Goal: Task Accomplishment & Management: Manage account settings

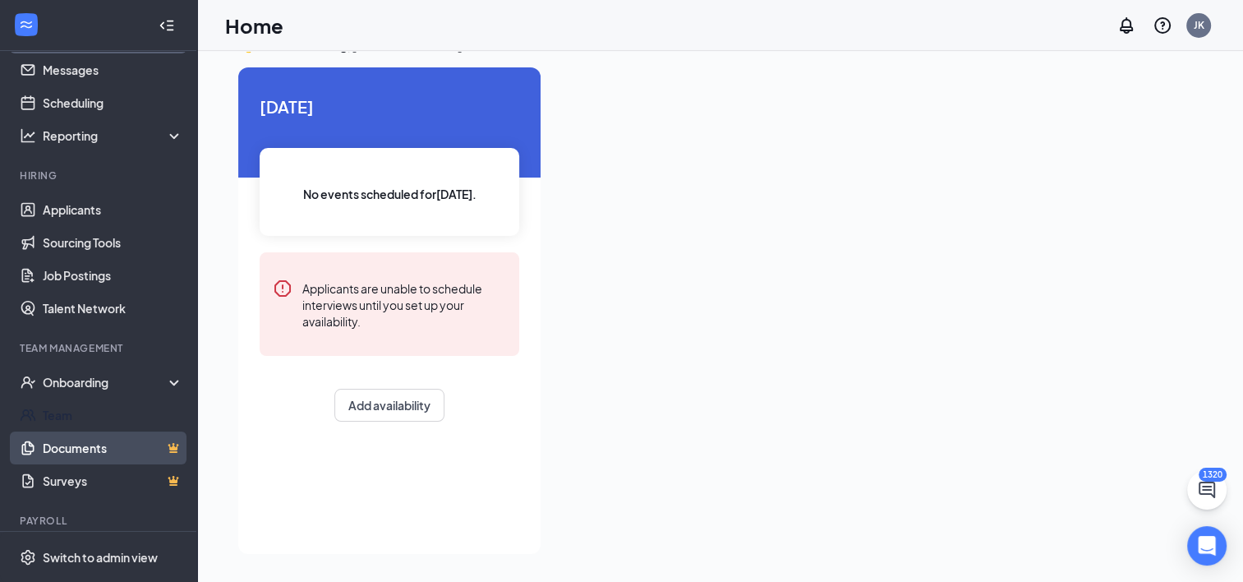
scroll to position [82, 0]
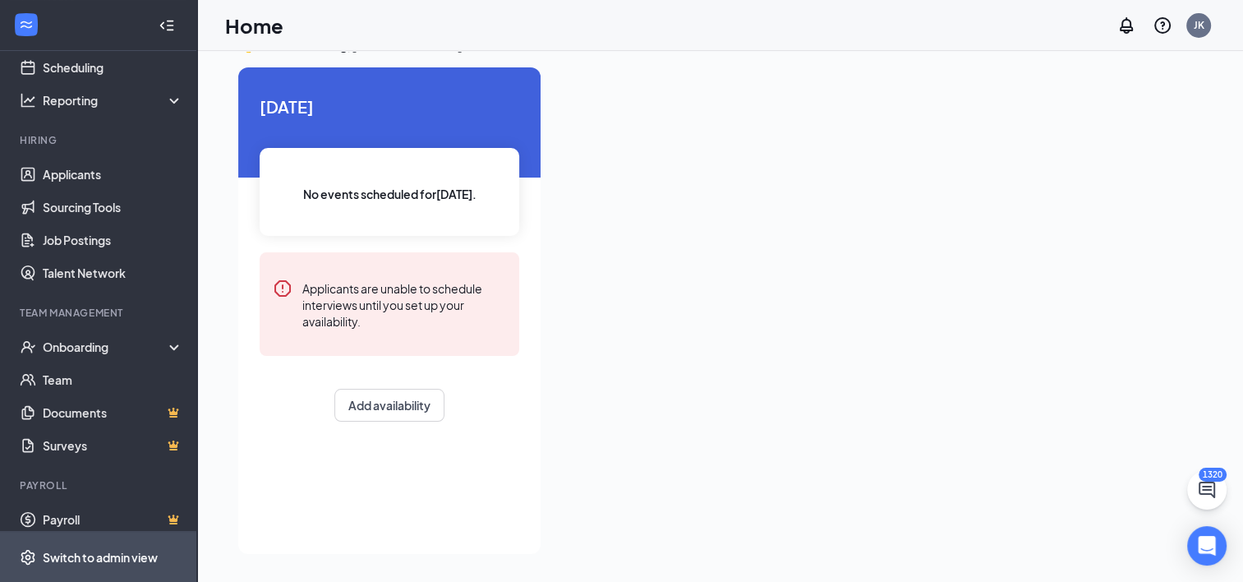
click at [108, 553] on div "Switch to admin view" at bounding box center [100, 557] width 115 height 16
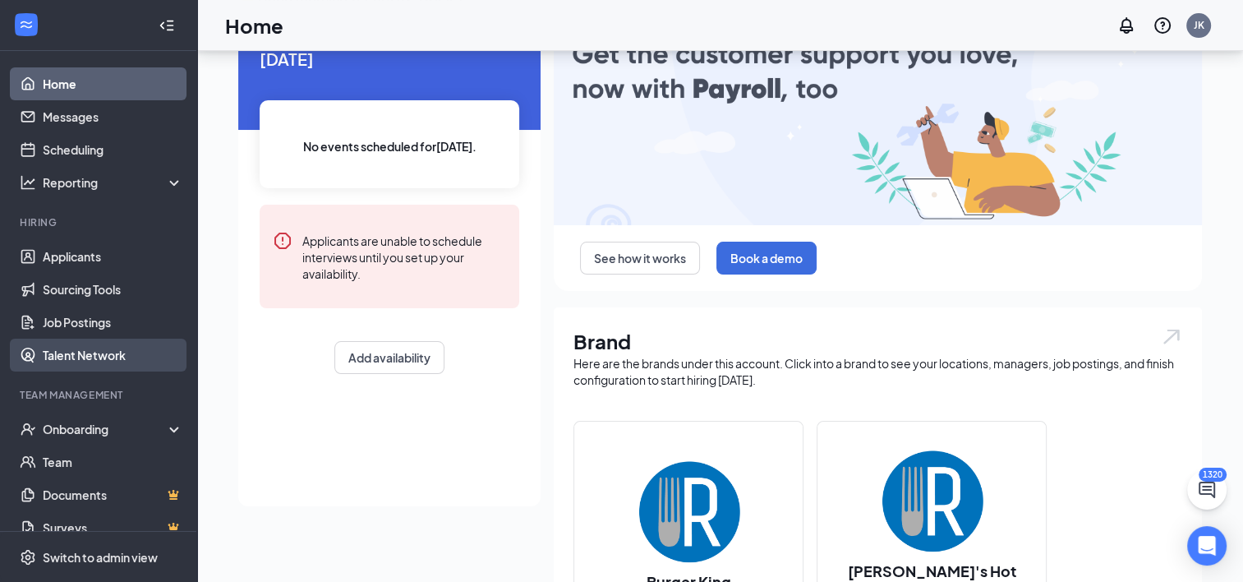
click at [89, 352] on link "Talent Network" at bounding box center [113, 355] width 141 height 33
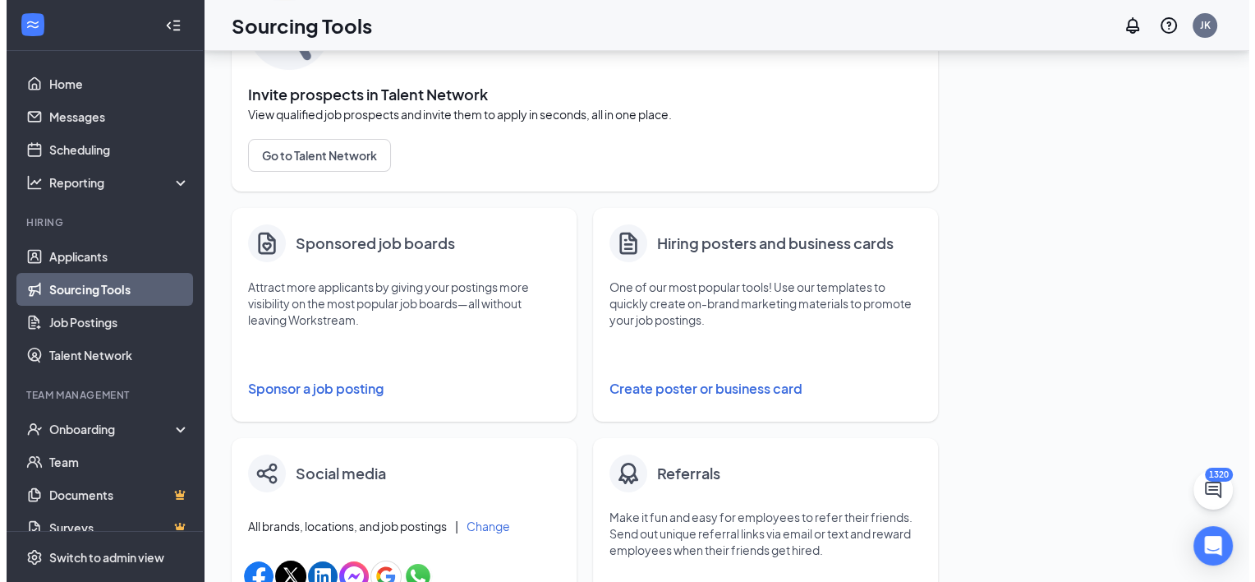
scroll to position [164, 0]
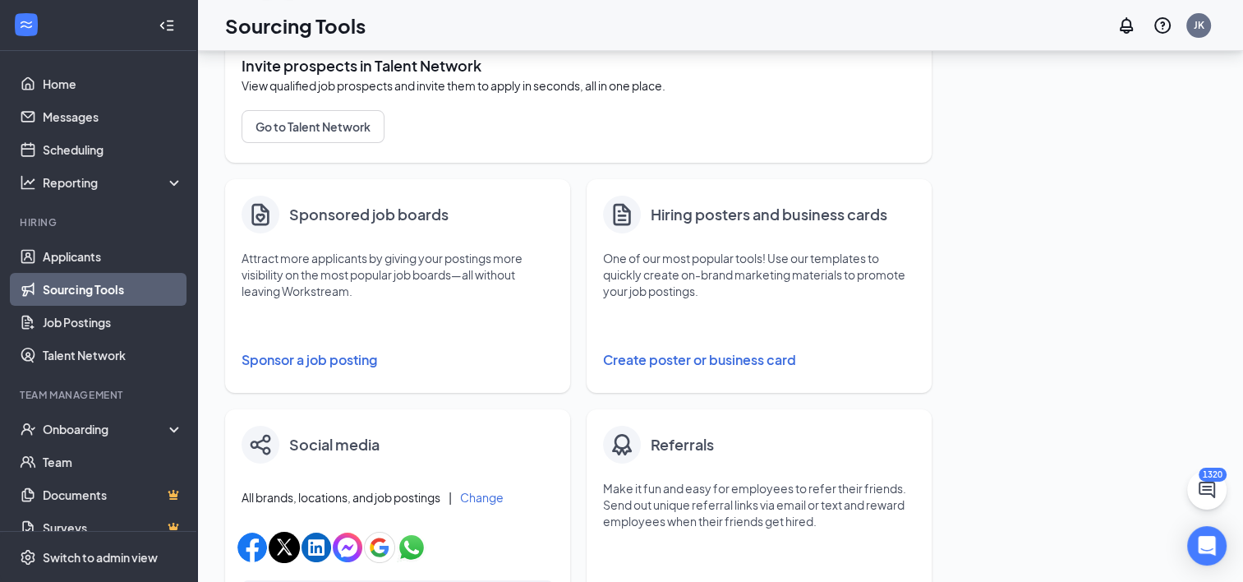
click at [351, 362] on button "Sponsor a job posting" at bounding box center [398, 359] width 312 height 33
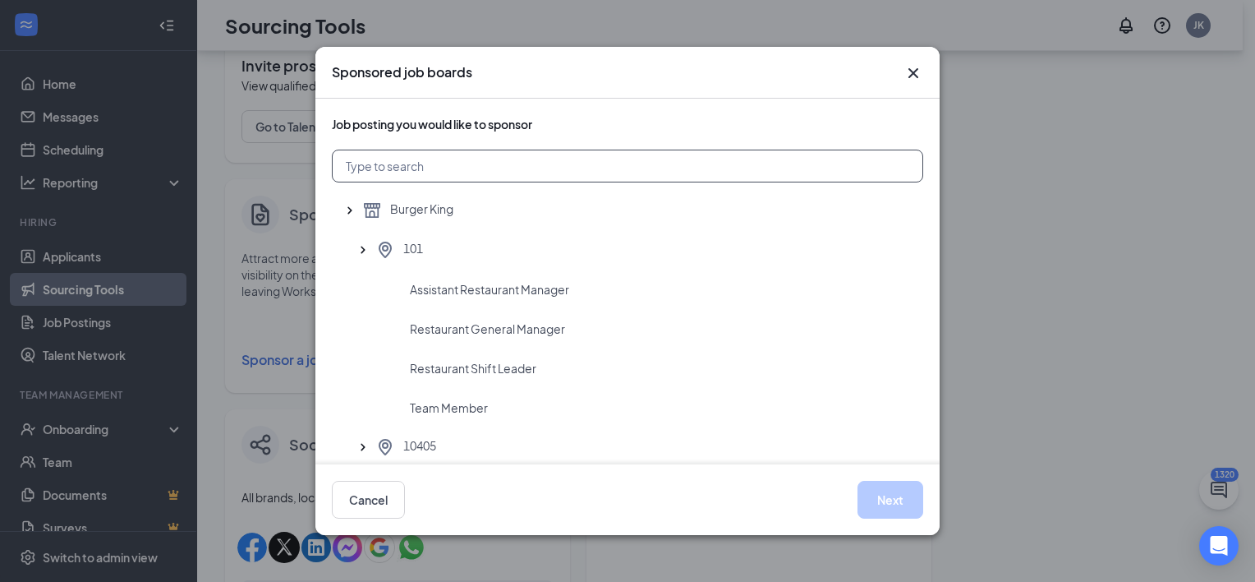
click at [429, 160] on input "text" at bounding box center [628, 166] width 592 height 33
type input "3903"
click at [472, 330] on span "Restaurant General Manager" at bounding box center [487, 328] width 155 height 16
click at [894, 495] on button "Next" at bounding box center [891, 500] width 66 height 38
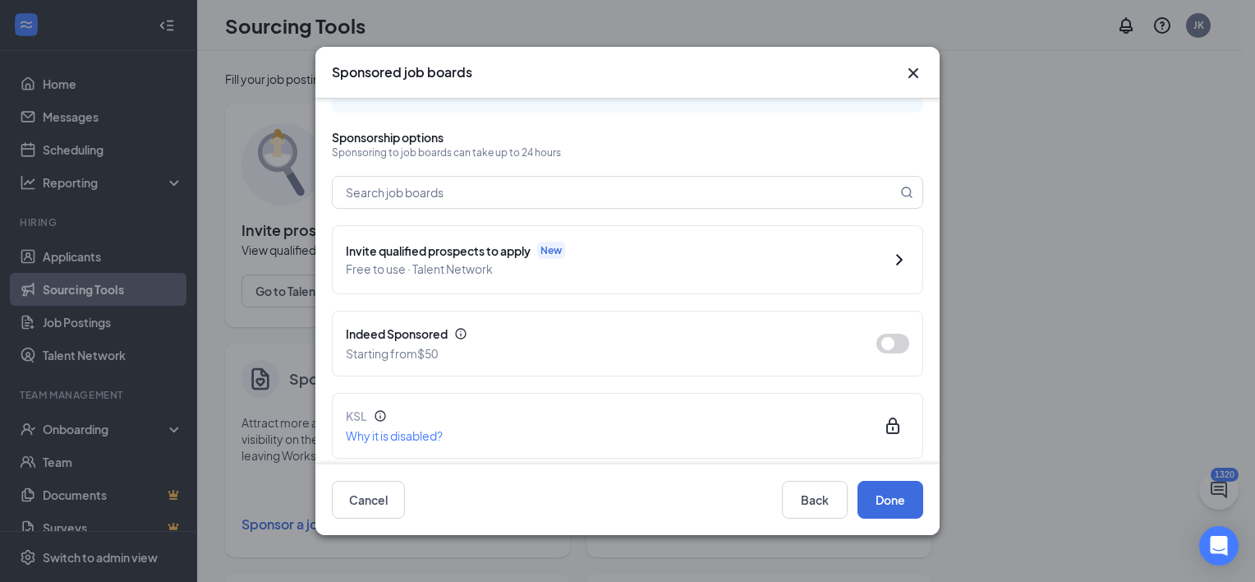
scroll to position [82, 0]
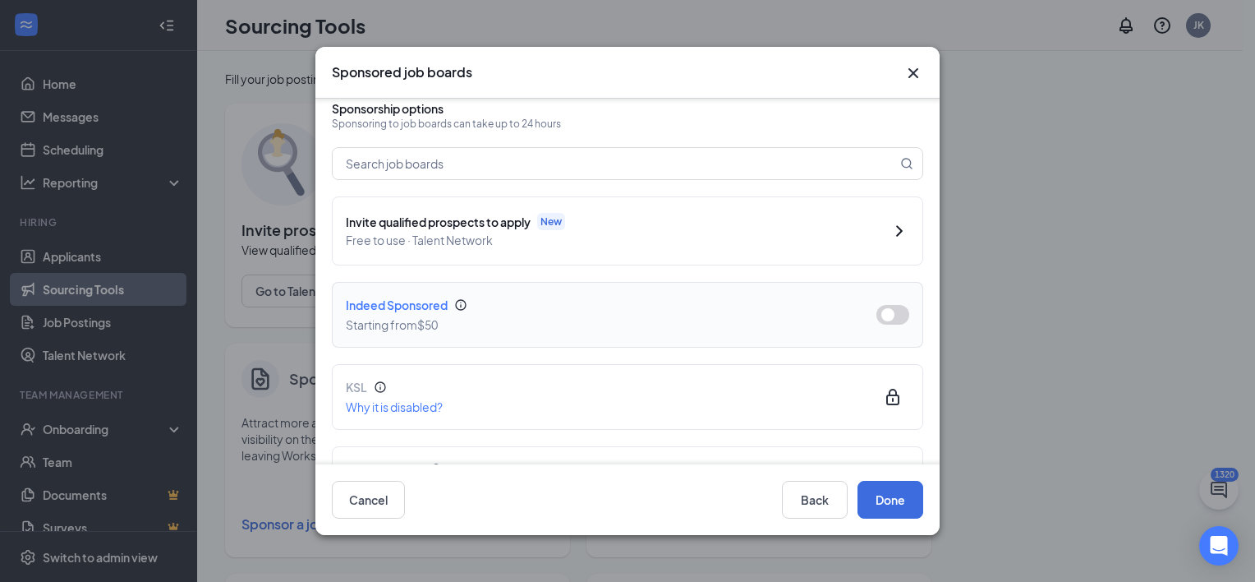
click at [878, 316] on button "button" at bounding box center [893, 315] width 33 height 20
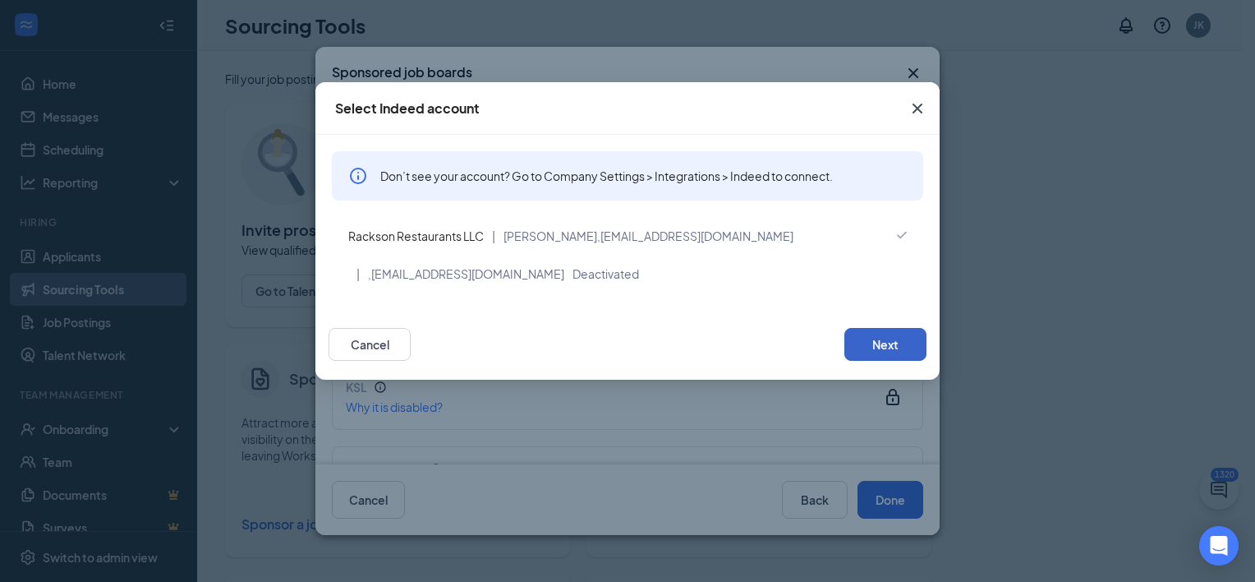
click at [875, 352] on button "Next" at bounding box center [886, 344] width 82 height 33
type input "2025-08-26"
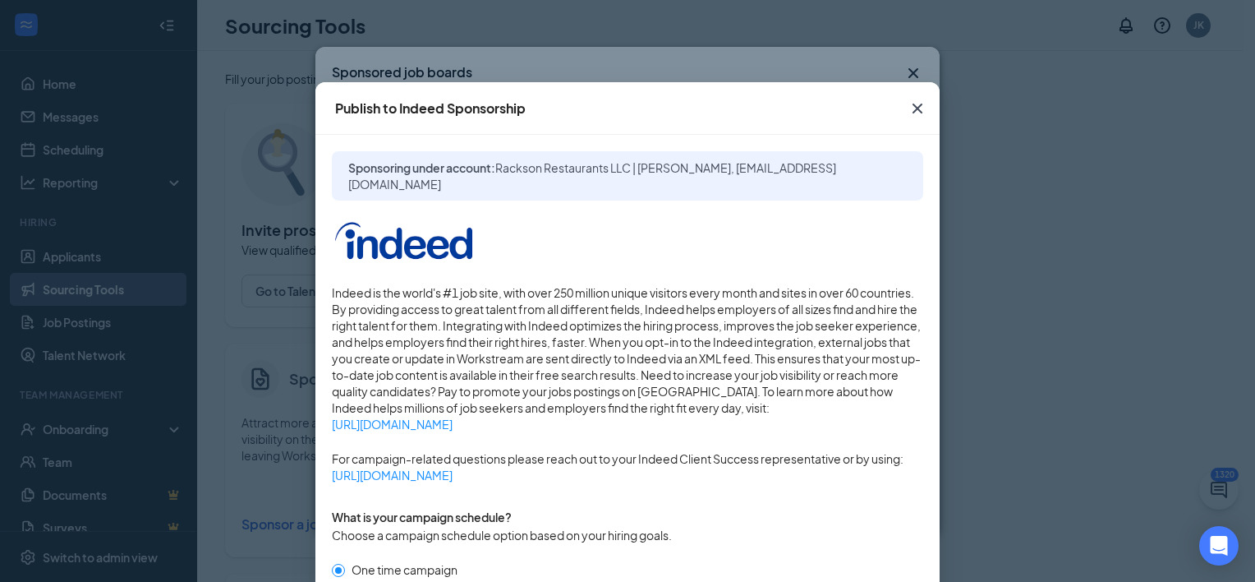
click at [915, 107] on icon "Cross" at bounding box center [918, 109] width 20 height 20
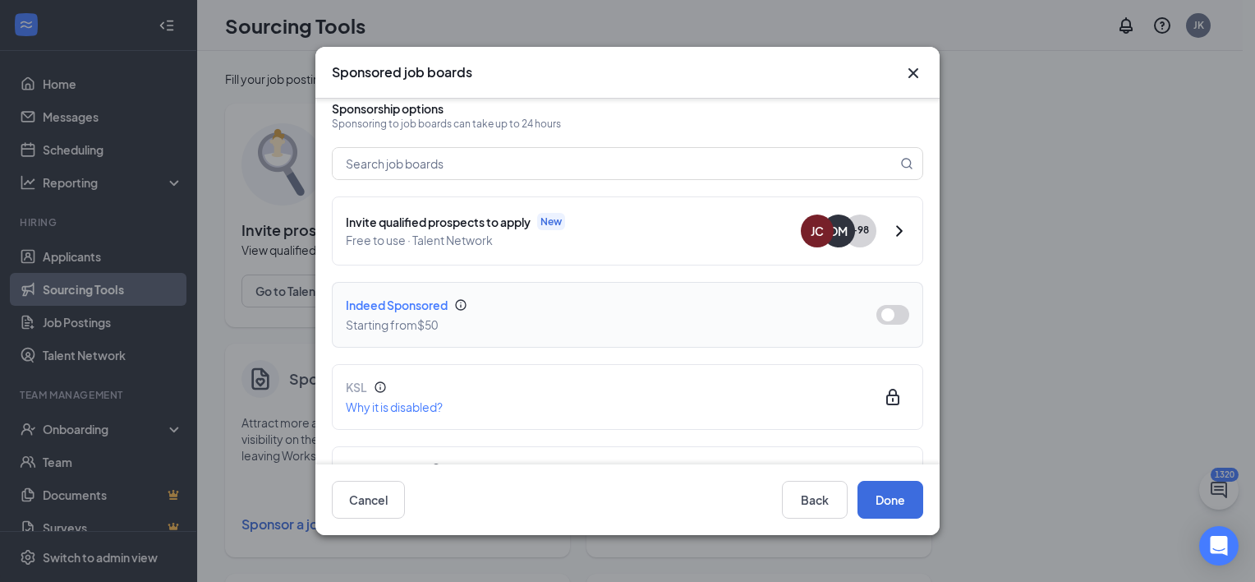
click at [882, 315] on button "button" at bounding box center [893, 315] width 33 height 20
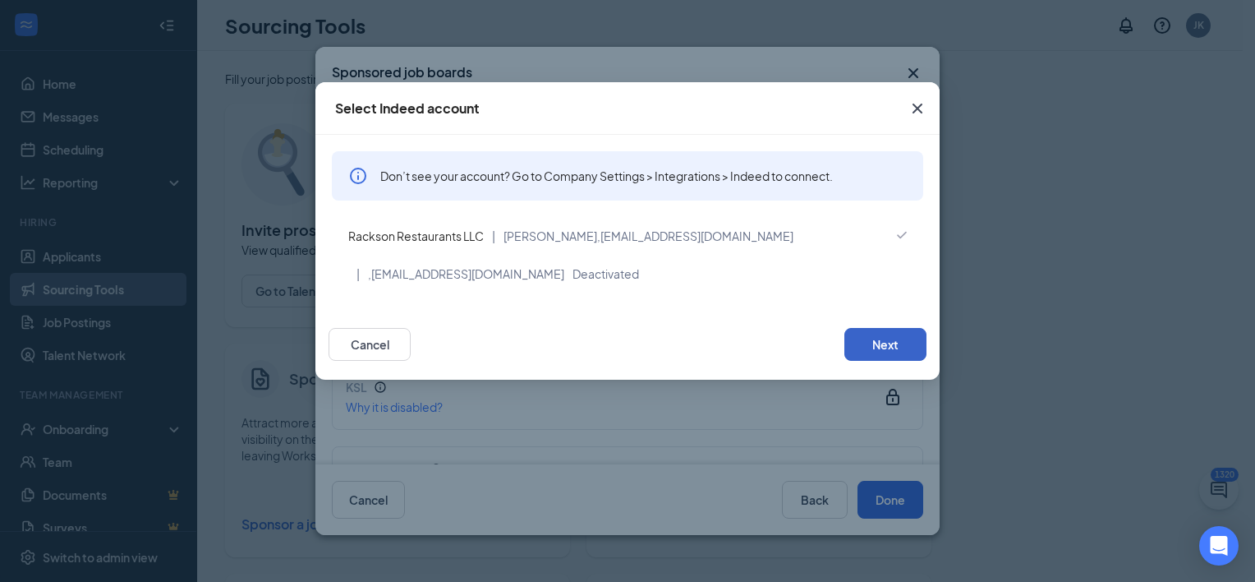
click at [882, 345] on button "Next" at bounding box center [886, 344] width 82 height 33
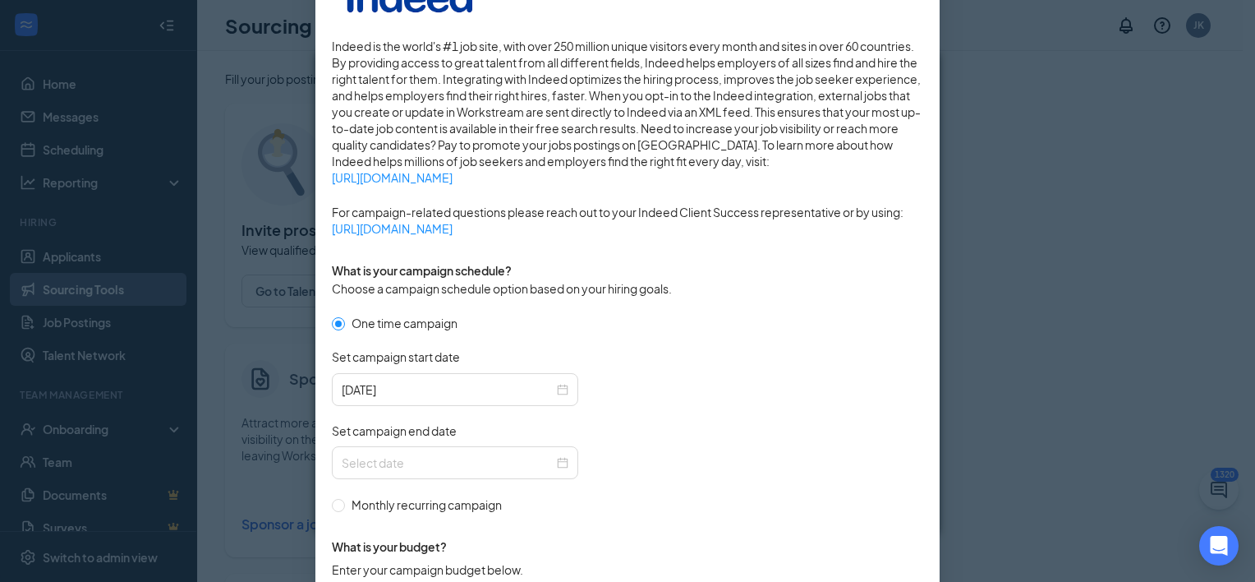
scroll to position [329, 0]
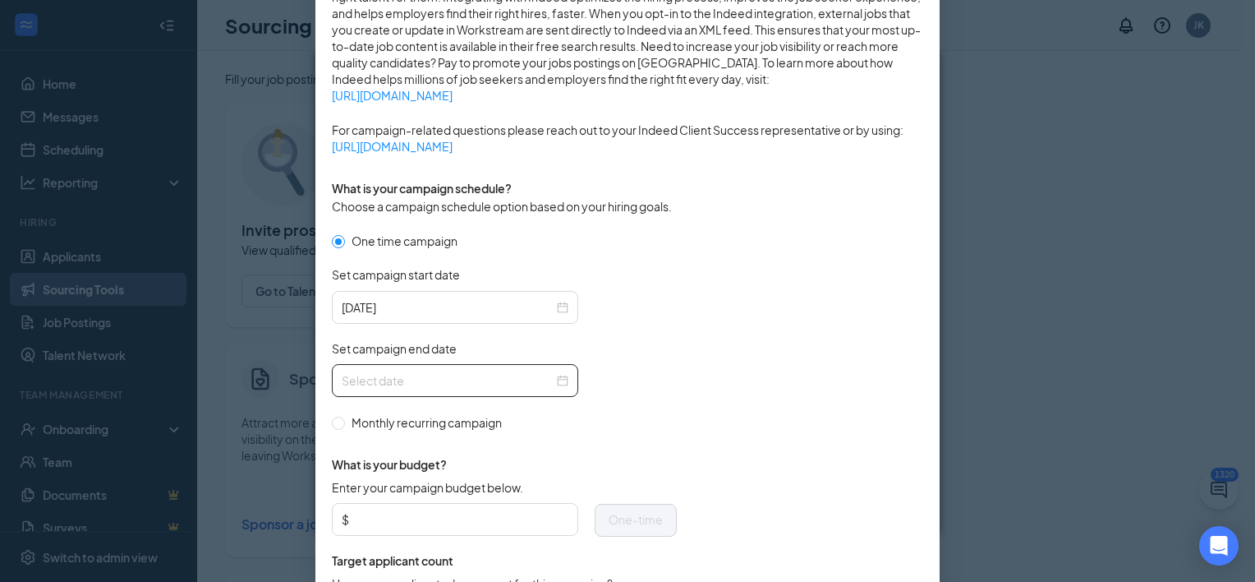
click at [433, 375] on input "Set campaign end date" at bounding box center [448, 380] width 212 height 18
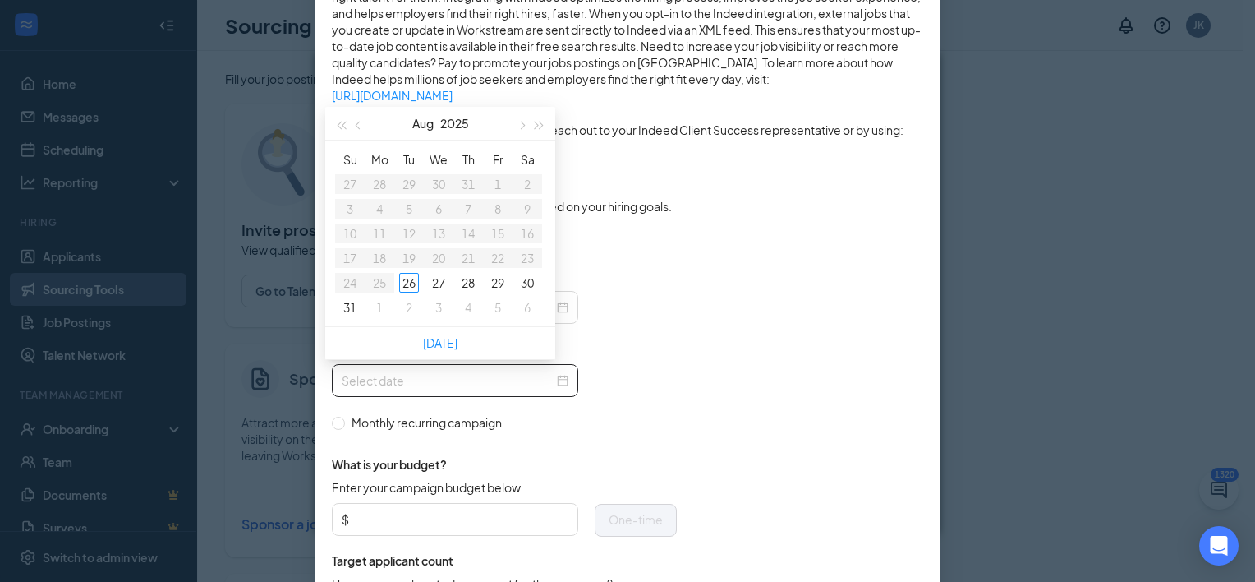
type input "2025-09-02"
click at [522, 127] on span "button" at bounding box center [521, 126] width 8 height 8
type input "2025-09-05"
click at [497, 186] on div "5" at bounding box center [498, 184] width 20 height 20
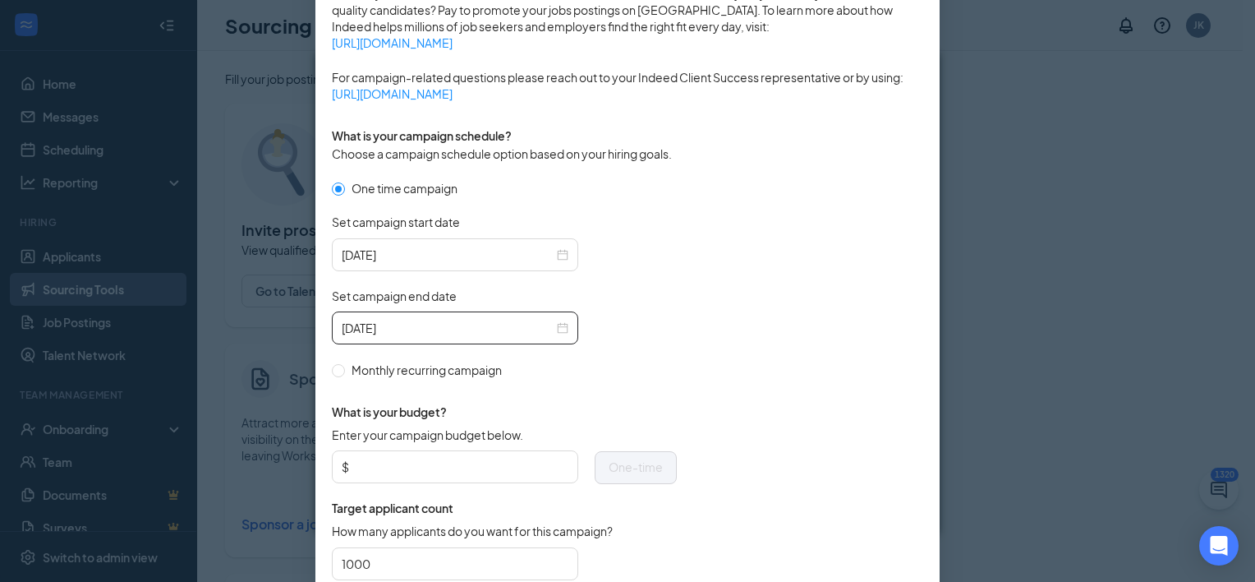
scroll to position [411, 0]
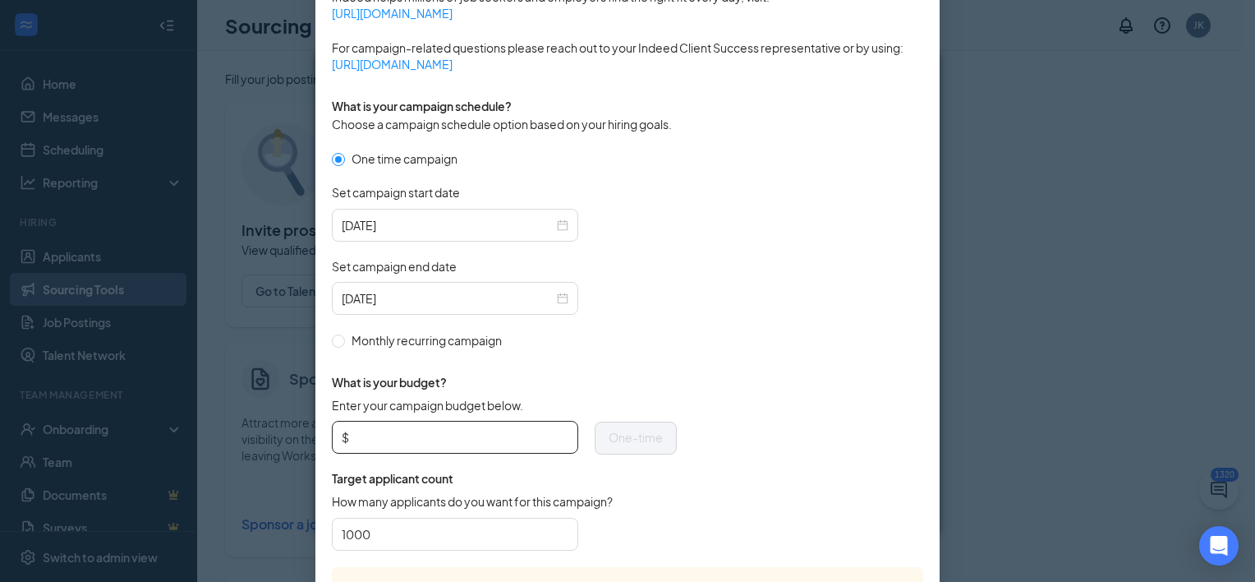
click at [391, 437] on input "Enter your campaign budget below." at bounding box center [460, 437] width 216 height 25
type input "250"
click at [772, 430] on form "One time campaign Set campaign start date 2025-08-26 Set campaign end date 2025…" at bounding box center [628, 358] width 592 height 417
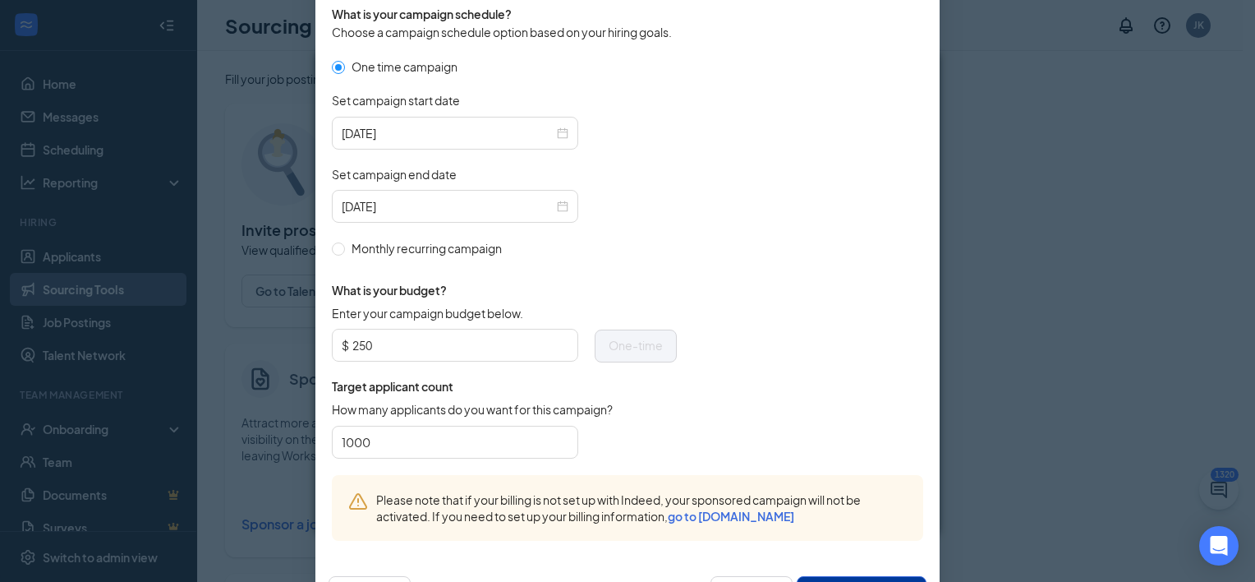
scroll to position [565, 0]
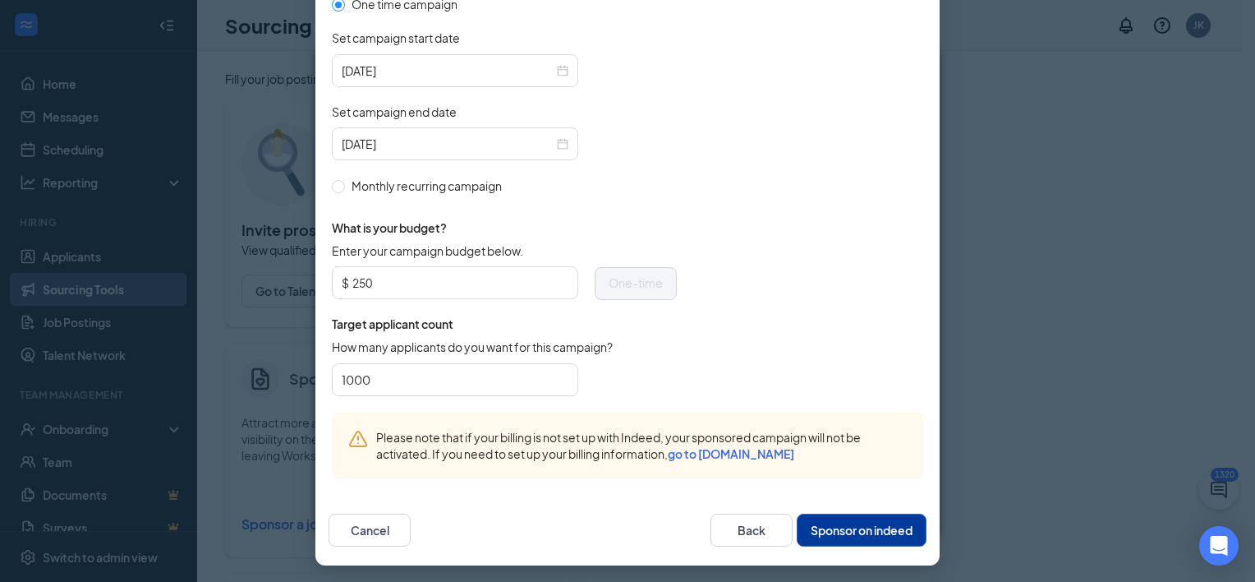
click at [836, 529] on button "Sponsor on indeed" at bounding box center [862, 530] width 130 height 33
click at [859, 523] on button "Sponsor on indeed" at bounding box center [862, 530] width 130 height 33
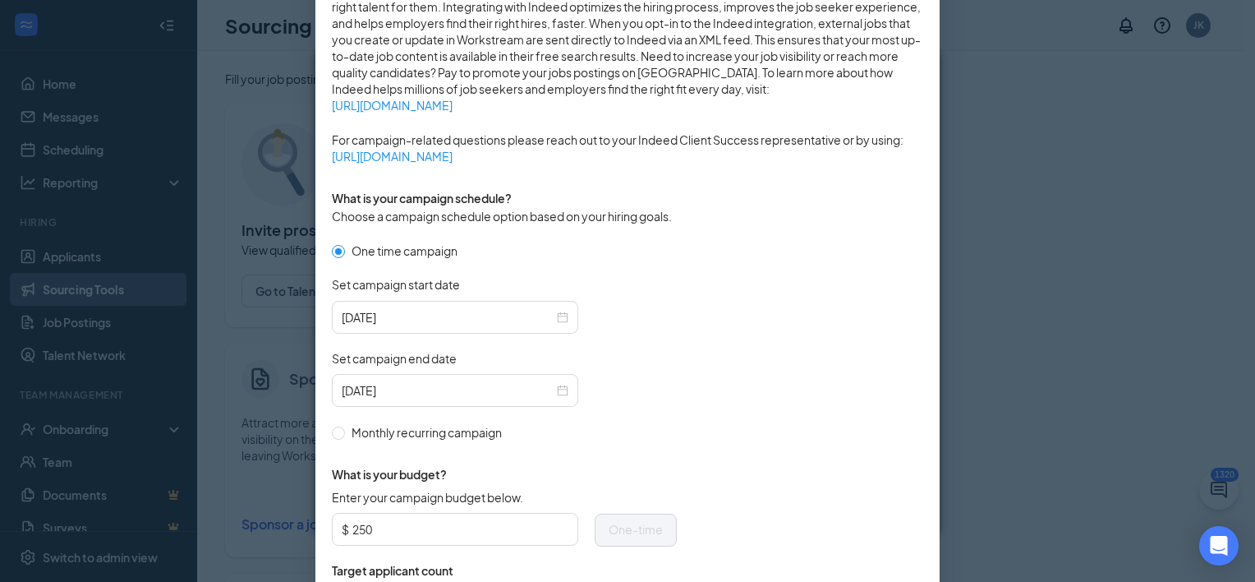
scroll to position [72, 0]
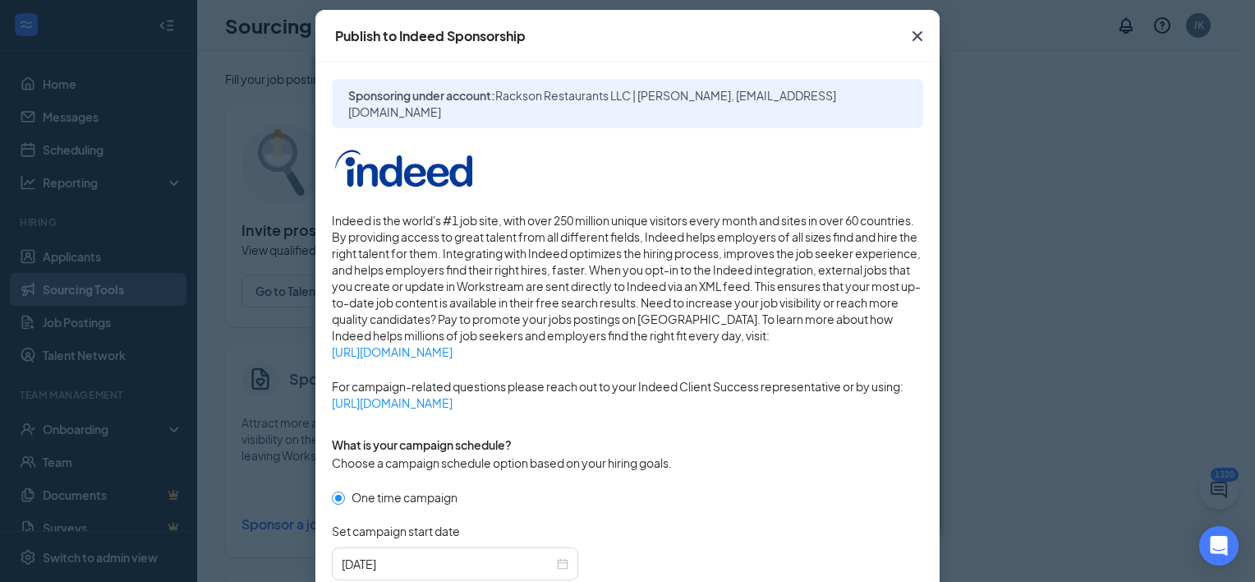
click at [917, 36] on icon "Cross" at bounding box center [918, 36] width 20 height 20
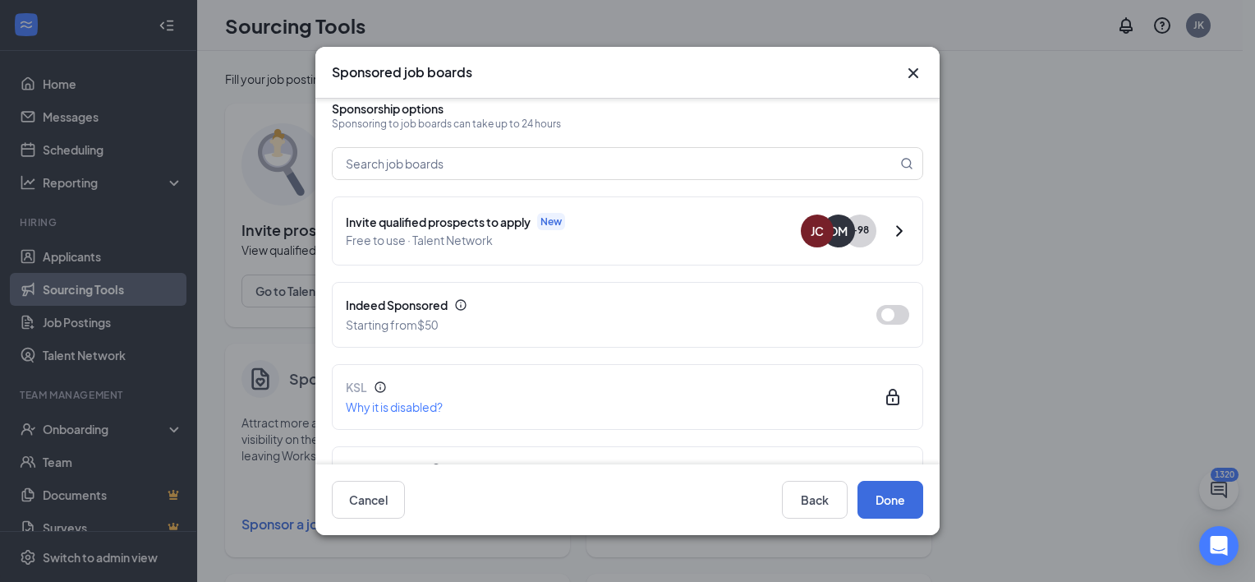
click at [1157, 392] on div "Sponsored job boards Restaurant General Manager at 3903, Burger King in English…" at bounding box center [627, 291] width 1255 height 582
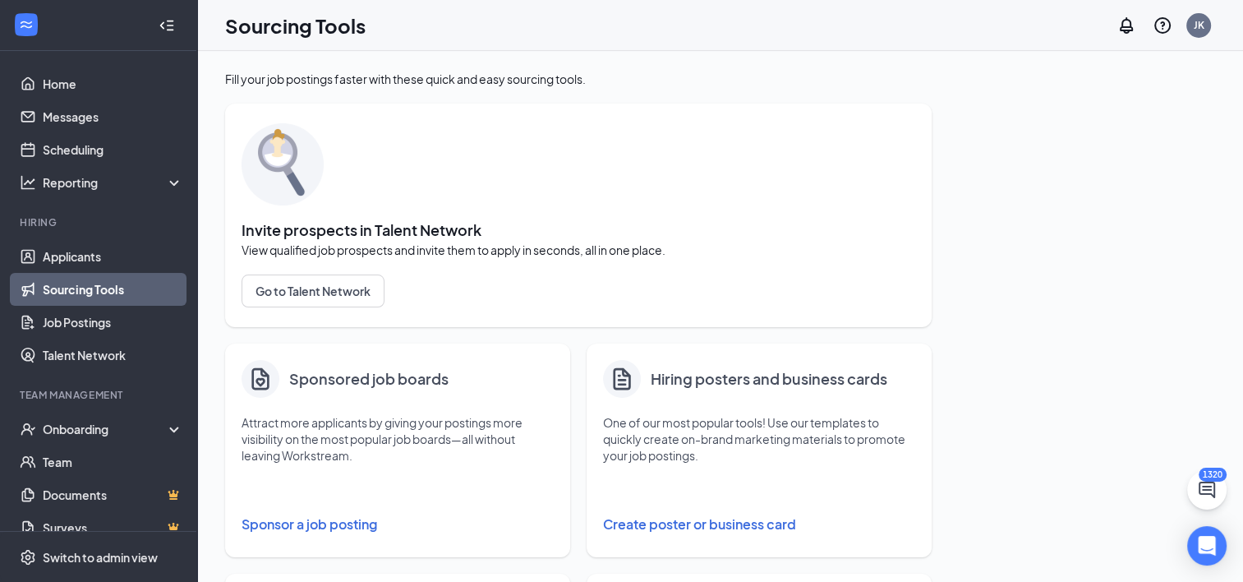
click at [290, 524] on button "Sponsor a job posting" at bounding box center [398, 524] width 312 height 33
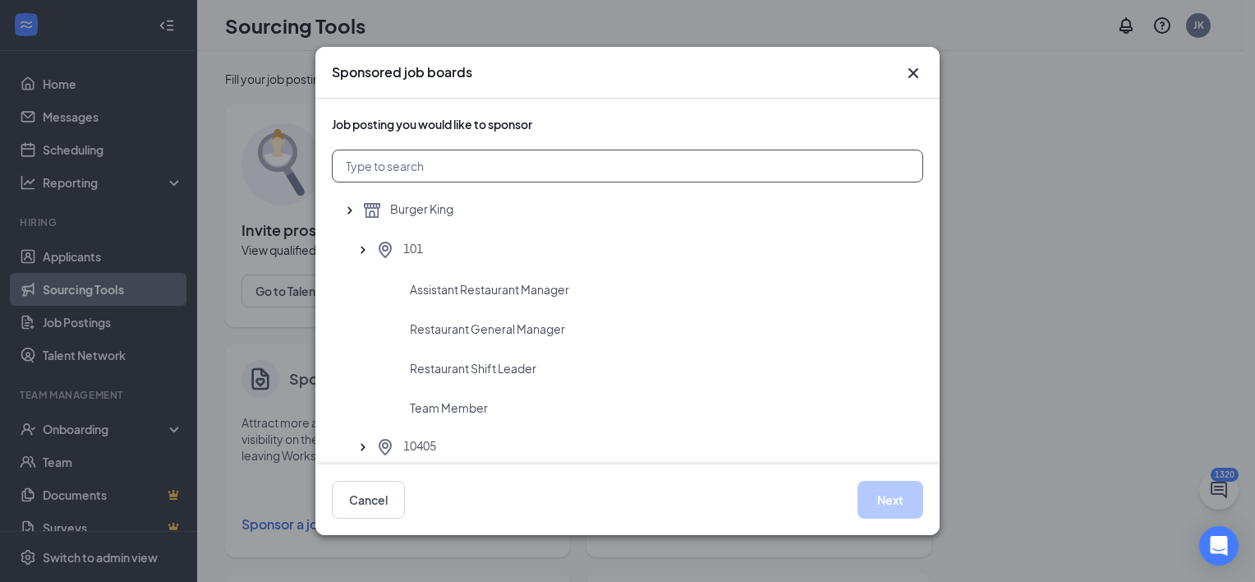
click at [426, 158] on input "text" at bounding box center [628, 166] width 592 height 33
type input "3903"
click at [467, 329] on span "Restaurant General Manager" at bounding box center [487, 328] width 155 height 16
click at [892, 495] on button "Next" at bounding box center [891, 500] width 66 height 38
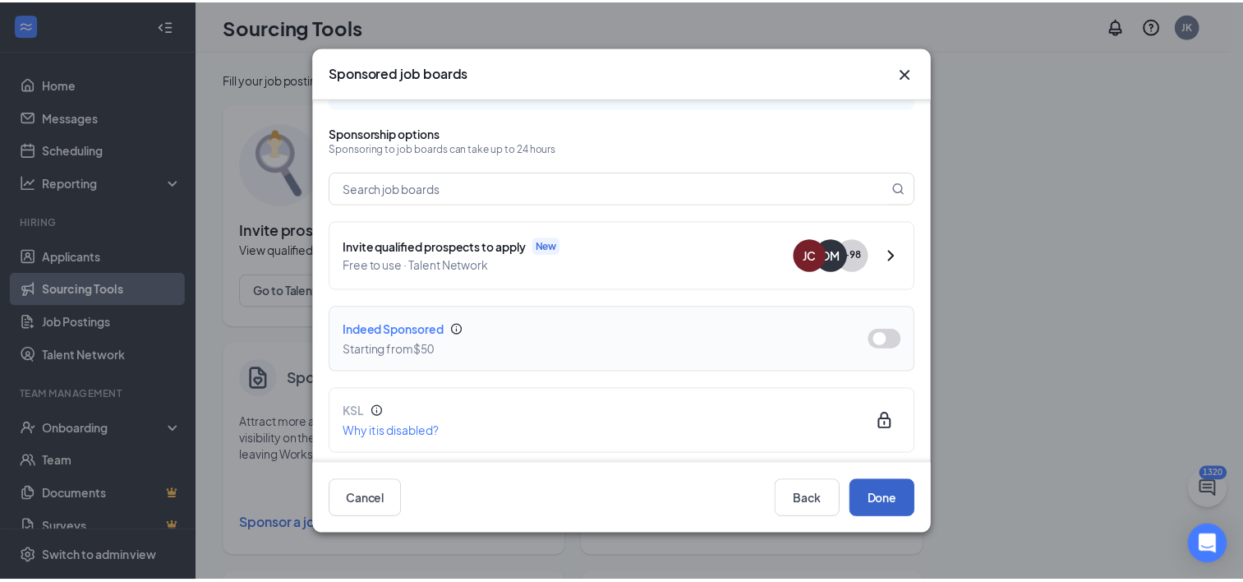
scroll to position [82, 0]
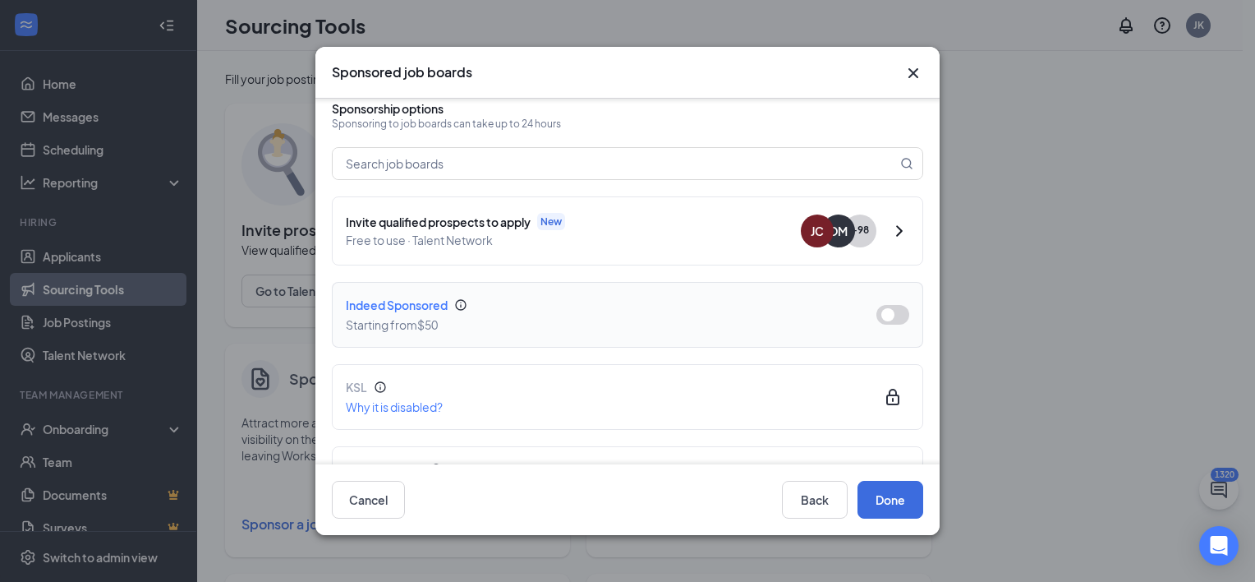
click at [886, 311] on button "button" at bounding box center [893, 315] width 33 height 20
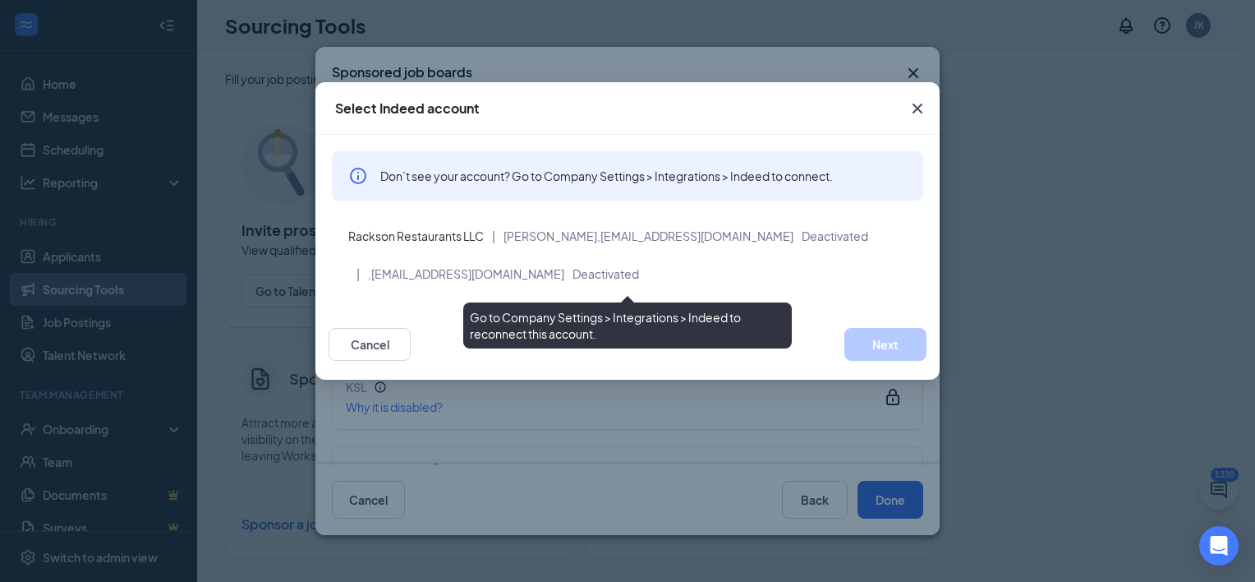
click at [827, 289] on div "| , kgianturco@racksonrestaurants.com Deactivated" at bounding box center [628, 274] width 592 height 38
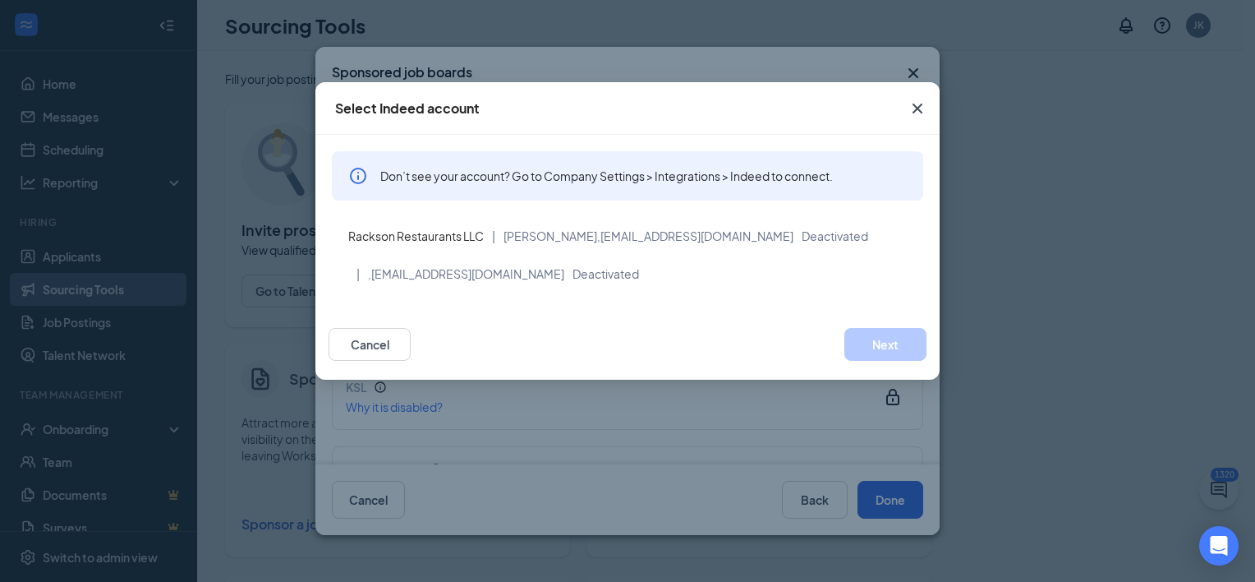
click at [915, 105] on icon "Cross" at bounding box center [918, 109] width 10 height 10
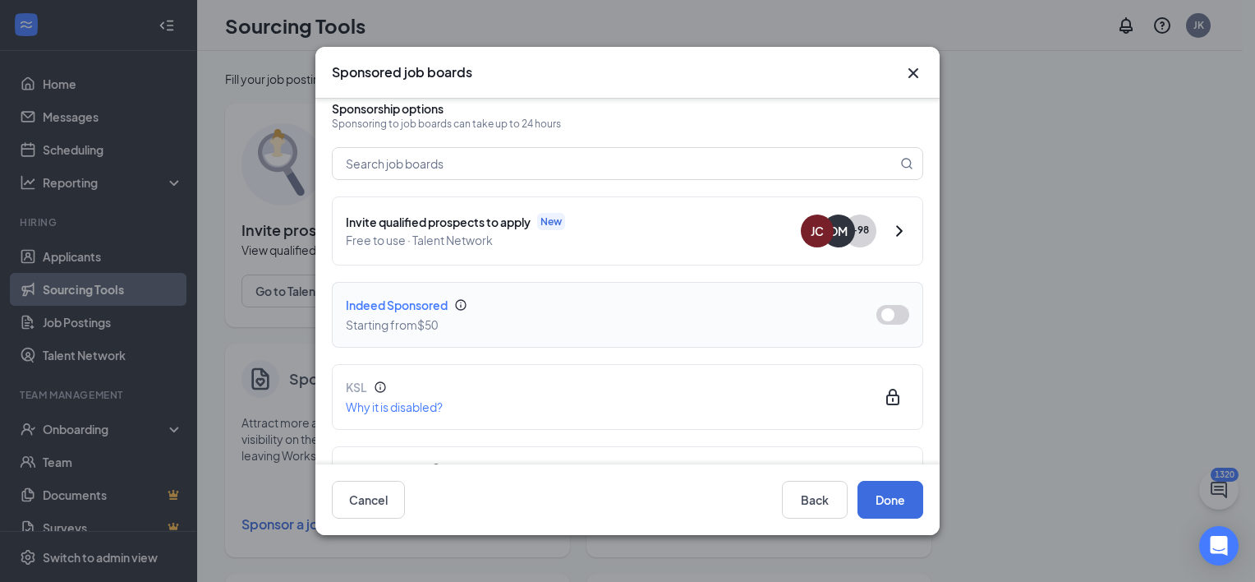
click at [877, 311] on button "button" at bounding box center [893, 315] width 33 height 20
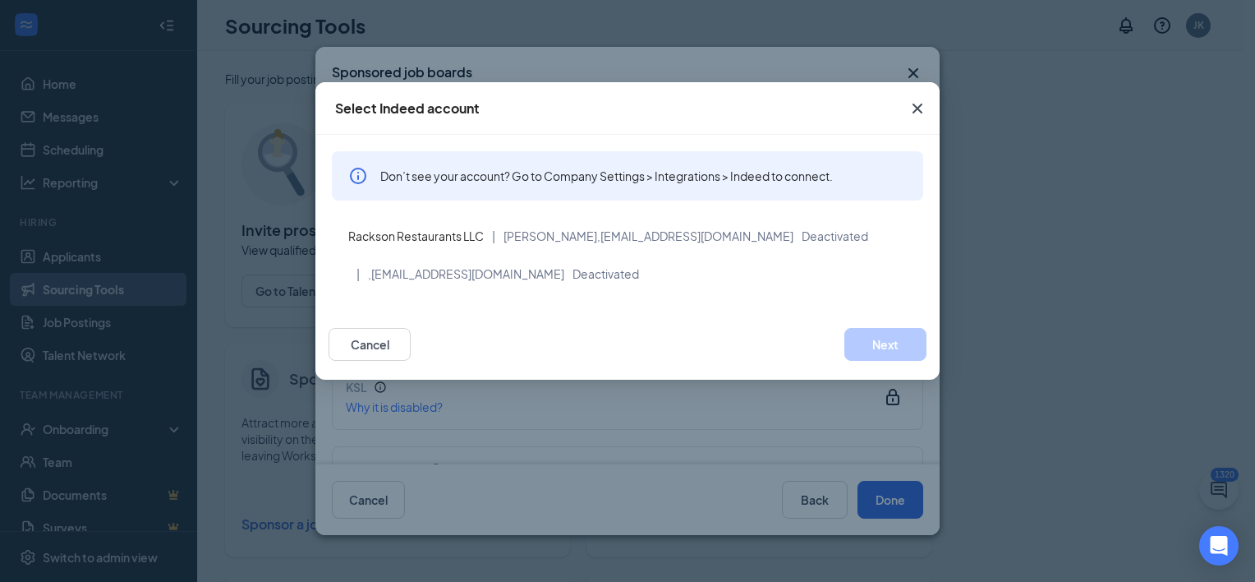
click at [483, 304] on div "Don’t see your account? Go to Company Settings > Integrations > Indeed to conne…" at bounding box center [628, 222] width 624 height 174
click at [923, 108] on icon "Cross" at bounding box center [918, 109] width 20 height 20
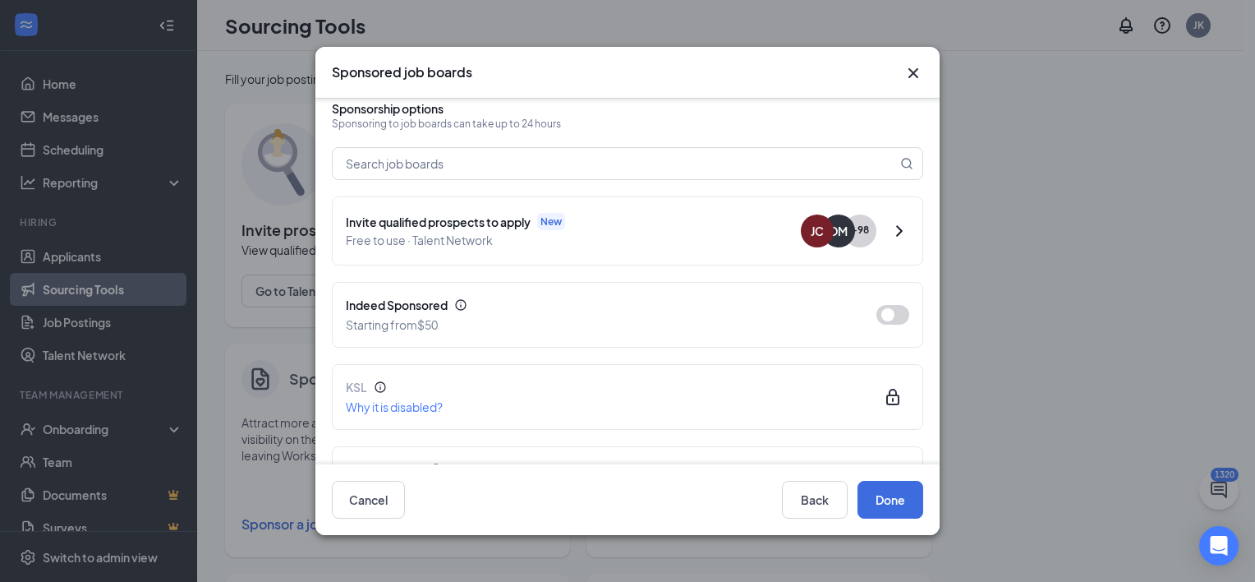
click at [919, 75] on icon "Cross" at bounding box center [914, 73] width 20 height 20
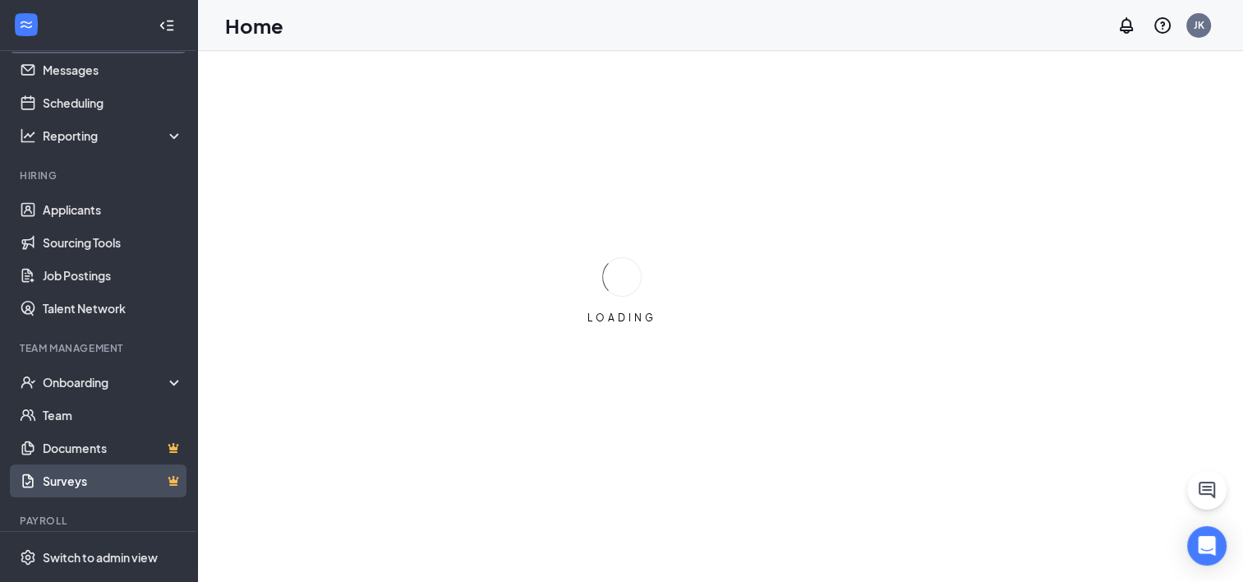
scroll to position [94, 0]
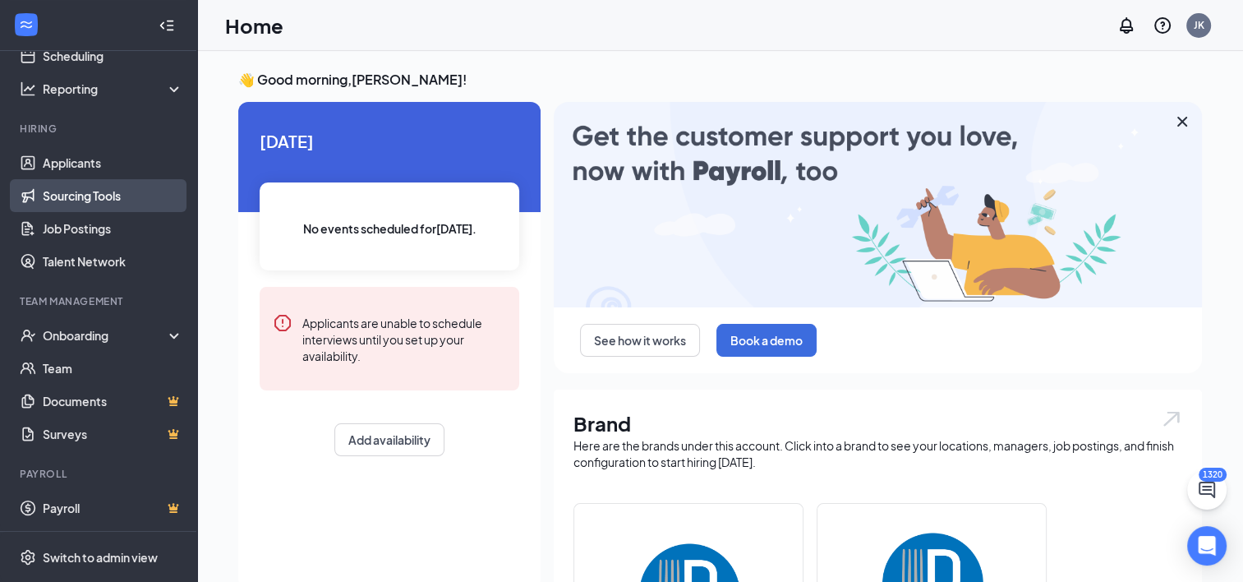
click at [82, 204] on link "Sourcing Tools" at bounding box center [113, 195] width 141 height 33
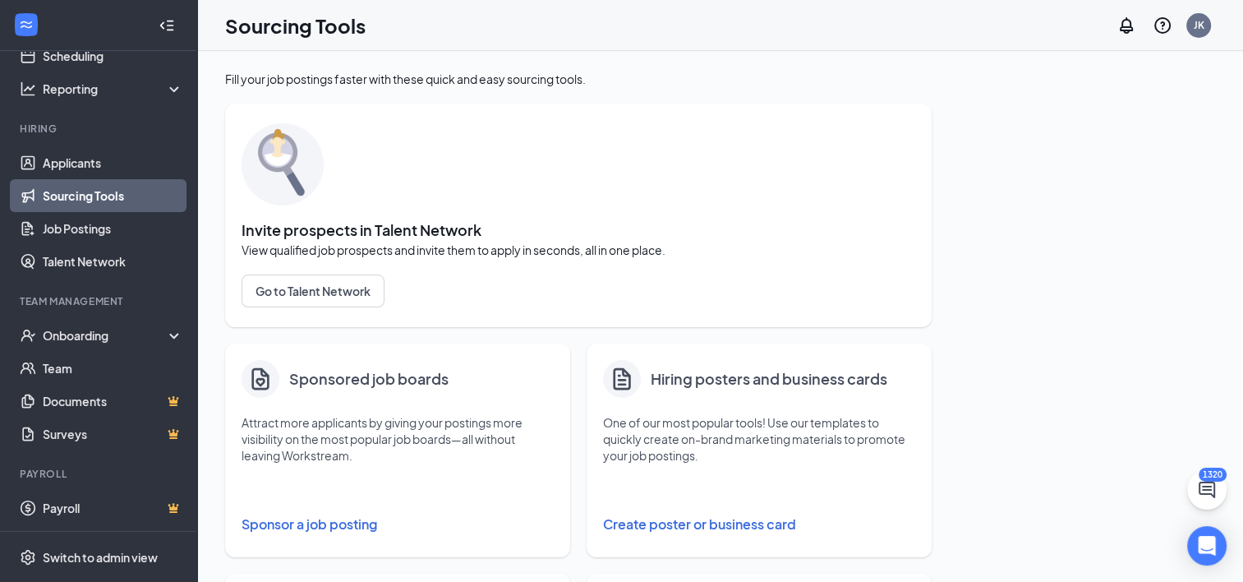
click at [303, 528] on button "Sponsor a job posting" at bounding box center [398, 524] width 312 height 33
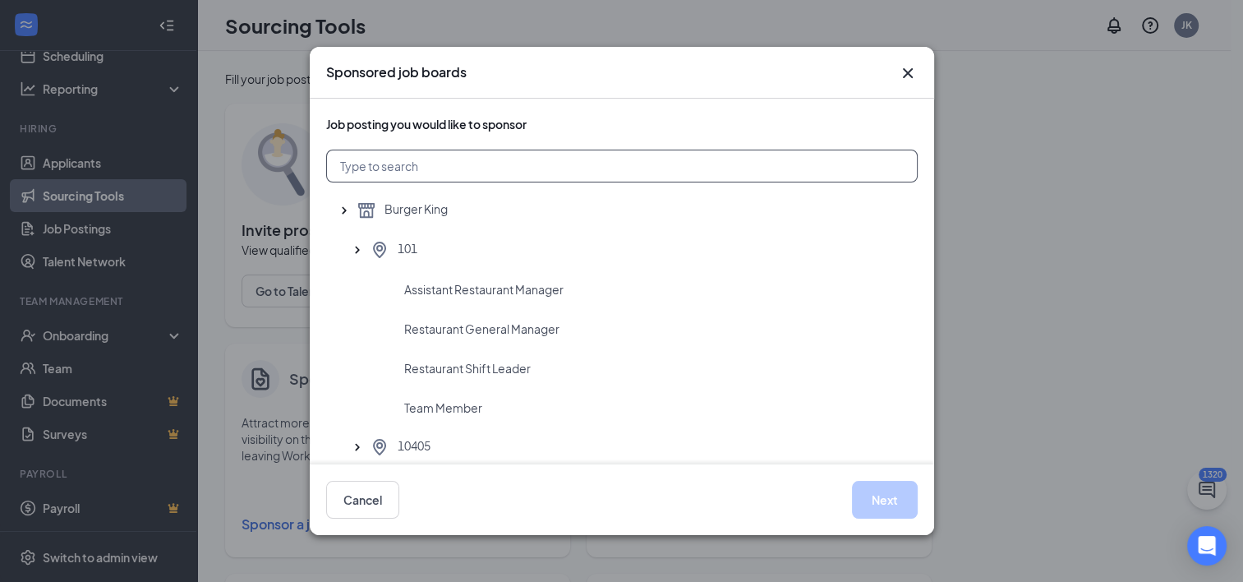
click at [442, 164] on input "text" at bounding box center [622, 166] width 592 height 33
type input "3903"
click at [463, 323] on span "Restaurant General Manager" at bounding box center [481, 328] width 155 height 16
click at [871, 504] on button "Next" at bounding box center [885, 500] width 66 height 38
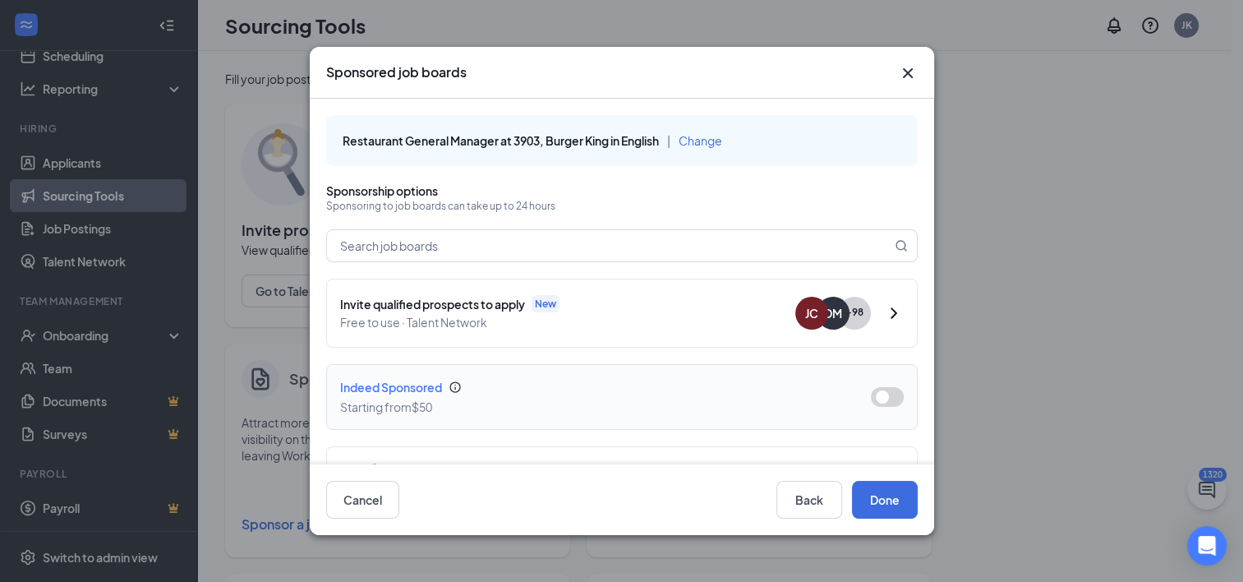
click at [873, 398] on button "button" at bounding box center [887, 397] width 33 height 20
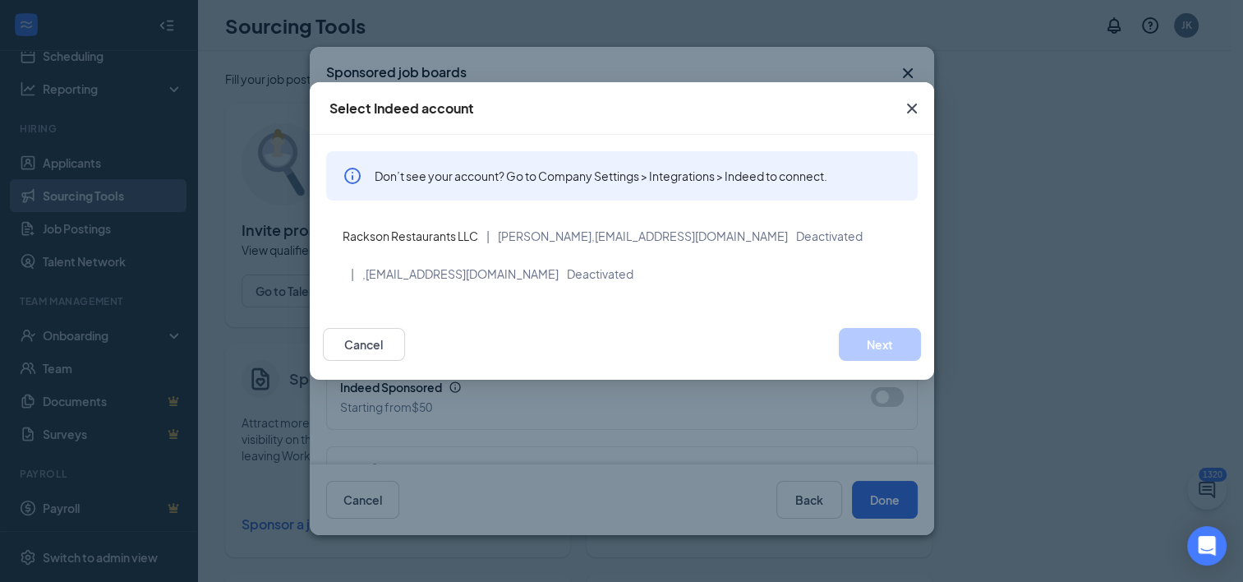
click at [564, 175] on span "Don’t see your account? Go to Company Settings > Integrations > Indeed to conne…" at bounding box center [601, 176] width 453 height 16
click at [910, 107] on icon "Cross" at bounding box center [911, 109] width 10 height 10
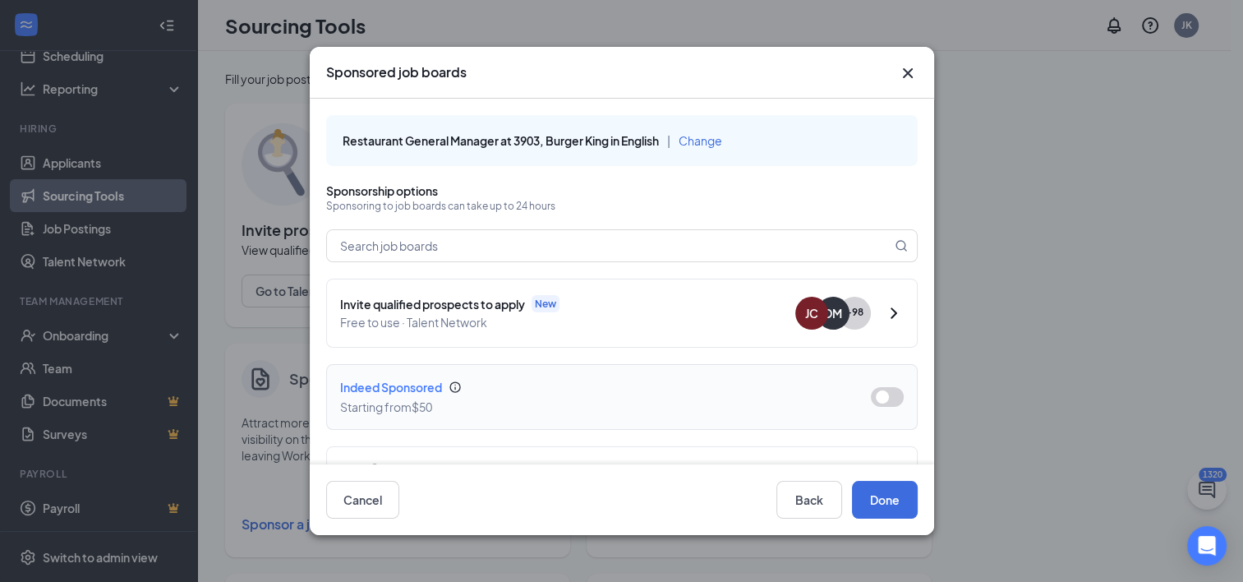
click at [878, 401] on button "button" at bounding box center [887, 397] width 33 height 20
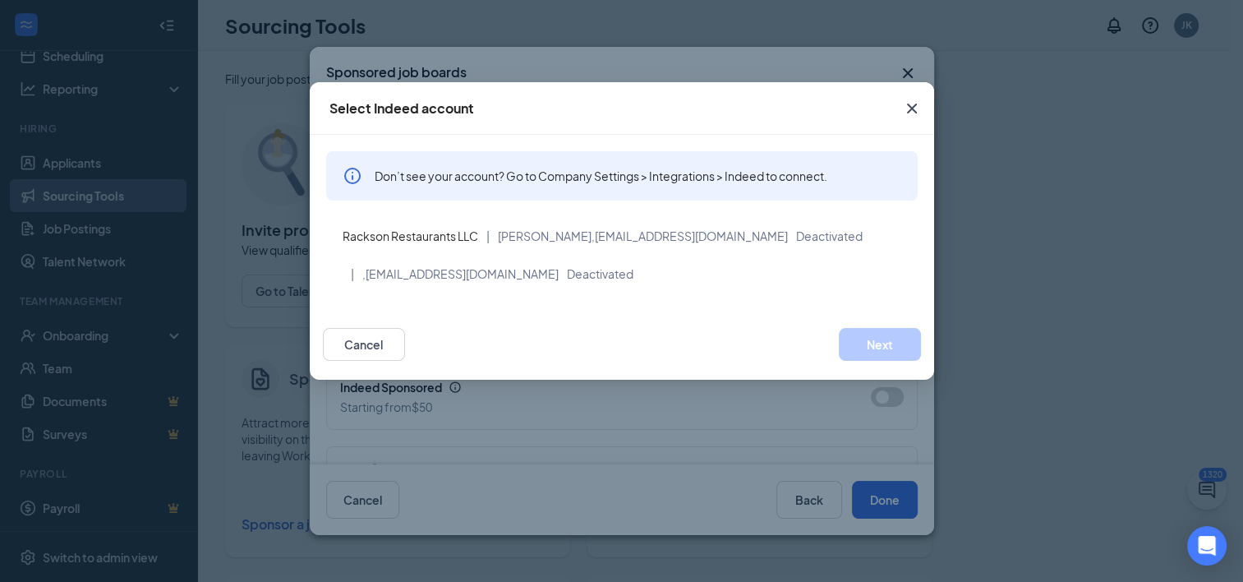
drag, startPoint x: 913, startPoint y: 108, endPoint x: 1096, endPoint y: 82, distance: 185.1
click at [1096, 82] on div "Select Indeed account Don’t see your account? Go to Company Settings > Integrat…" at bounding box center [621, 291] width 1243 height 582
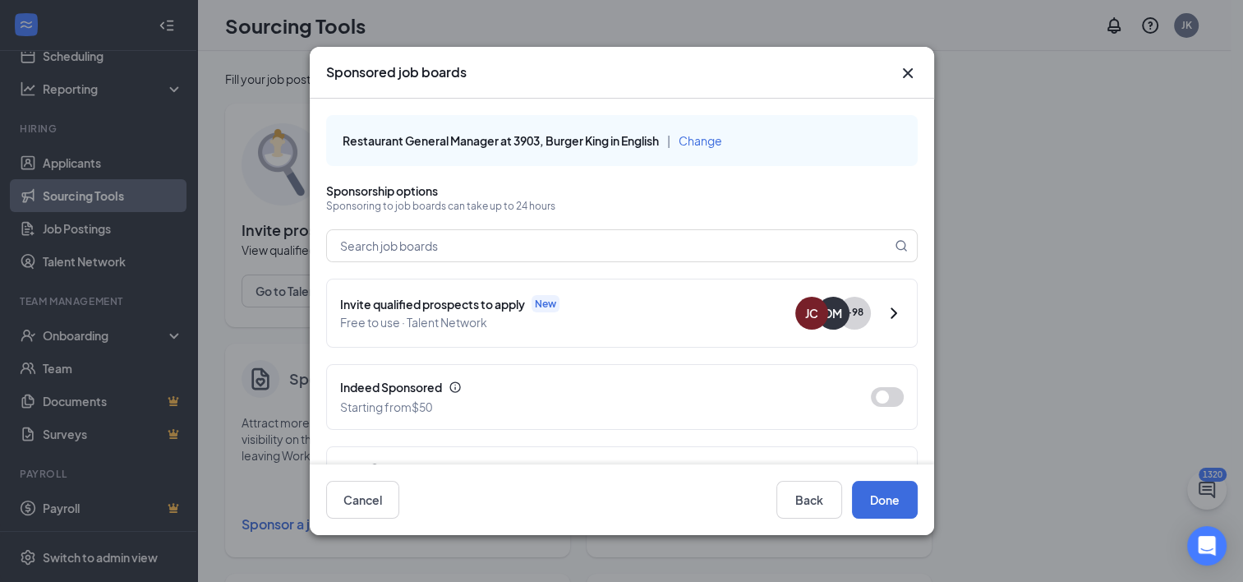
click at [905, 72] on icon "Cross" at bounding box center [907, 73] width 10 height 10
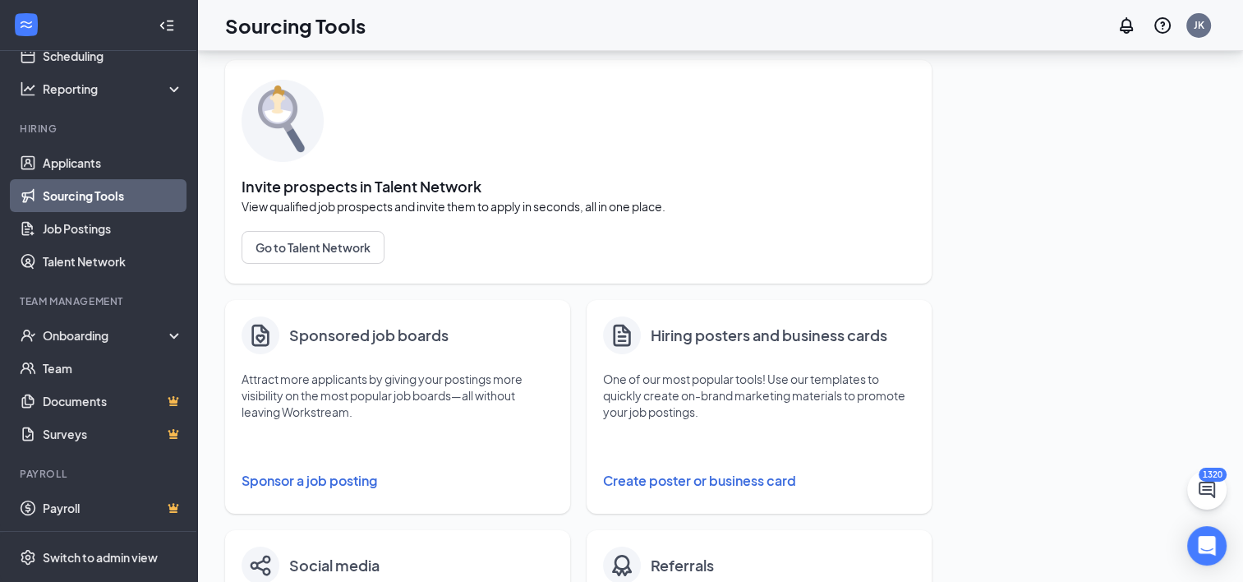
scroll to position [82, 0]
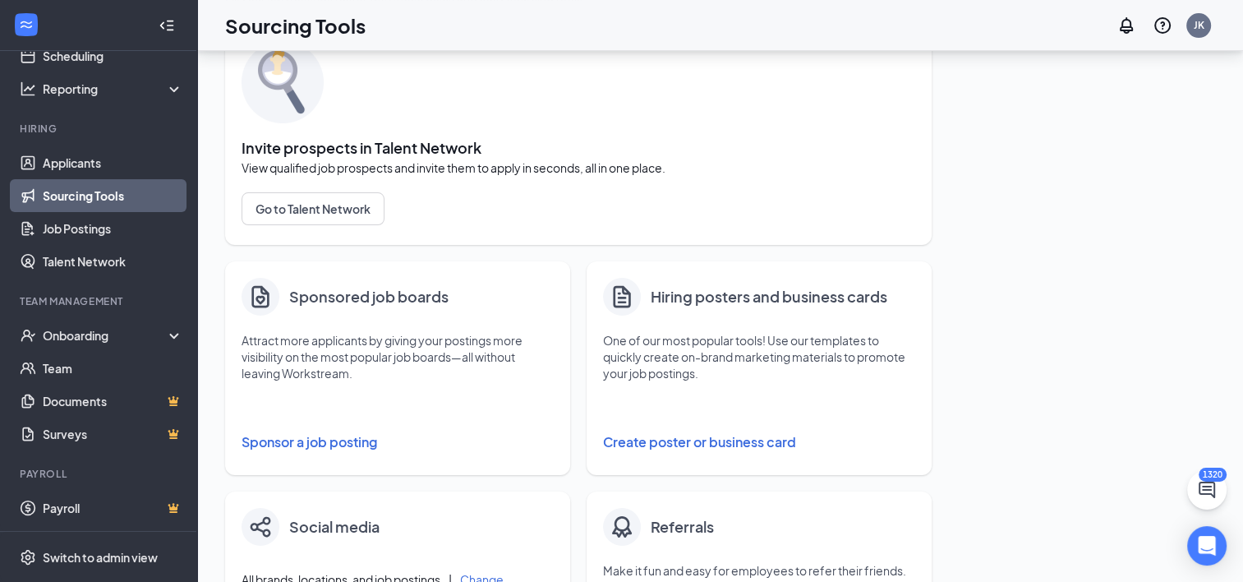
click at [330, 444] on button "Sponsor a job posting" at bounding box center [398, 442] width 312 height 33
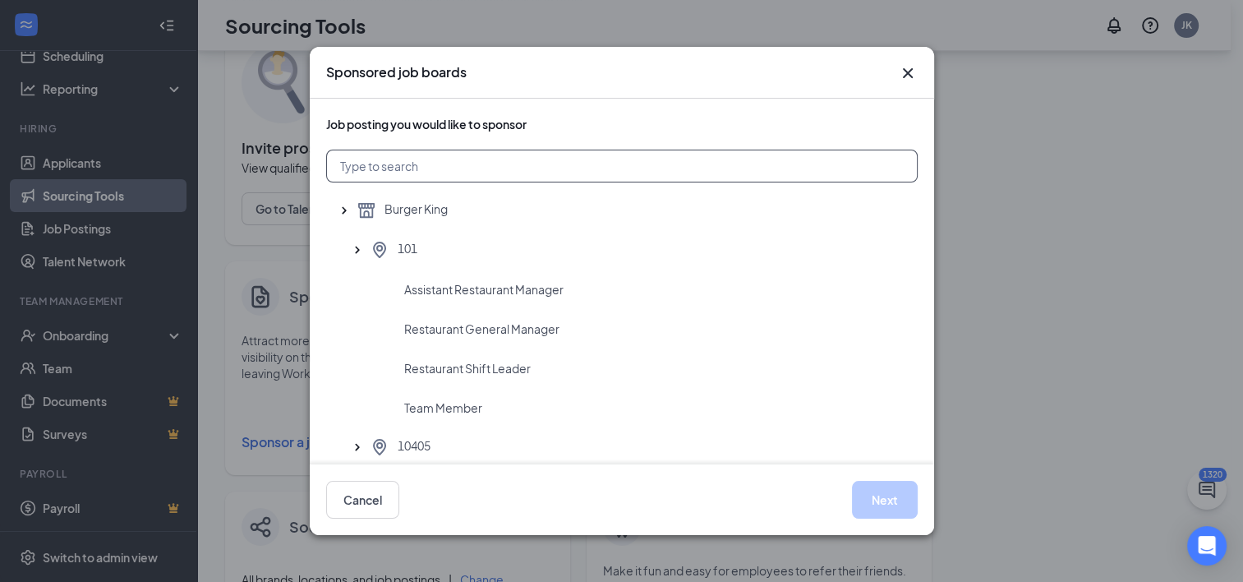
click at [428, 171] on input "text" at bounding box center [622, 166] width 592 height 33
type input "3903"
click at [467, 329] on span "Restaurant General Manager" at bounding box center [481, 328] width 155 height 16
click at [896, 493] on button "Next" at bounding box center [885, 500] width 66 height 38
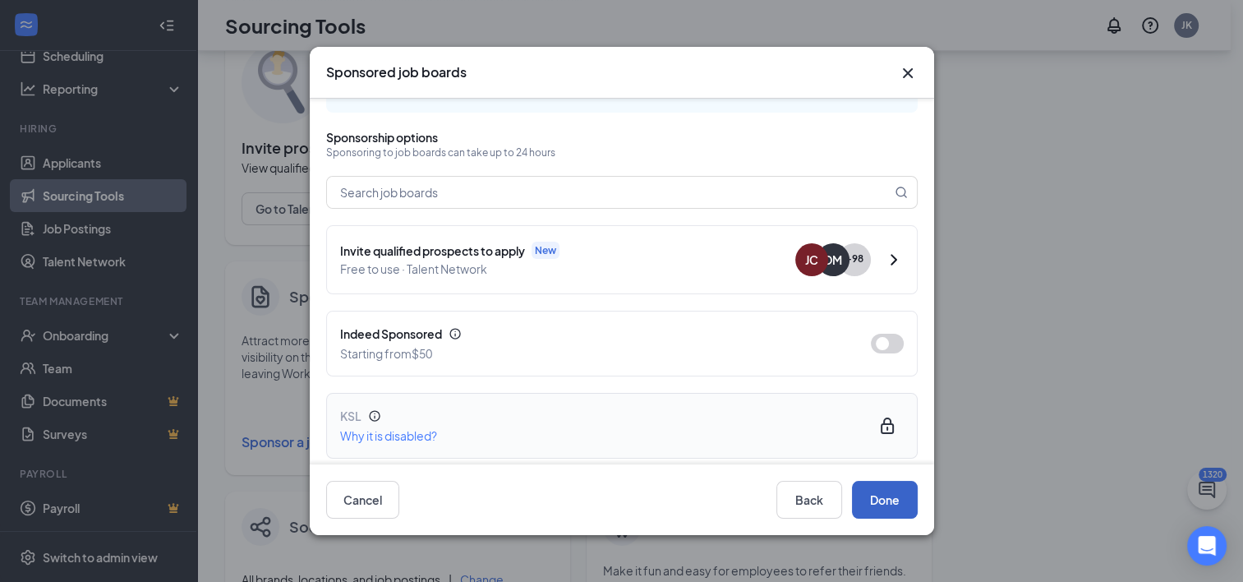
scroll to position [82, 0]
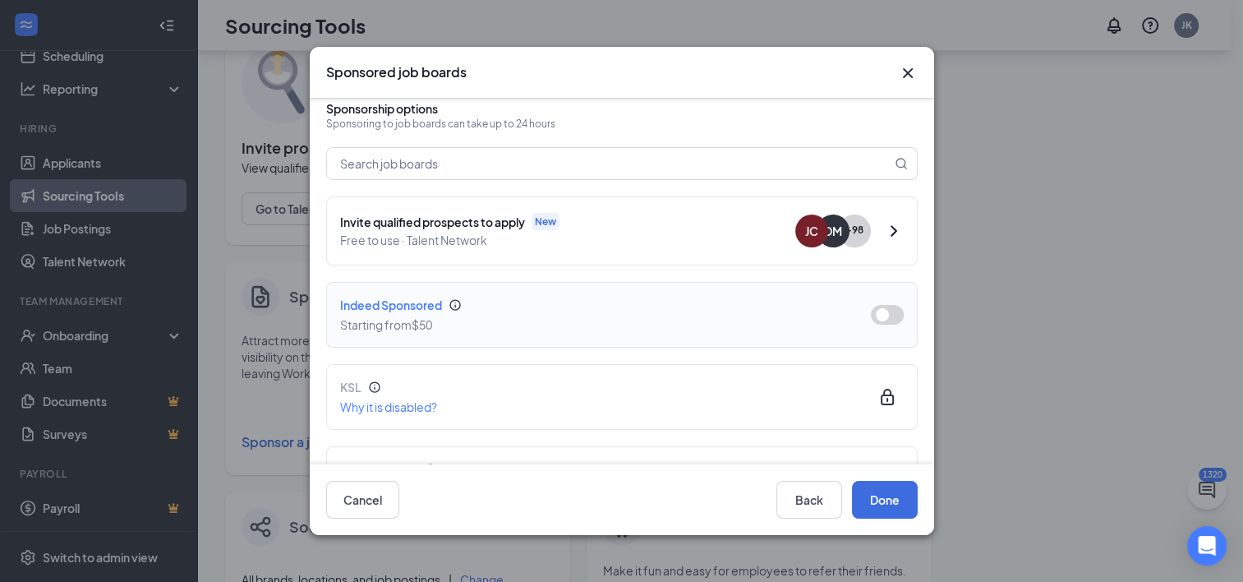
click at [874, 305] on button "button" at bounding box center [887, 315] width 33 height 20
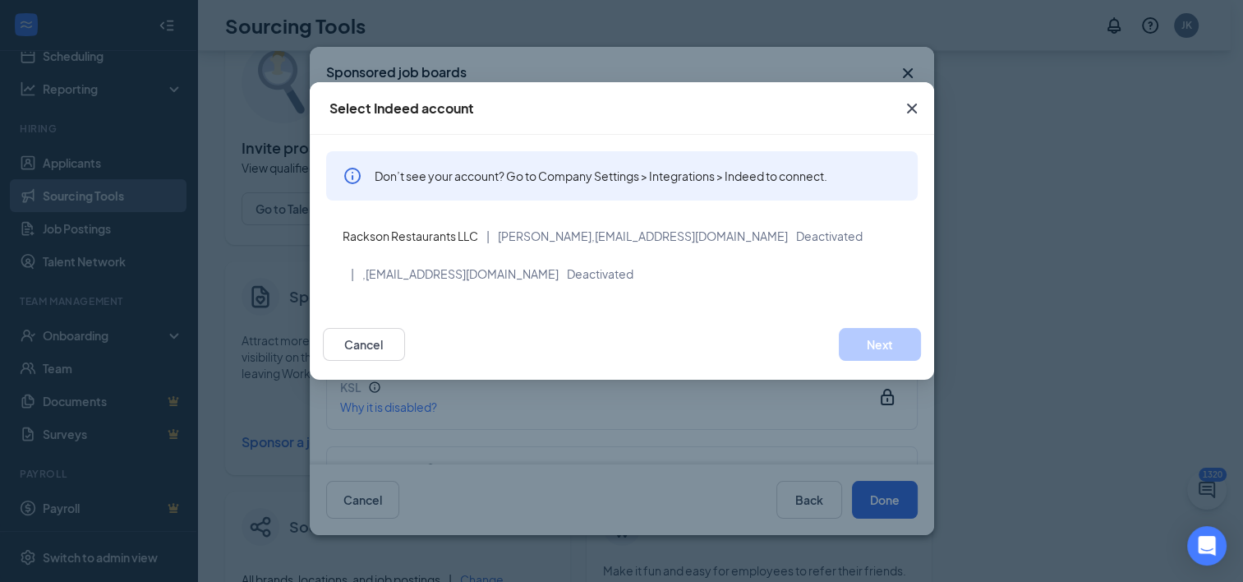
click at [909, 103] on icon "Cross" at bounding box center [912, 109] width 20 height 20
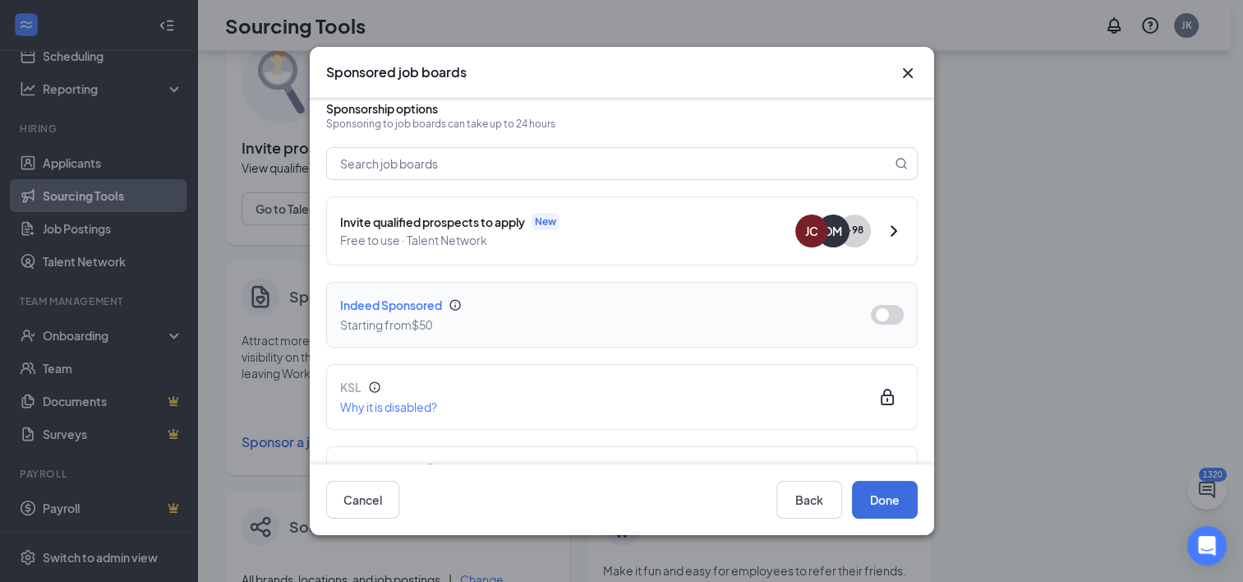
scroll to position [164, 0]
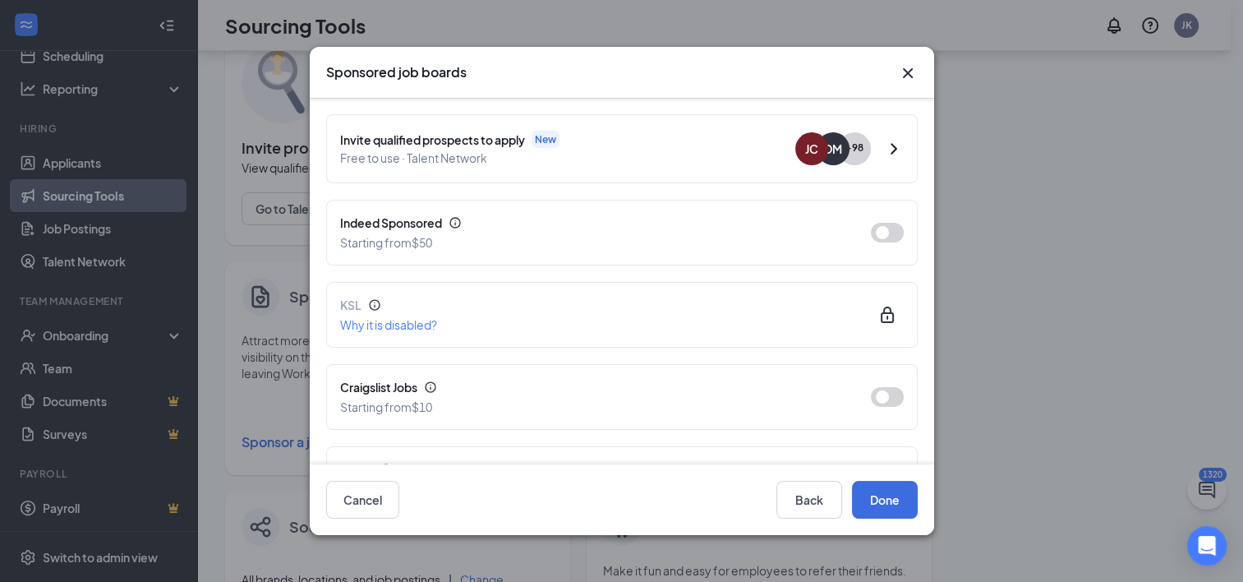
click at [906, 78] on icon "Cross" at bounding box center [908, 73] width 20 height 20
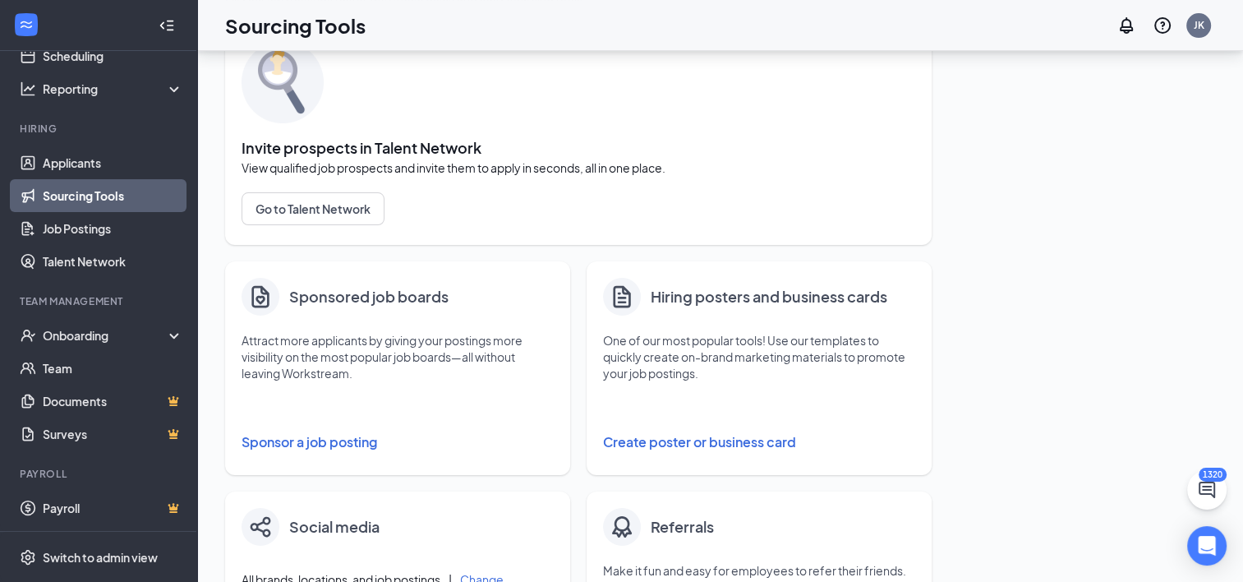
click at [102, 191] on link "Sourcing Tools" at bounding box center [113, 195] width 141 height 33
click at [289, 436] on button "Sponsor a job posting" at bounding box center [398, 442] width 312 height 33
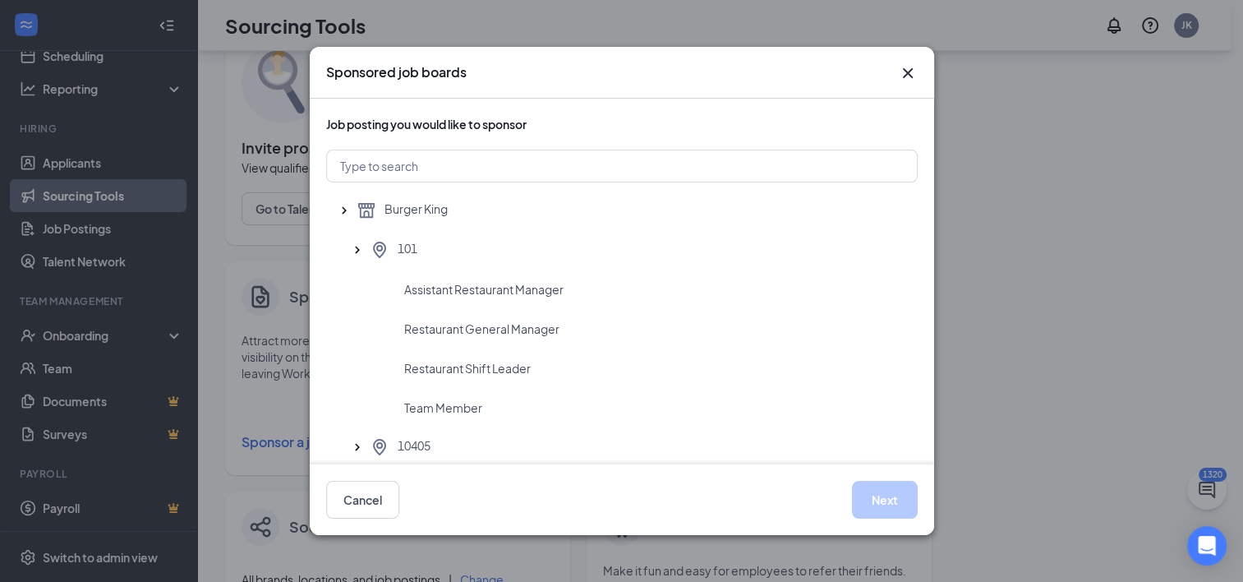
click at [65, 554] on div "Sponsored job boards Job posting you would like to sponsor Burger King 101 Assi…" at bounding box center [621, 291] width 1243 height 582
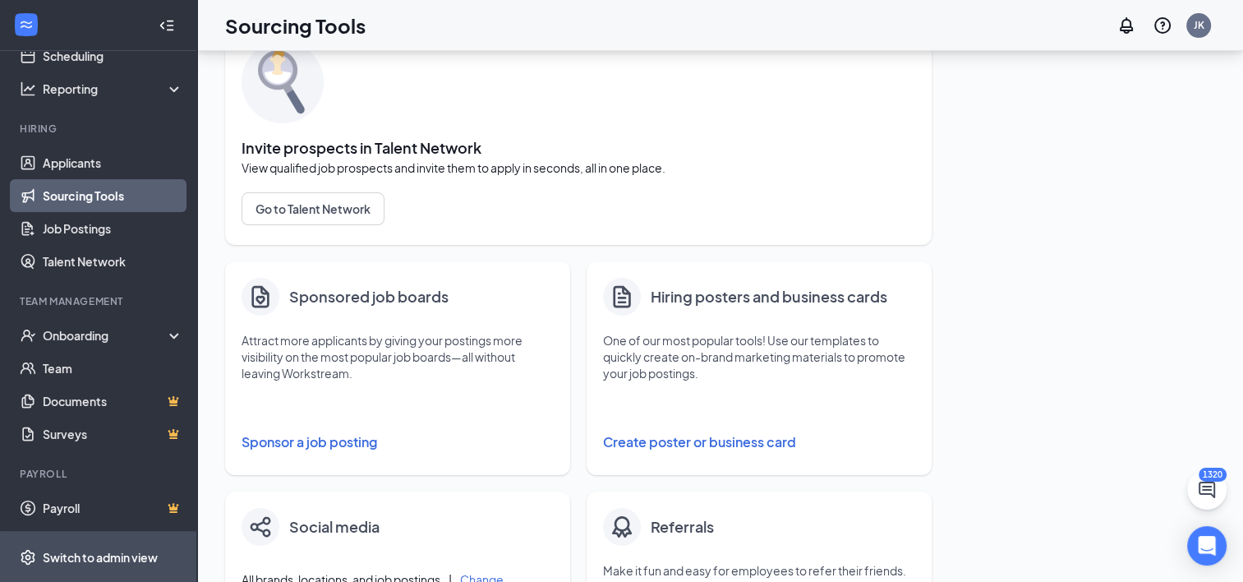
click at [76, 550] on div "Switch to admin view" at bounding box center [100, 557] width 115 height 16
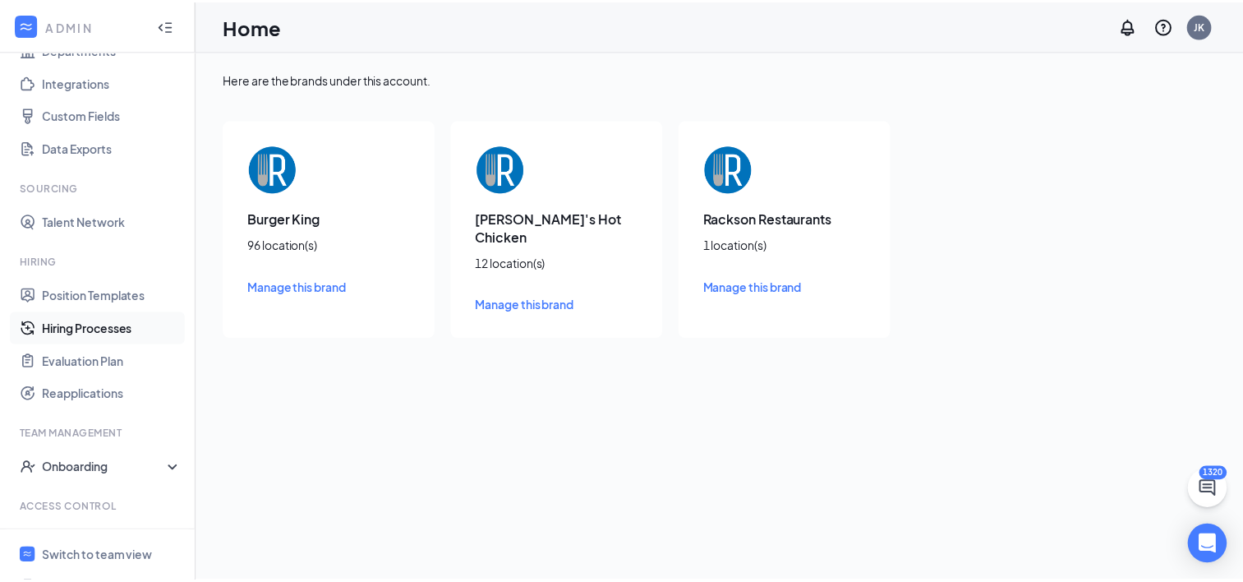
scroll to position [77, 0]
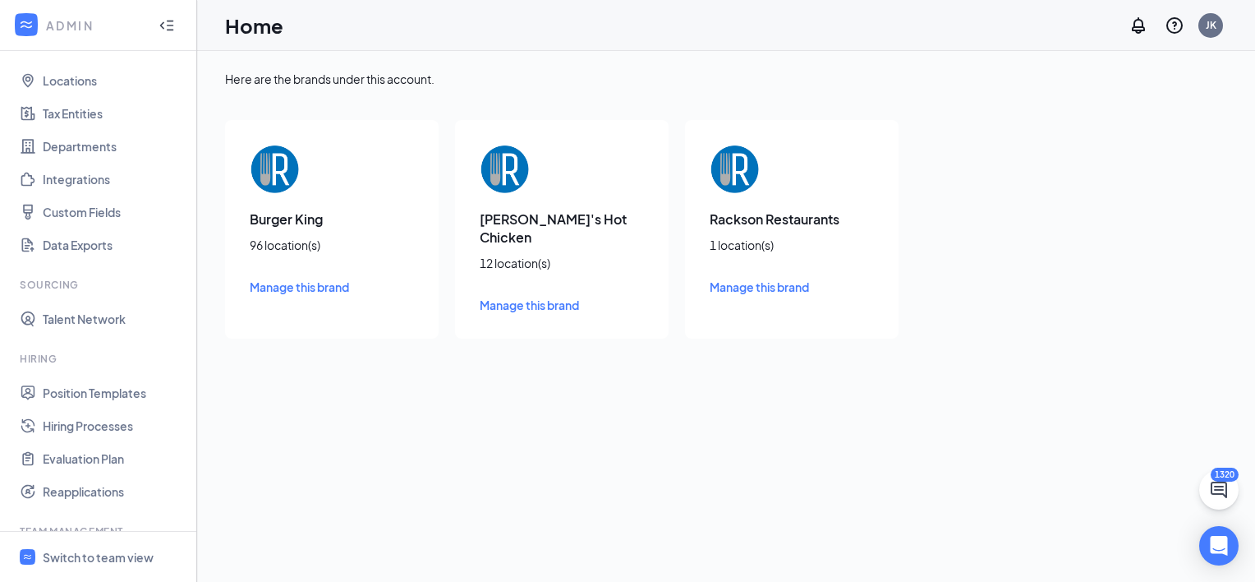
click at [316, 290] on span "Manage this brand" at bounding box center [299, 286] width 99 height 15
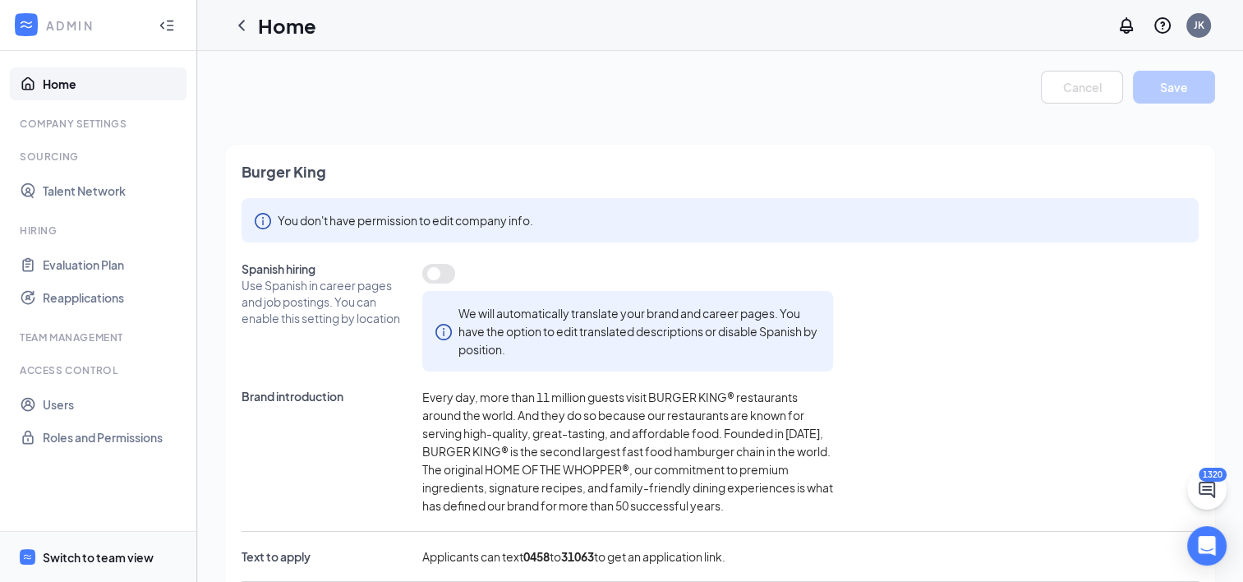
click at [76, 557] on div "Switch to team view" at bounding box center [98, 557] width 111 height 16
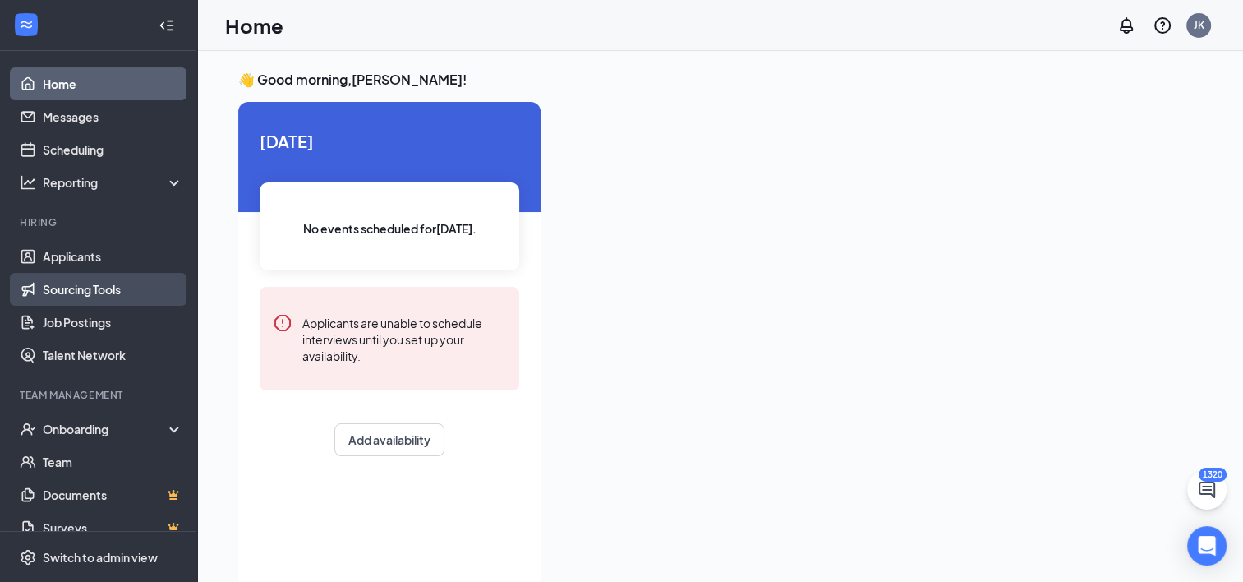
click at [89, 293] on link "Sourcing Tools" at bounding box center [113, 289] width 141 height 33
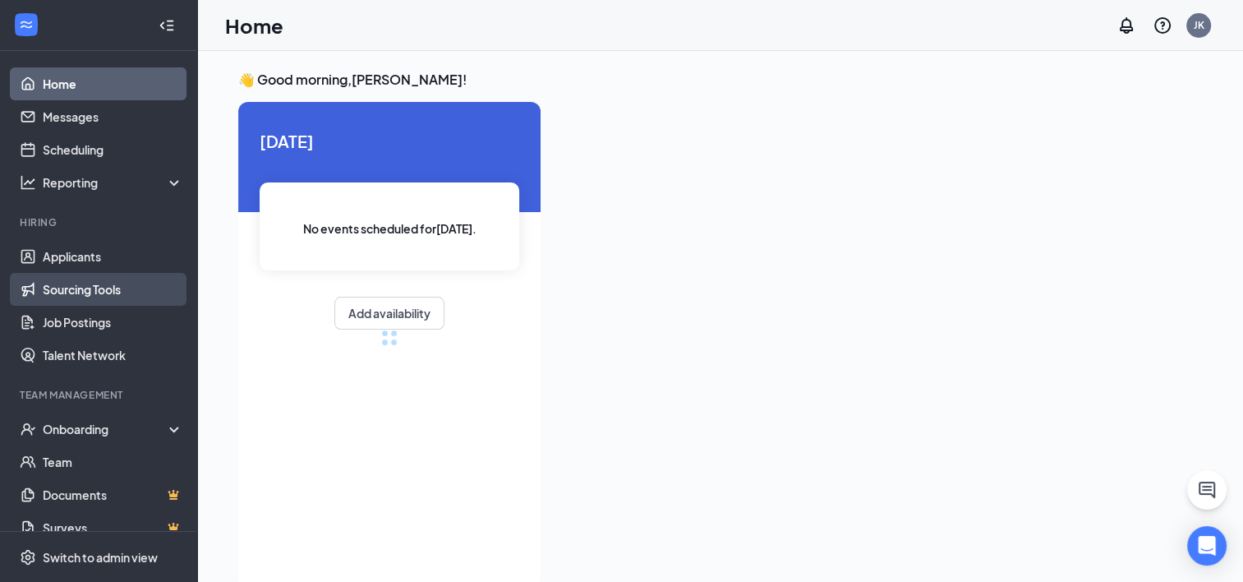
click at [65, 293] on link "Sourcing Tools" at bounding box center [113, 289] width 141 height 33
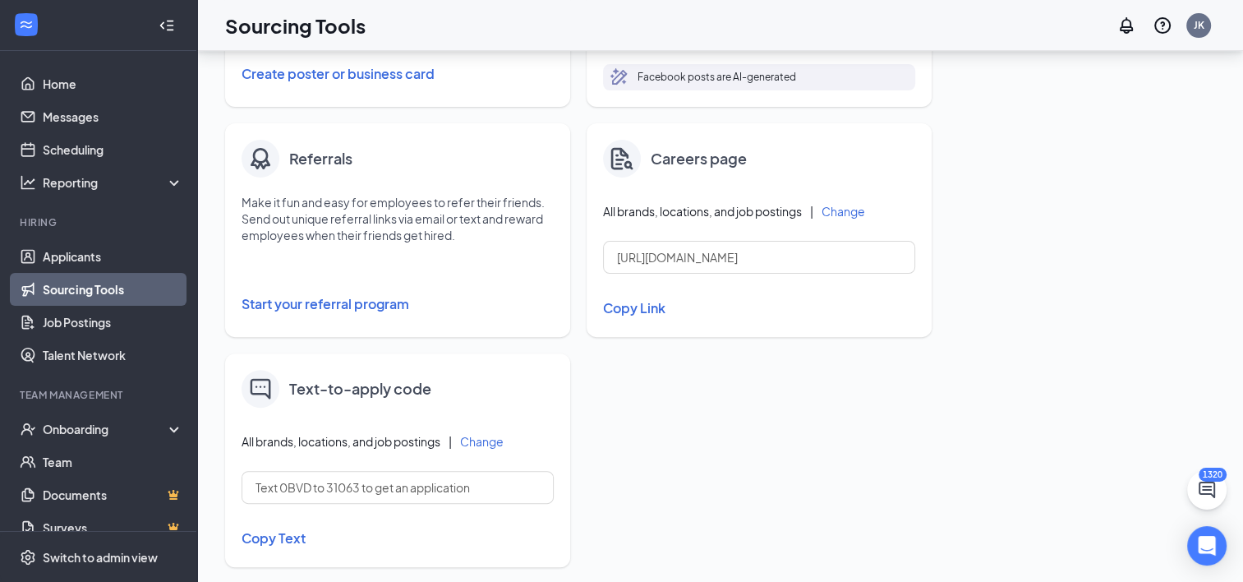
scroll to position [472, 0]
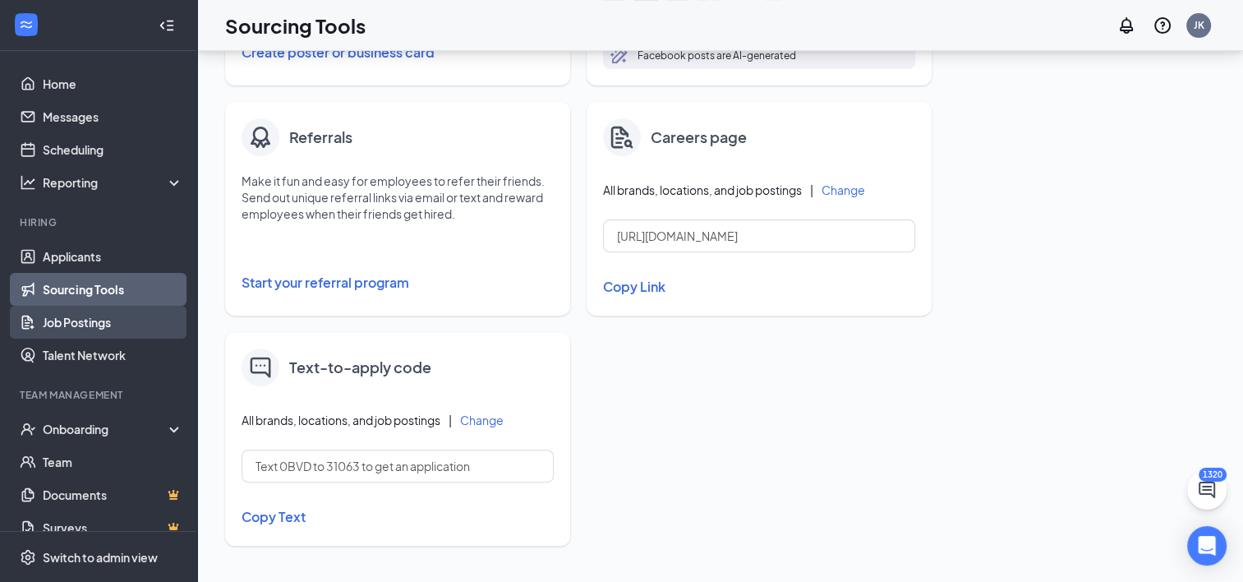
click at [71, 320] on link "Job Postings" at bounding box center [113, 322] width 141 height 33
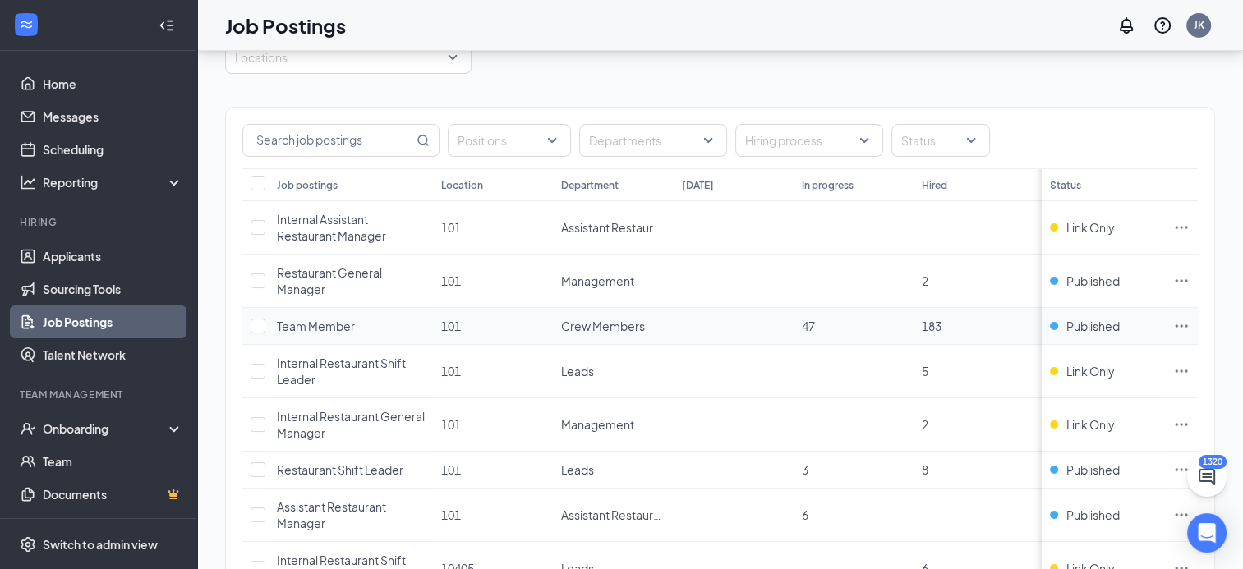
scroll to position [82, 0]
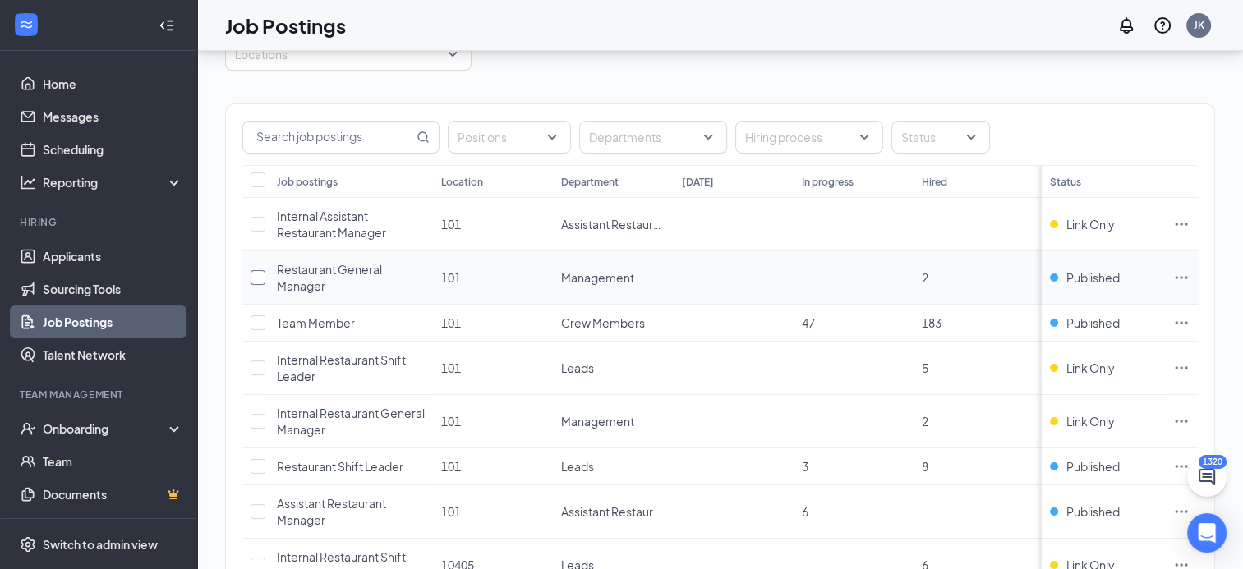
click at [260, 272] on input "checkbox" at bounding box center [258, 277] width 15 height 15
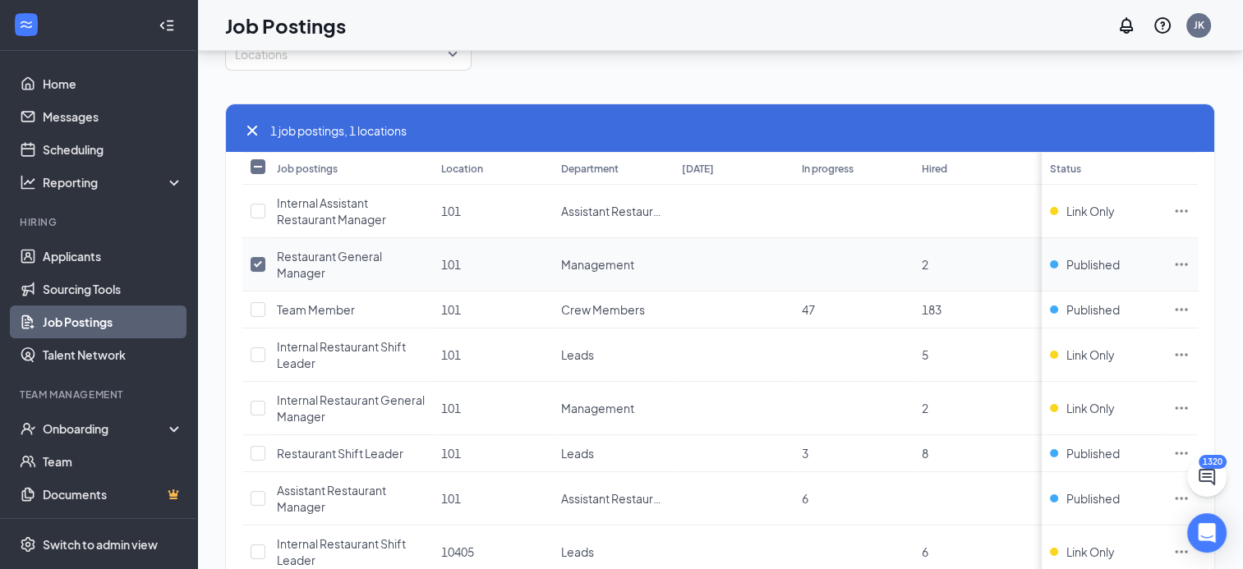
click at [1185, 262] on td at bounding box center [1181, 264] width 33 height 53
click at [1189, 260] on icon "Ellipses" at bounding box center [1181, 264] width 16 height 16
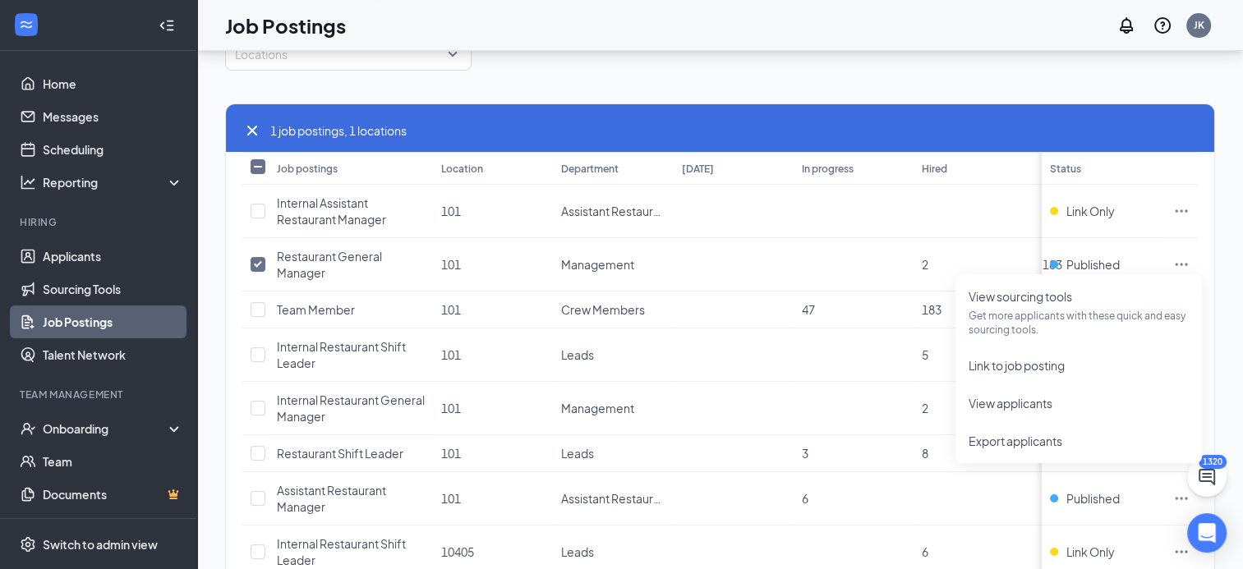
click at [856, 69] on div "Locations" at bounding box center [720, 54] width 990 height 33
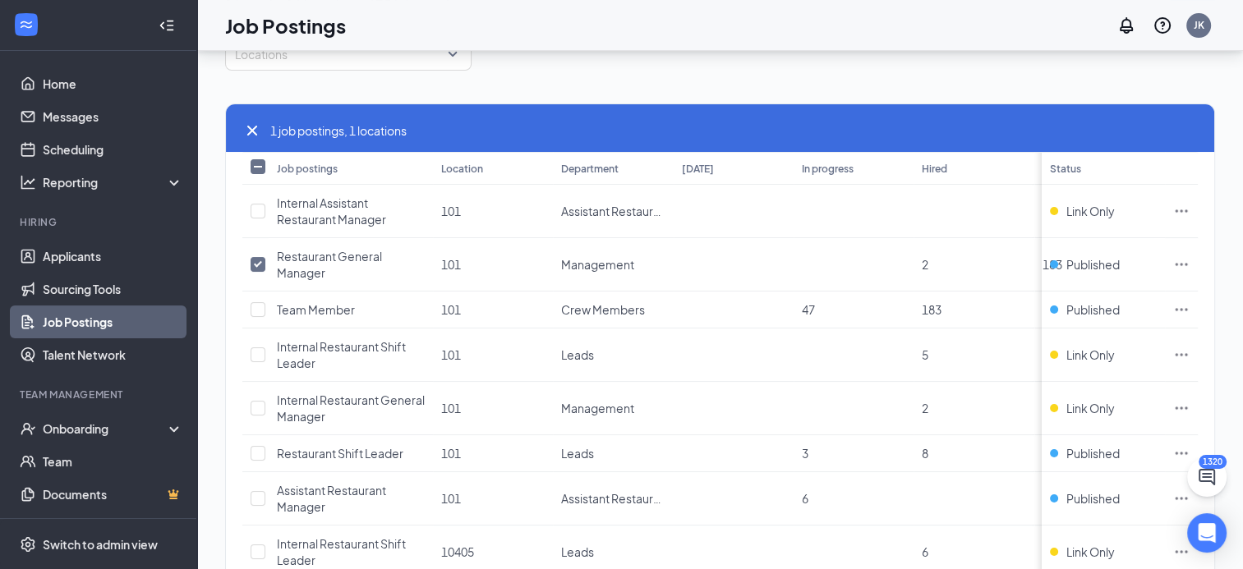
click at [255, 130] on icon "Cross" at bounding box center [252, 131] width 20 height 20
checkbox input "false"
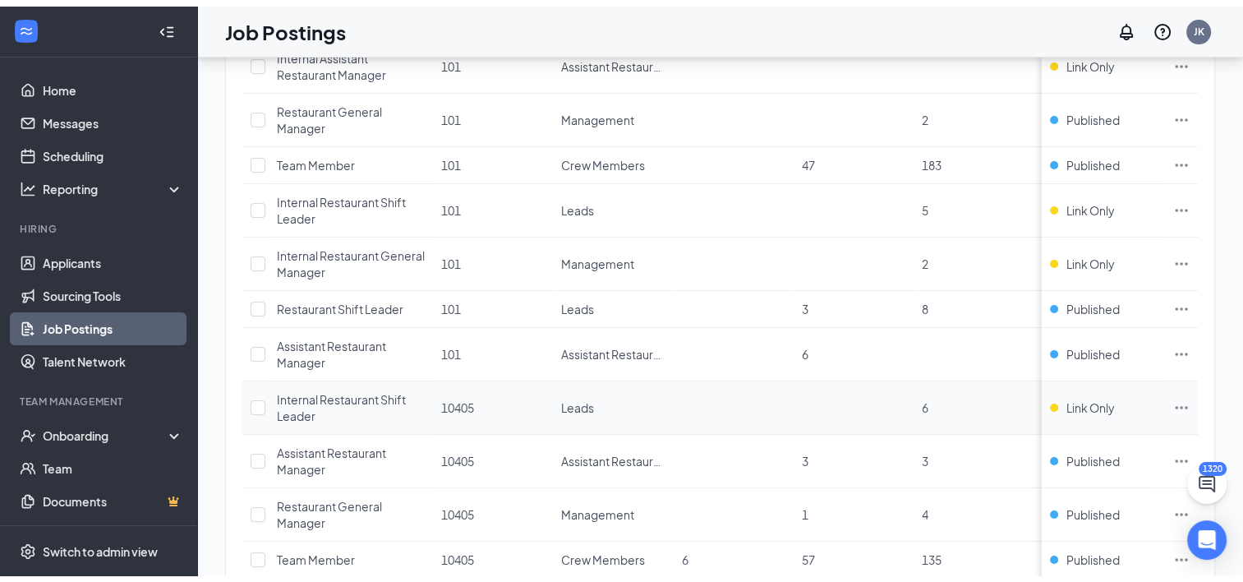
scroll to position [411, 0]
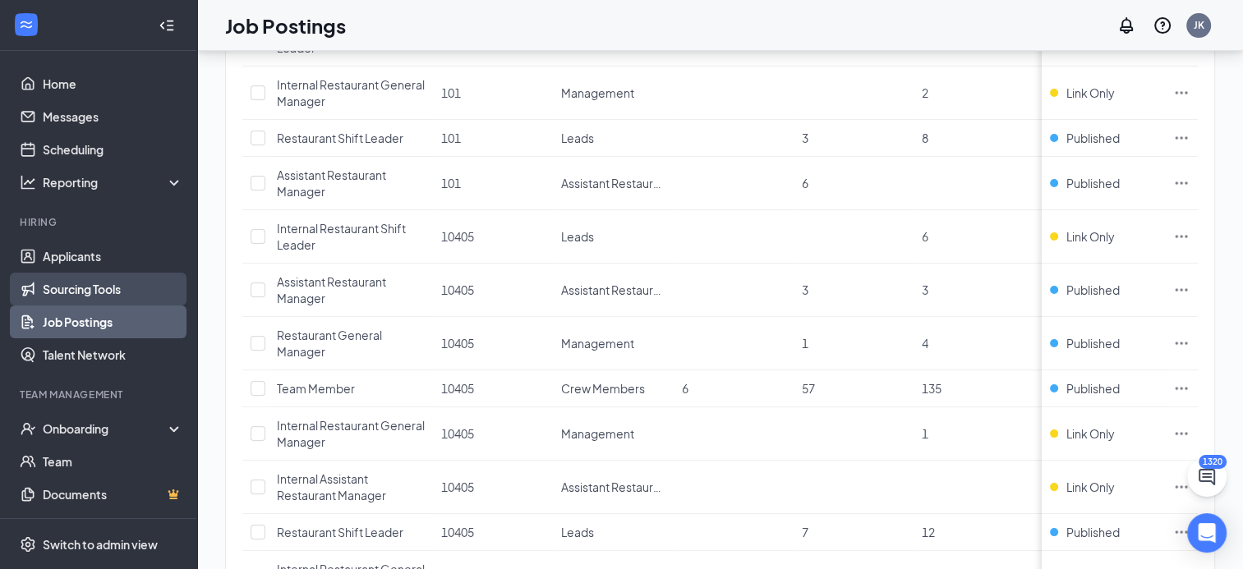
click at [85, 290] on link "Sourcing Tools" at bounding box center [113, 289] width 141 height 33
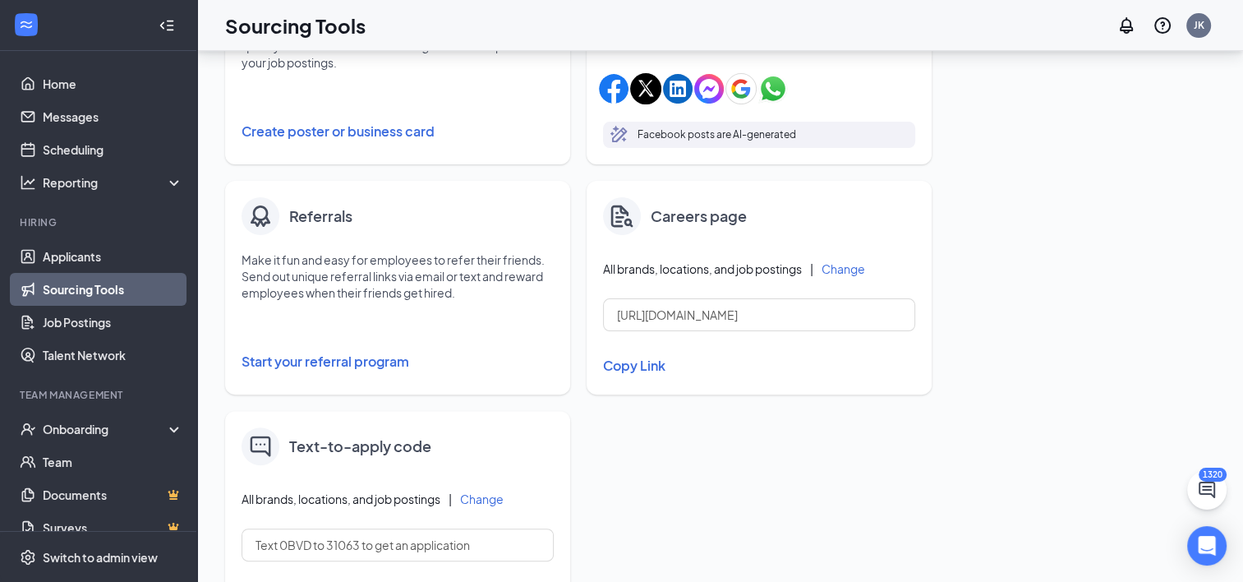
scroll to position [472, 0]
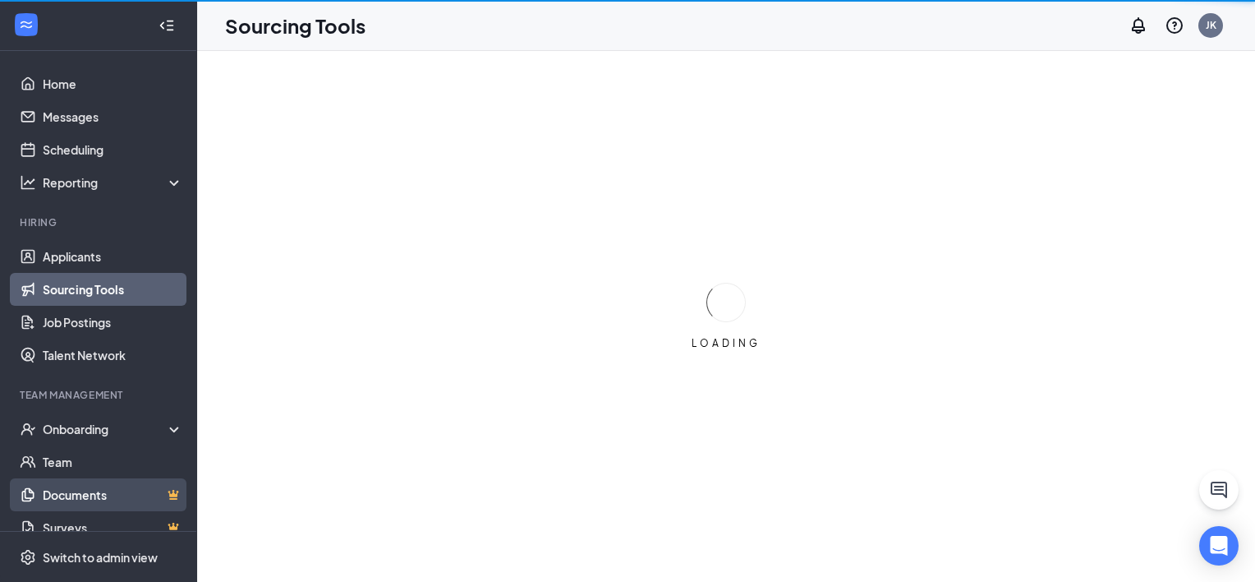
scroll to position [20, 0]
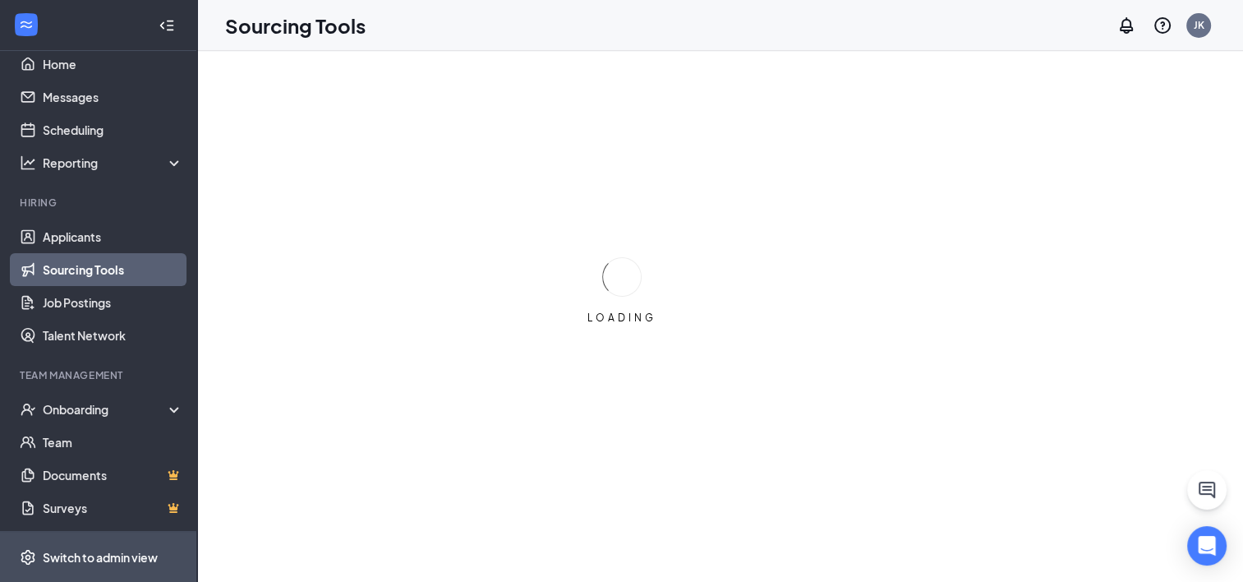
click at [85, 552] on div "Switch to admin view" at bounding box center [100, 557] width 115 height 16
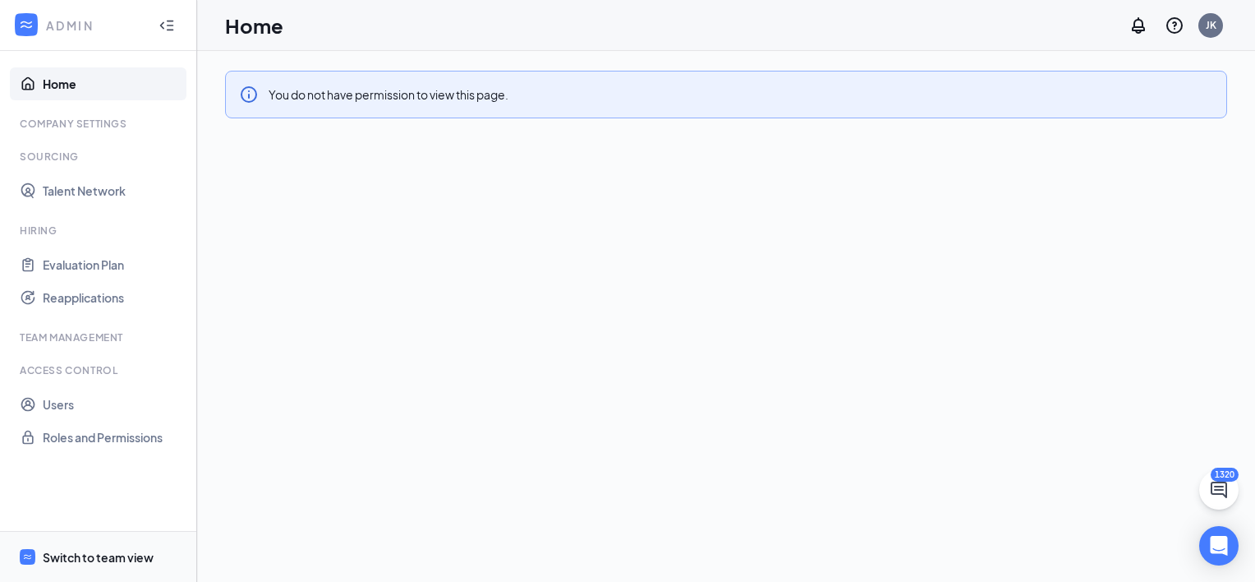
click at [131, 557] on div "Switch to team view" at bounding box center [98, 557] width 111 height 16
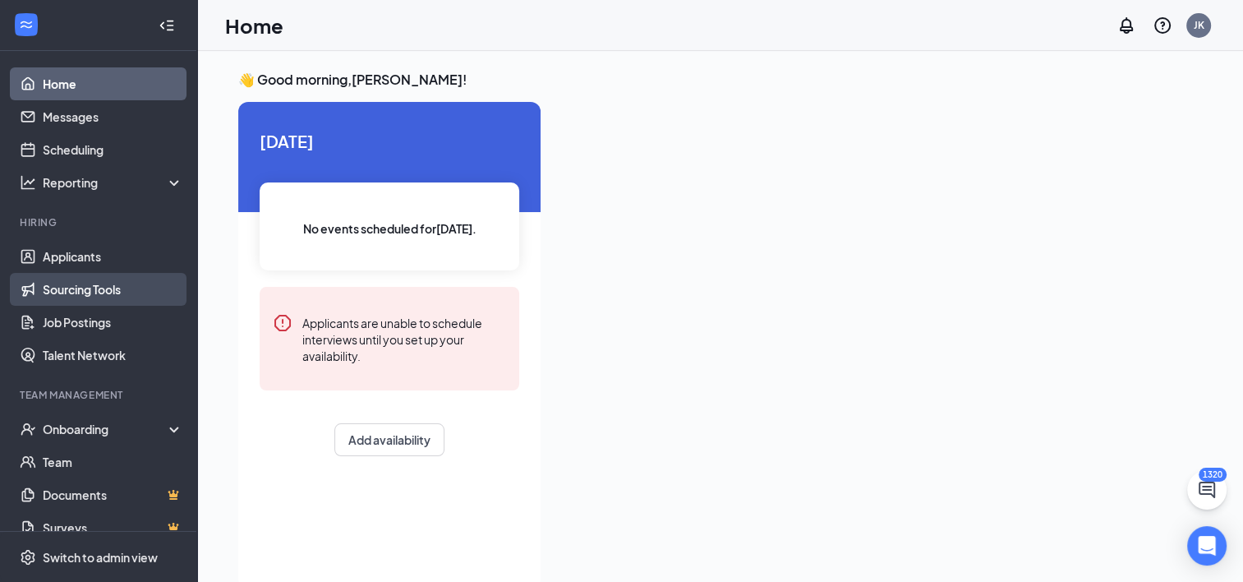
click at [85, 282] on link "Sourcing Tools" at bounding box center [113, 289] width 141 height 33
click at [111, 288] on link "Sourcing Tools" at bounding box center [113, 289] width 141 height 33
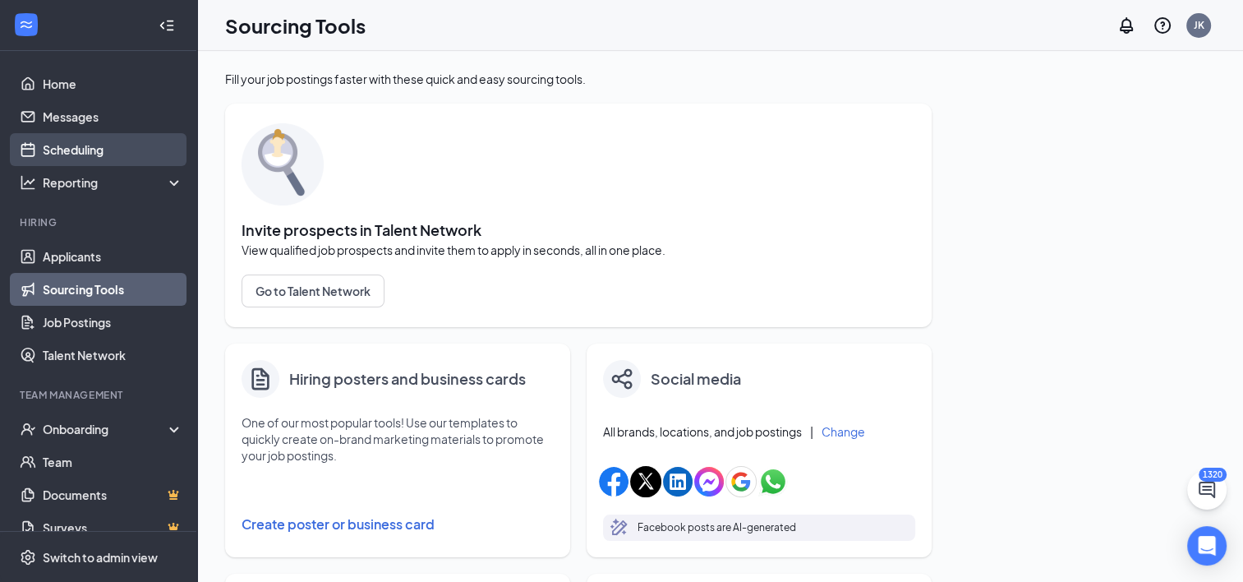
click at [94, 151] on link "Scheduling" at bounding box center [113, 149] width 141 height 33
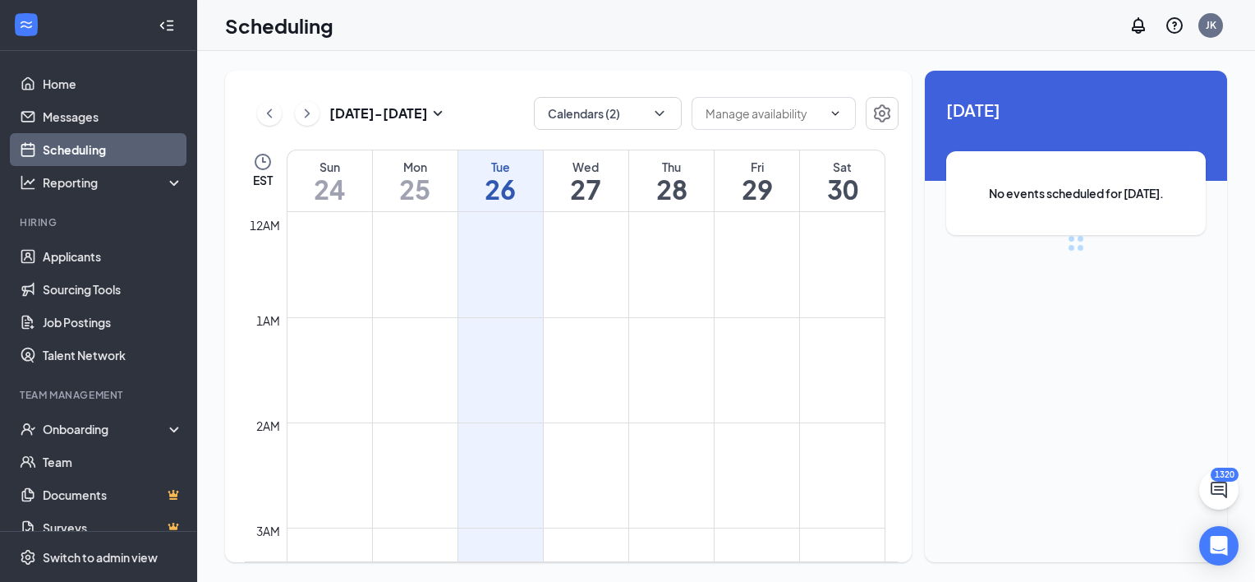
scroll to position [808, 0]
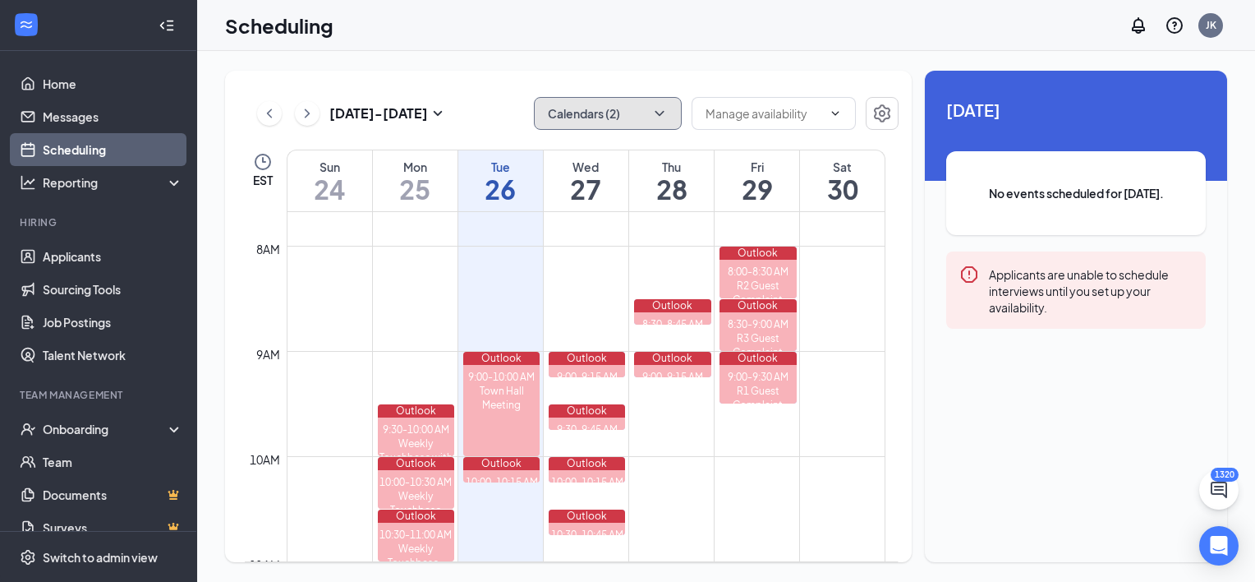
click at [661, 113] on icon "ChevronDown" at bounding box center [659, 113] width 9 height 5
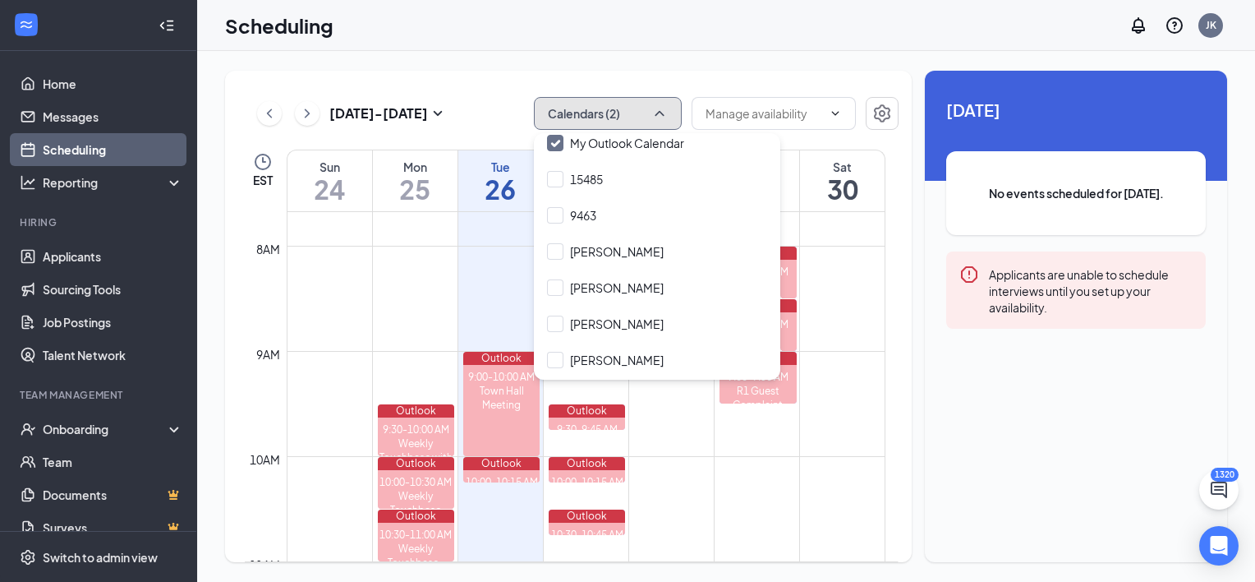
scroll to position [0, 0]
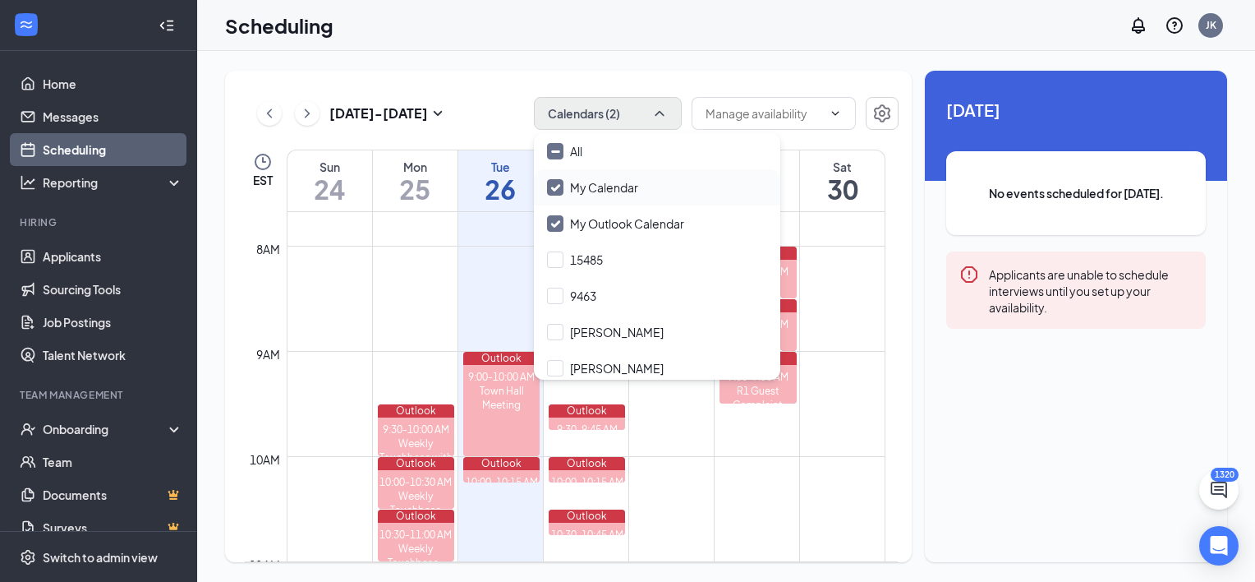
click at [550, 188] on input "My Calendar" at bounding box center [592, 187] width 91 height 16
checkbox input "false"
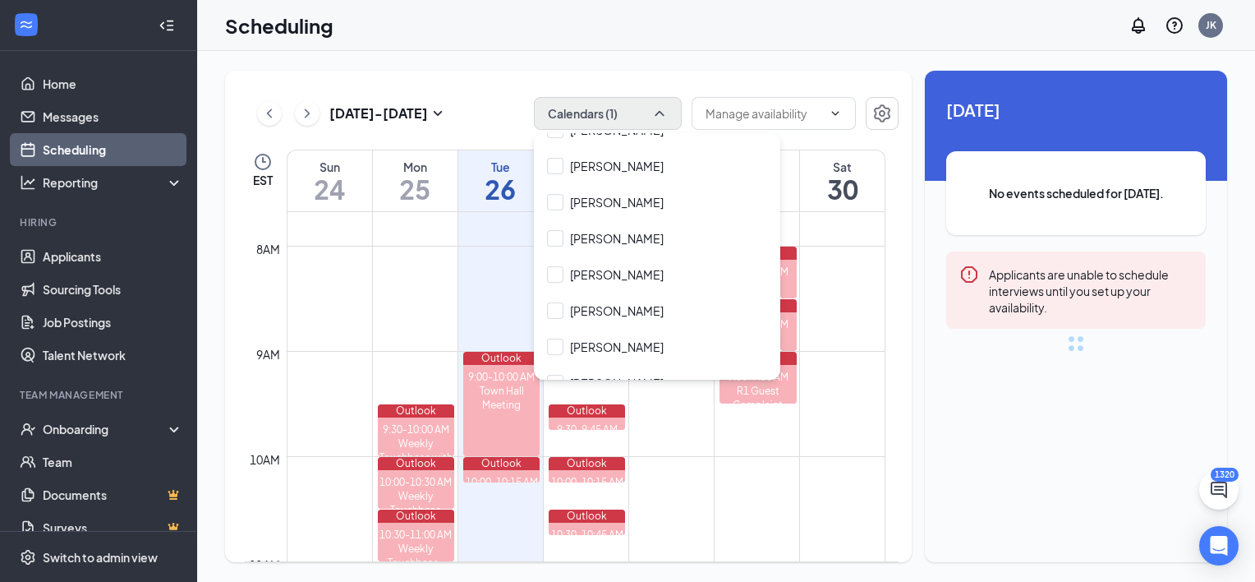
scroll to position [2968, 0]
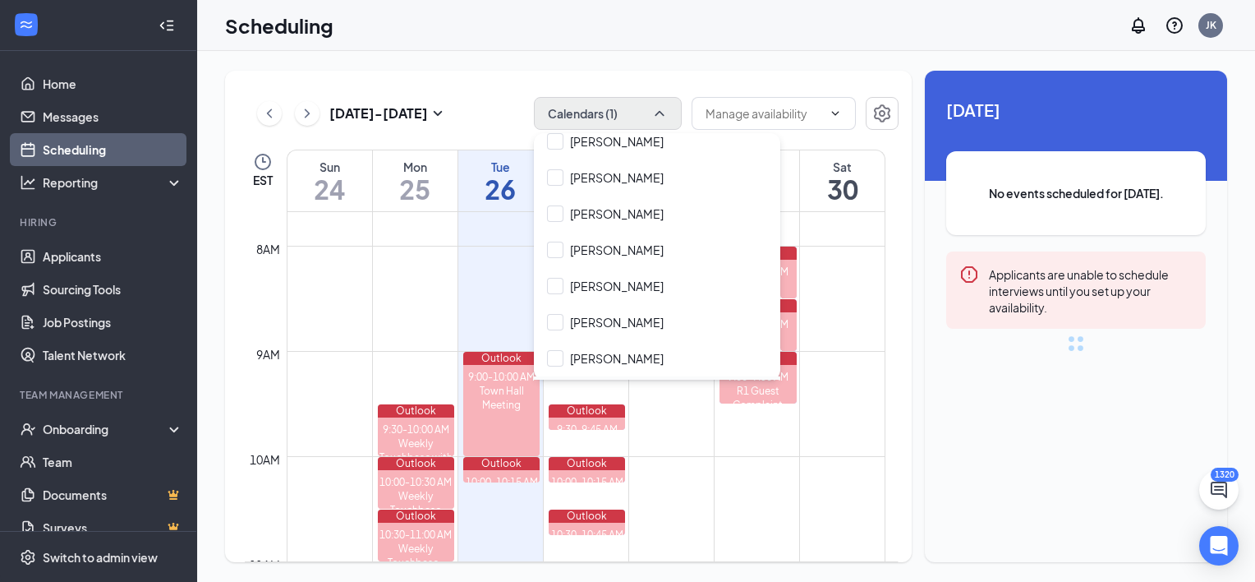
click at [560, 386] on input "[PERSON_NAME]" at bounding box center [605, 394] width 117 height 16
checkbox input "true"
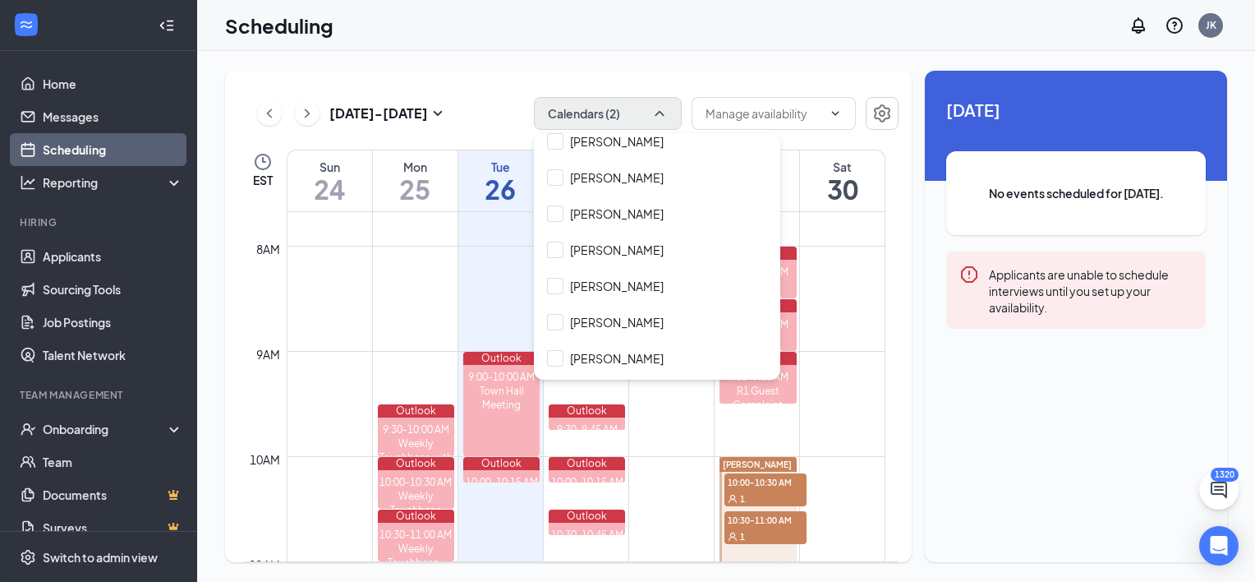
click at [834, 85] on div "[DATE] - [DATE] Calendars (2) EST Sun 24 Mon 25 Tue 26 Wed 27 Thu 28 Fri 29 Sat…" at bounding box center [568, 316] width 687 height 491
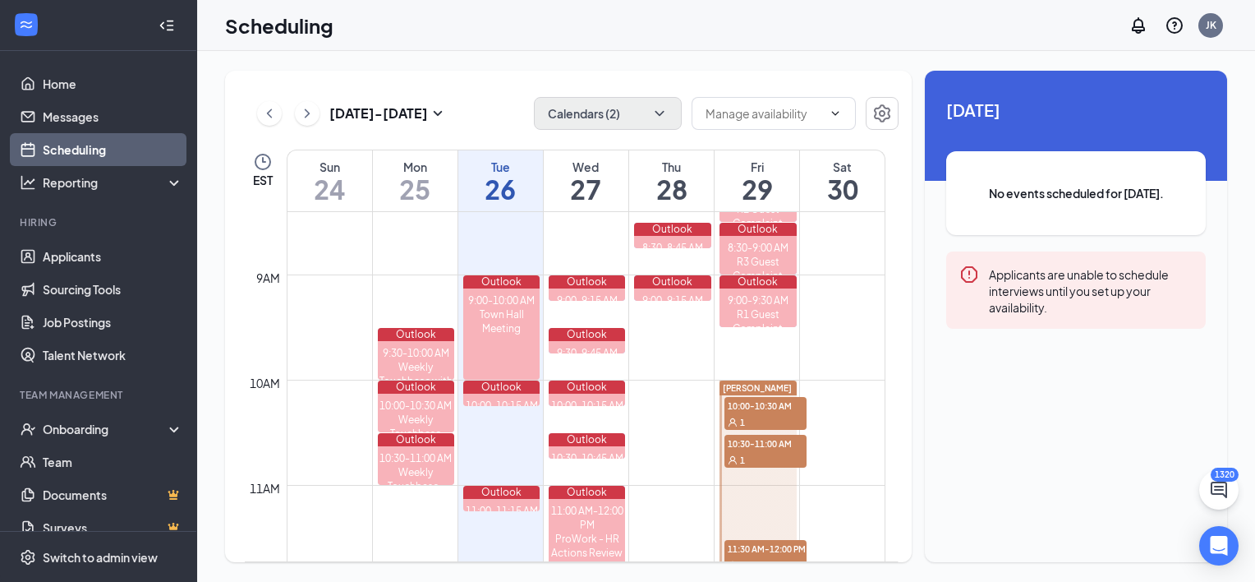
scroll to position [890, 0]
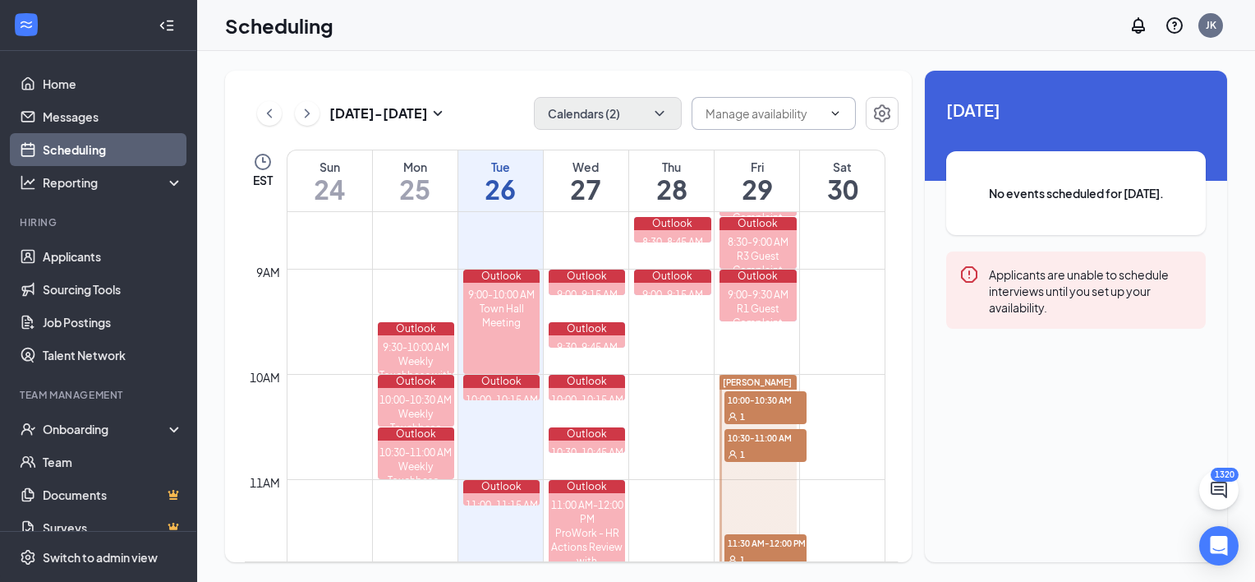
click at [829, 108] on icon "ChevronDown" at bounding box center [835, 113] width 13 height 13
click at [829, 108] on icon "ChevronUp" at bounding box center [835, 113] width 13 height 13
click at [763, 399] on span "10:00-10:30 AM" at bounding box center [766, 399] width 82 height 16
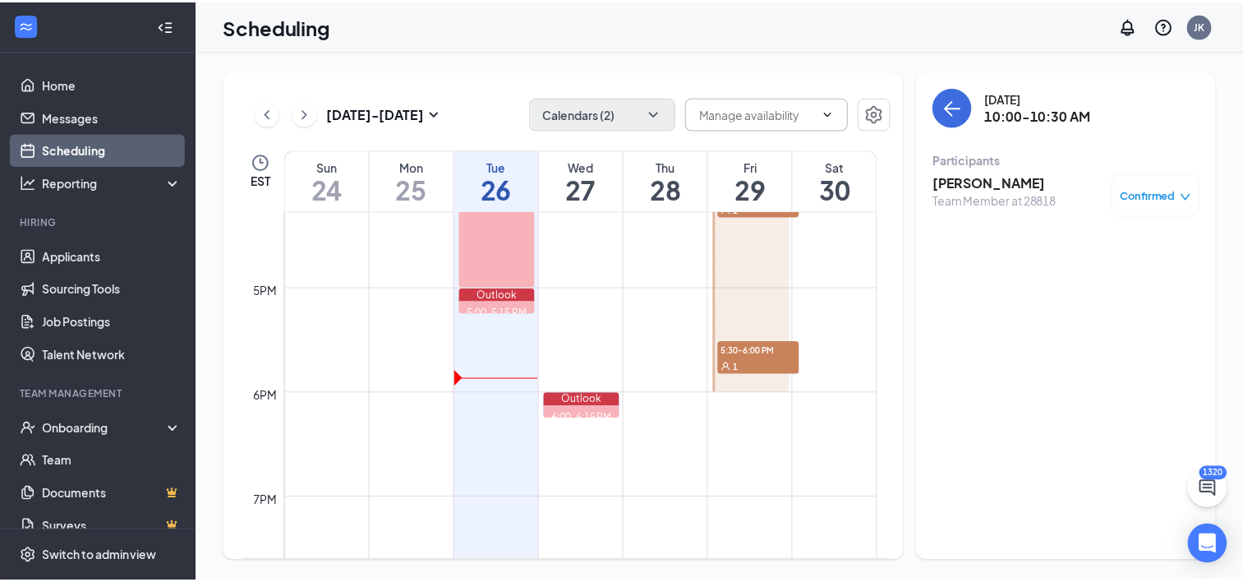
scroll to position [1794, 0]
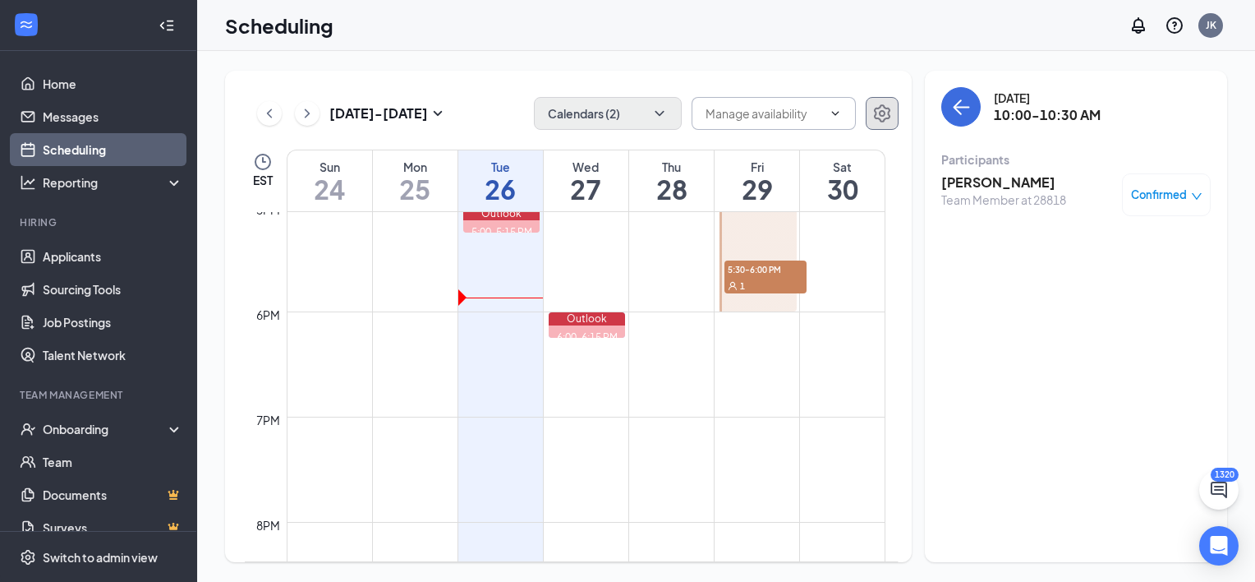
click at [881, 119] on icon "Settings" at bounding box center [882, 113] width 16 height 18
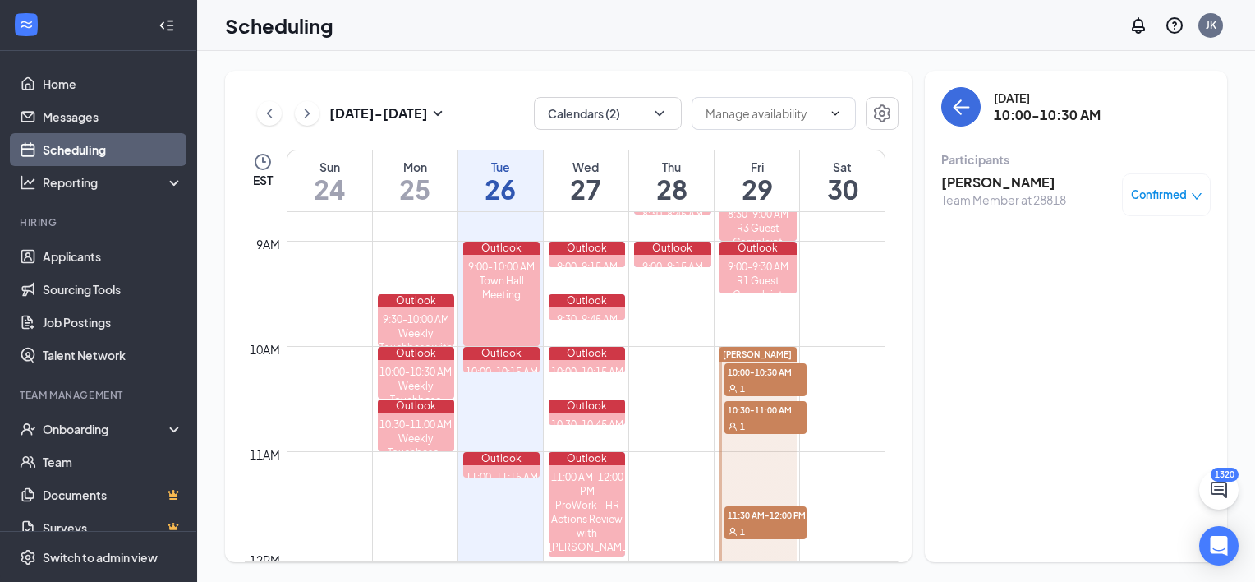
scroll to position [808, 0]
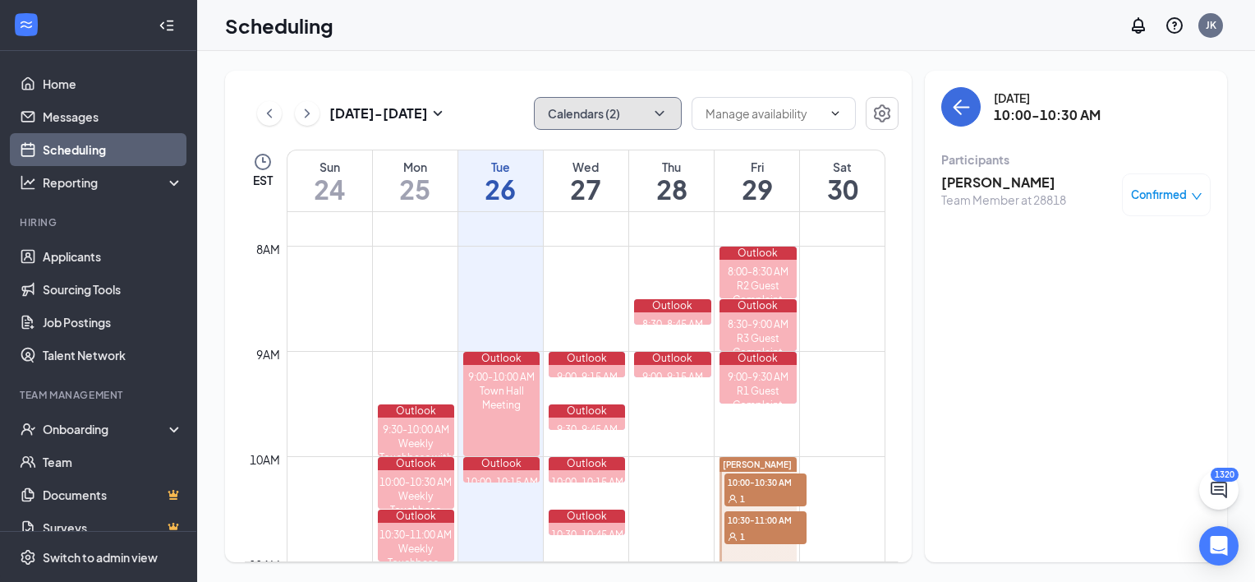
click at [663, 113] on icon "ChevronDown" at bounding box center [660, 113] width 16 height 16
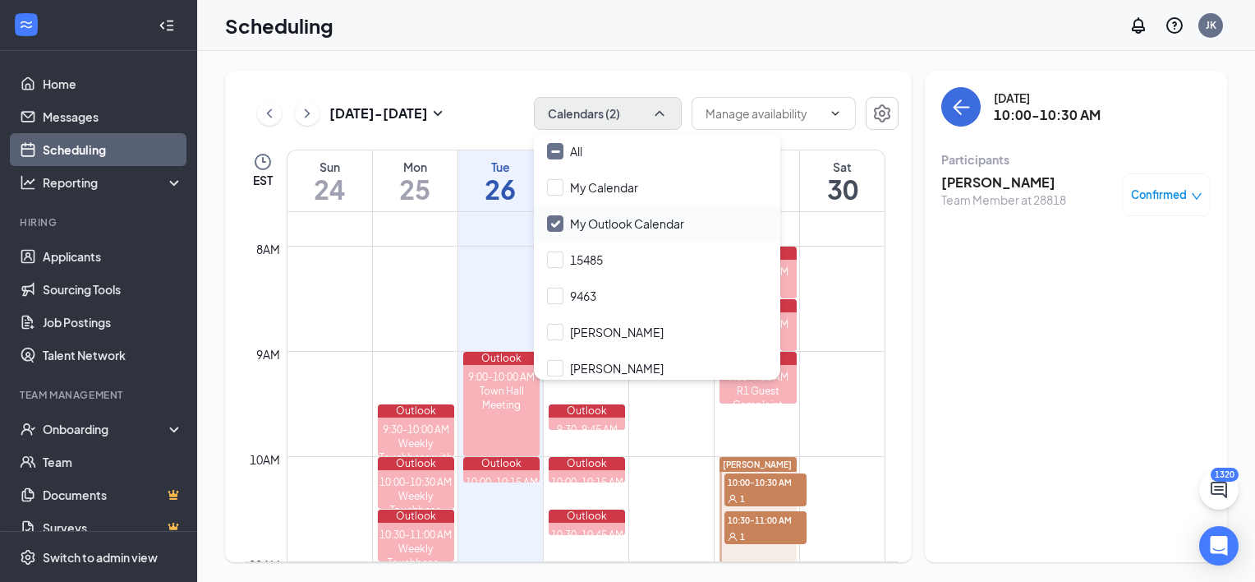
click at [551, 224] on input "My Outlook Calendar" at bounding box center [615, 223] width 137 height 16
checkbox input "false"
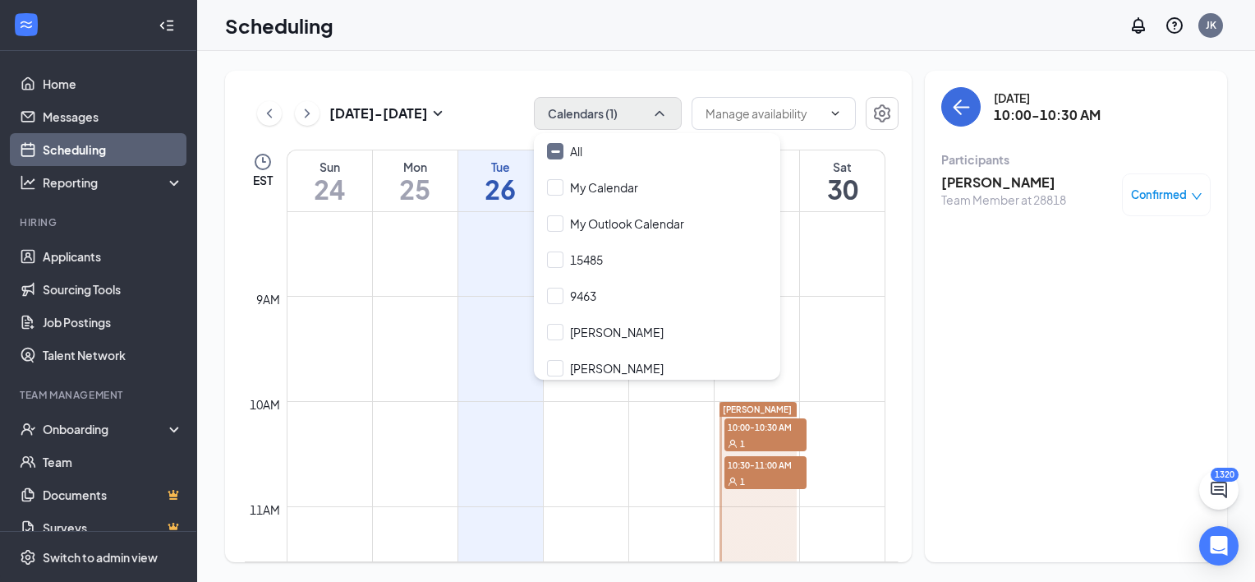
scroll to position [890, 0]
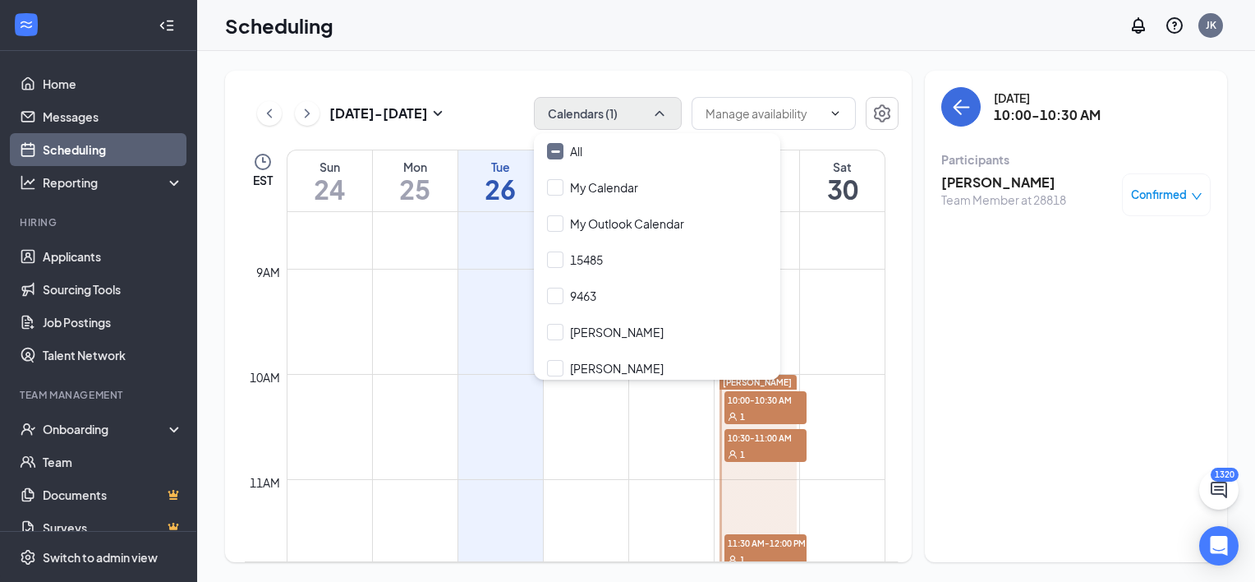
click at [835, 325] on td at bounding box center [586, 334] width 599 height 26
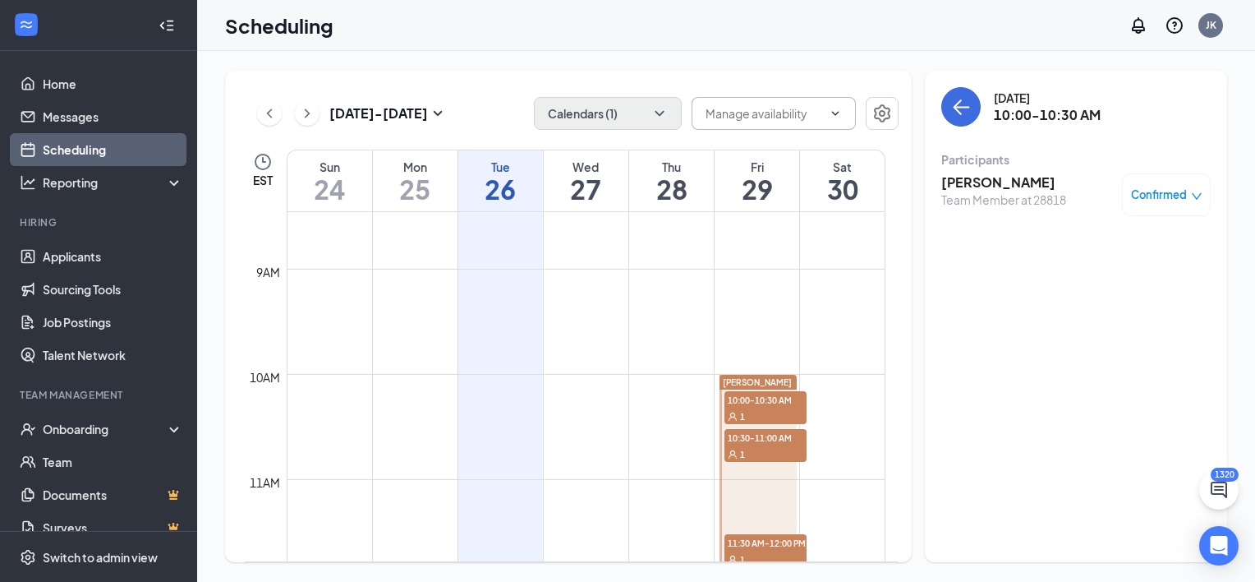
click at [832, 112] on icon "ChevronDown" at bounding box center [835, 113] width 7 height 4
click at [832, 112] on icon "ChevronUp" at bounding box center [835, 113] width 13 height 13
click at [772, 175] on h1 "29" at bounding box center [757, 189] width 85 height 28
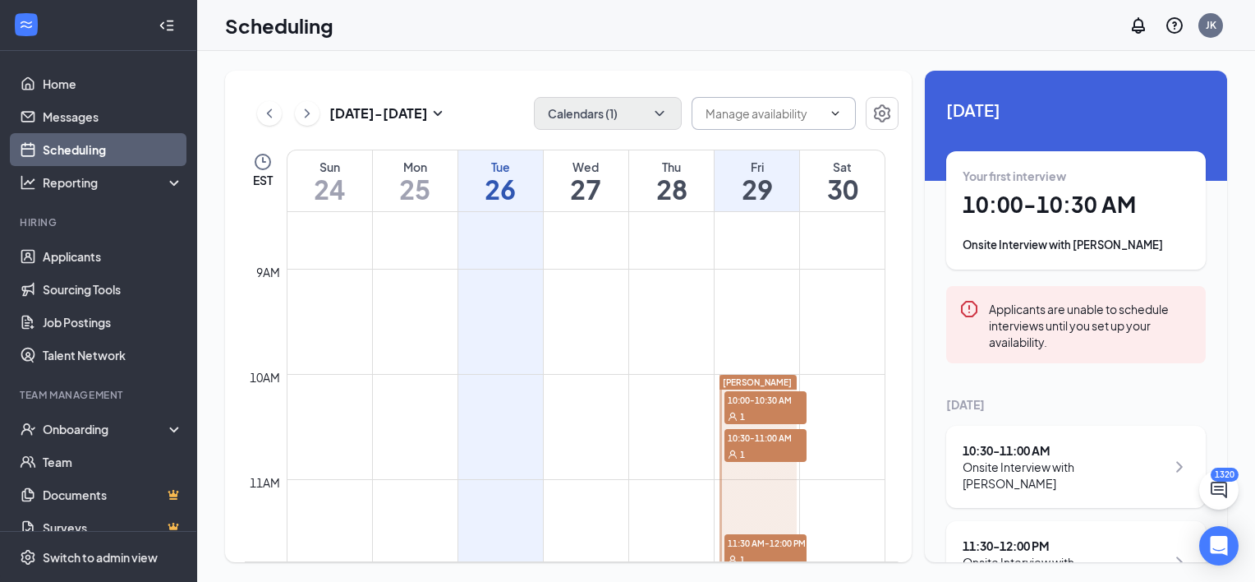
click at [746, 243] on td at bounding box center [586, 255] width 599 height 26
click at [749, 159] on div "Fri" at bounding box center [757, 167] width 85 height 16
click at [779, 119] on input "text" at bounding box center [764, 113] width 117 height 18
click at [806, 111] on input "text" at bounding box center [764, 113] width 117 height 18
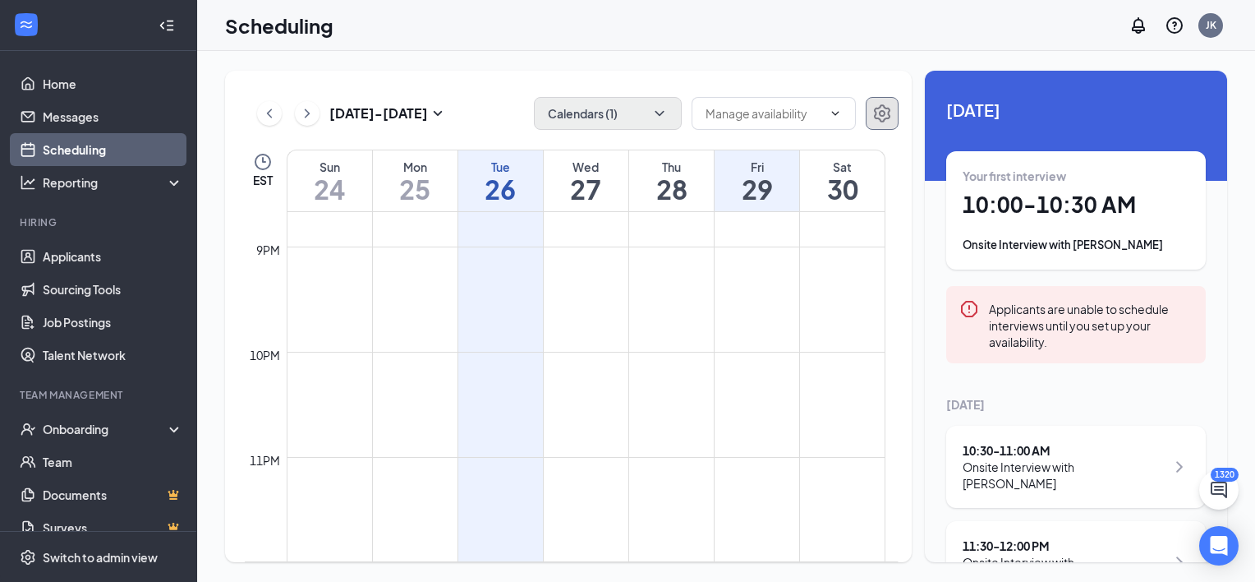
click at [889, 113] on icon "Settings" at bounding box center [882, 113] width 16 height 18
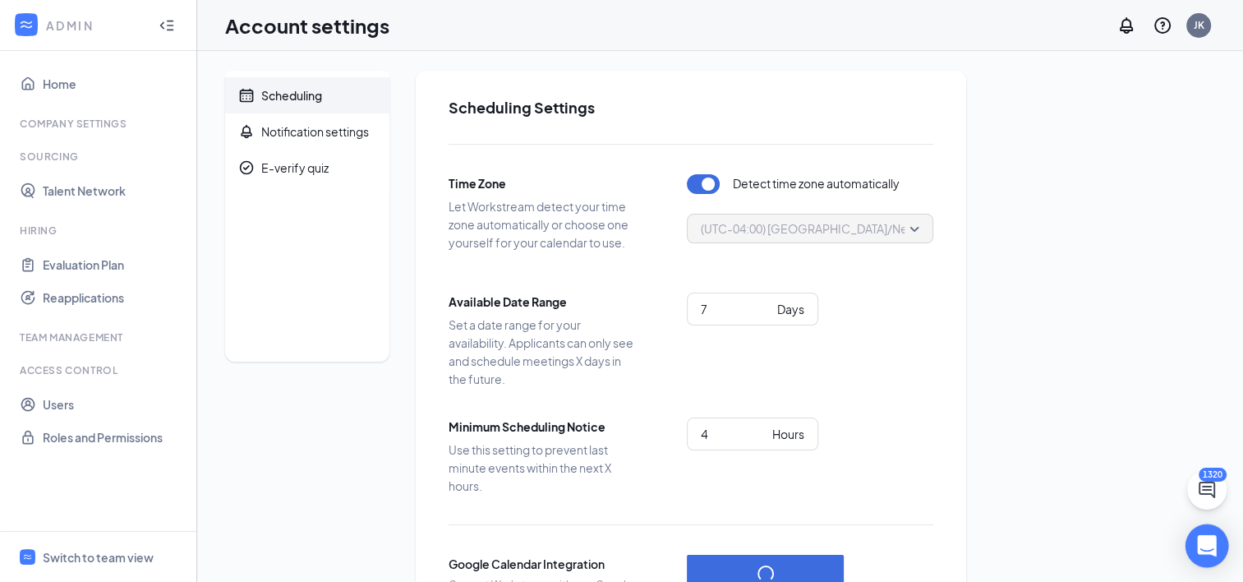
click at [1206, 539] on icon "Open Intercom Messenger" at bounding box center [1206, 545] width 19 height 21
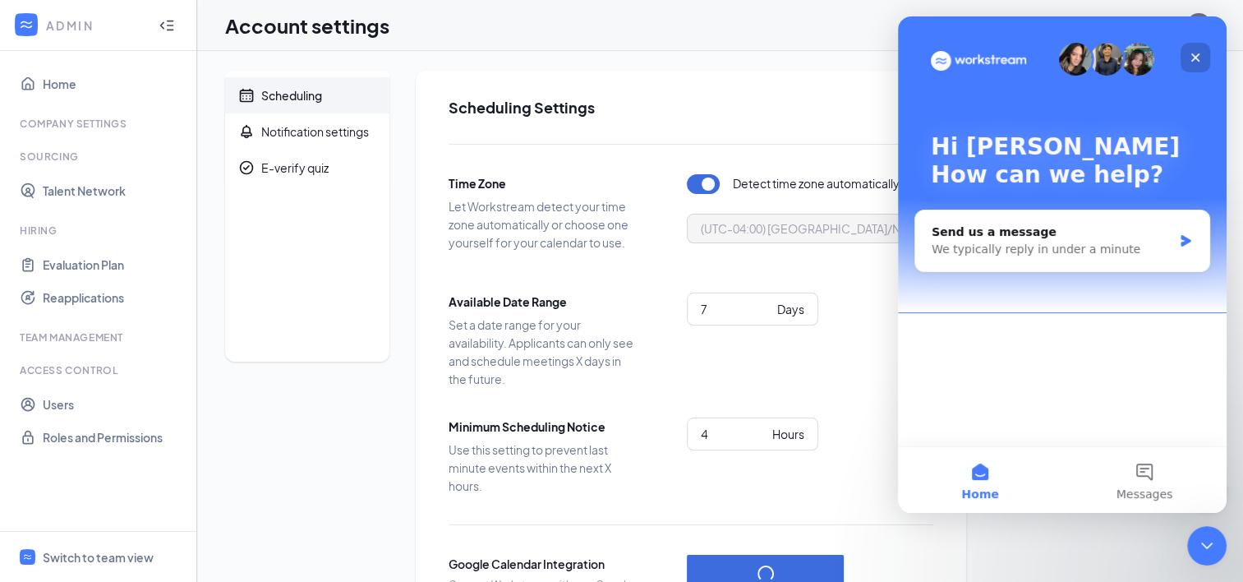
click at [1205, 56] on div "Close" at bounding box center [1196, 58] width 30 height 30
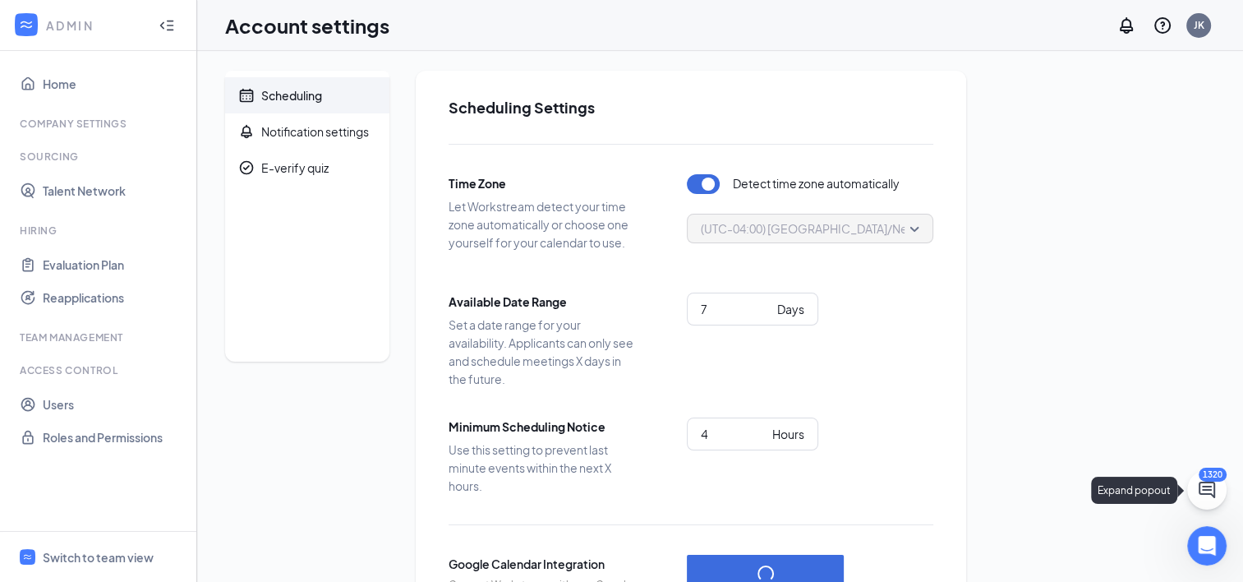
click at [1199, 26] on div "JK" at bounding box center [1199, 25] width 11 height 14
click at [102, 550] on div "Switch to team view" at bounding box center [98, 557] width 111 height 16
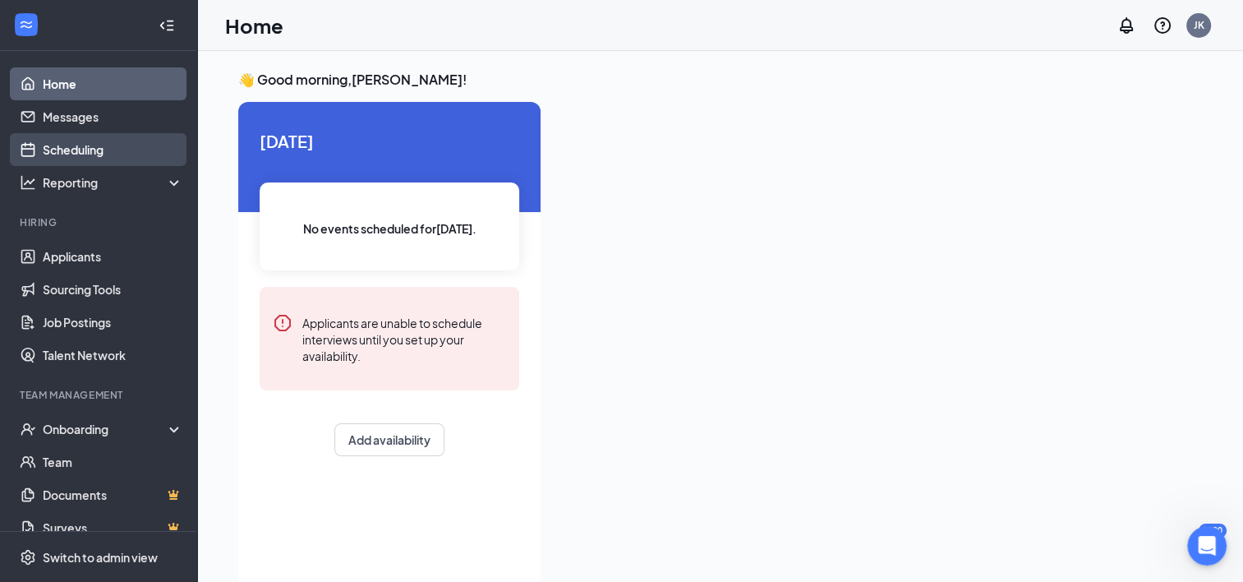
click at [62, 155] on link "Scheduling" at bounding box center [113, 149] width 141 height 33
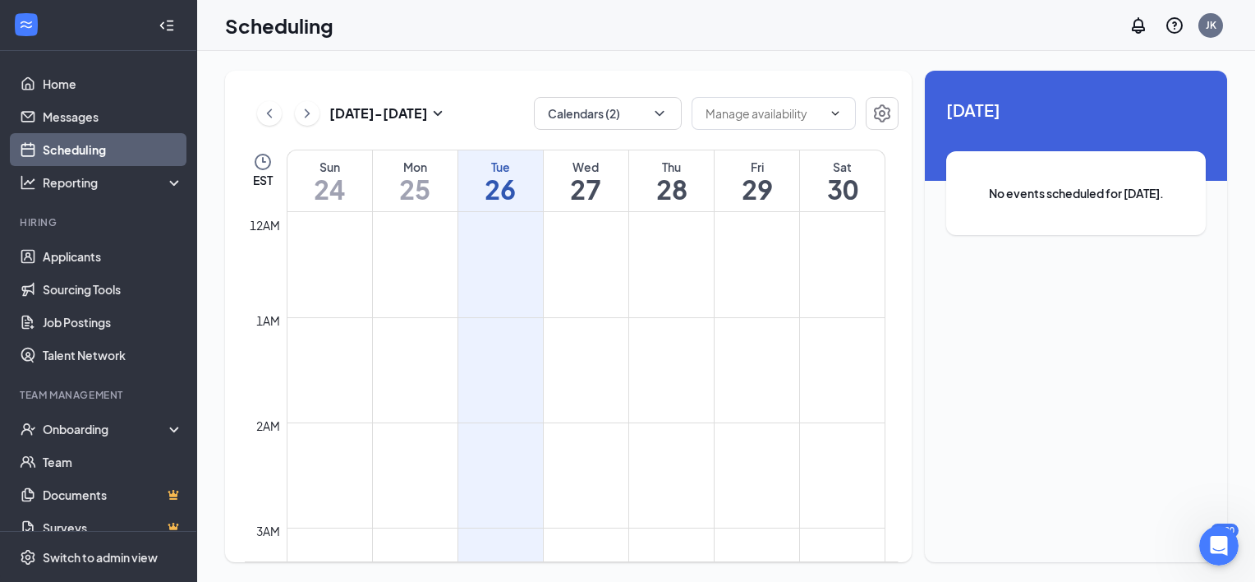
scroll to position [808, 0]
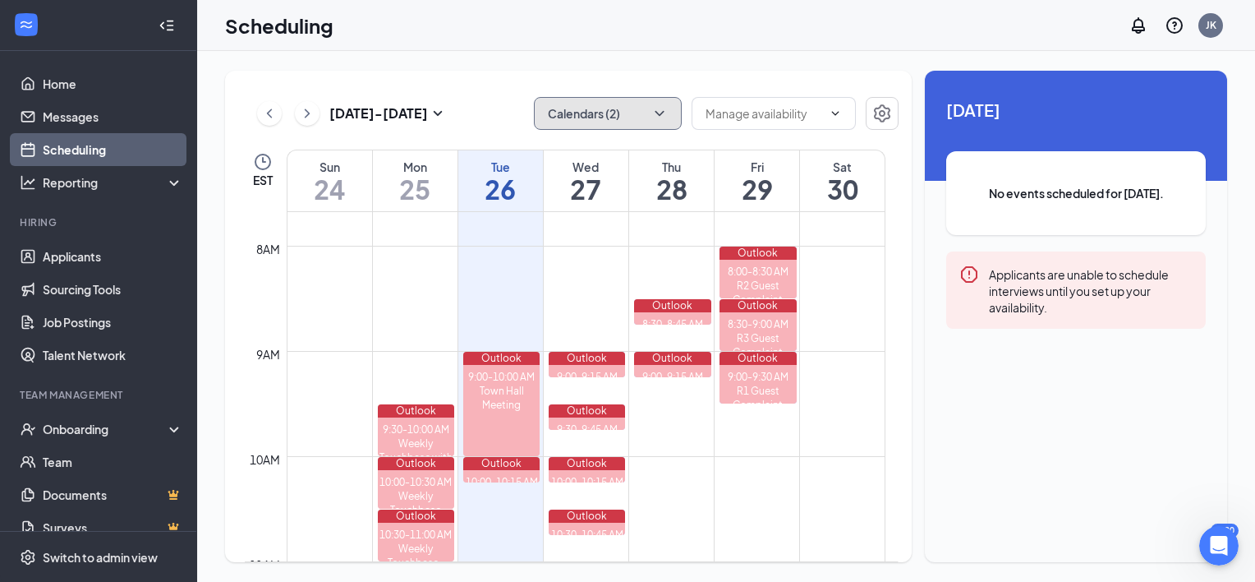
click at [661, 102] on button "Calendars (2)" at bounding box center [608, 113] width 148 height 33
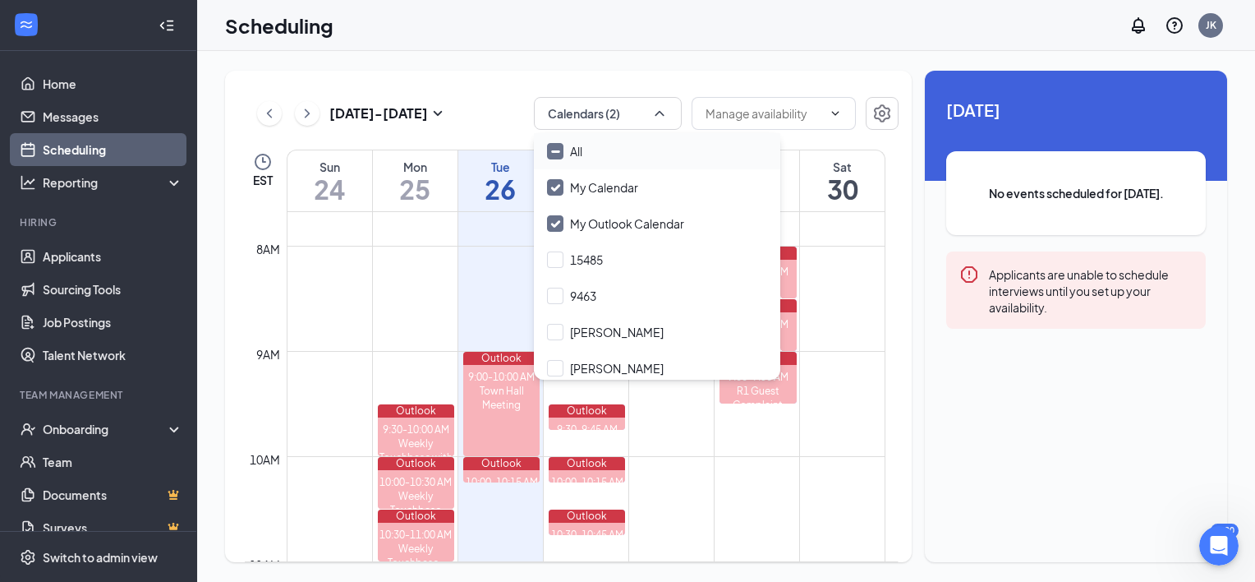
click at [562, 147] on input "All" at bounding box center [564, 151] width 35 height 16
checkbox input "true"
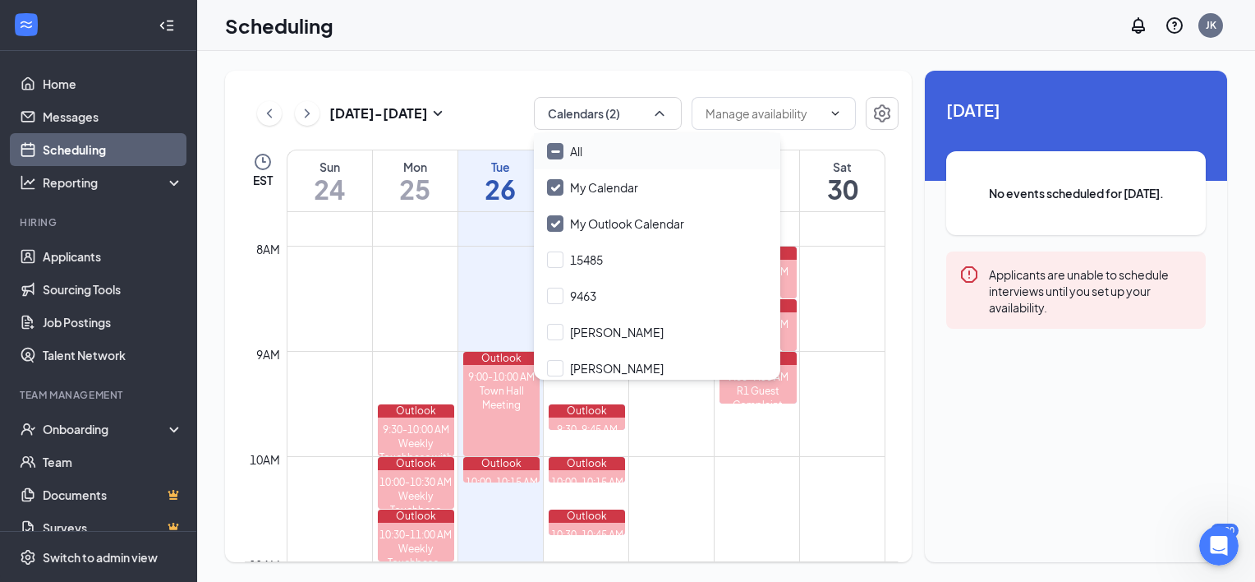
checkbox input "true"
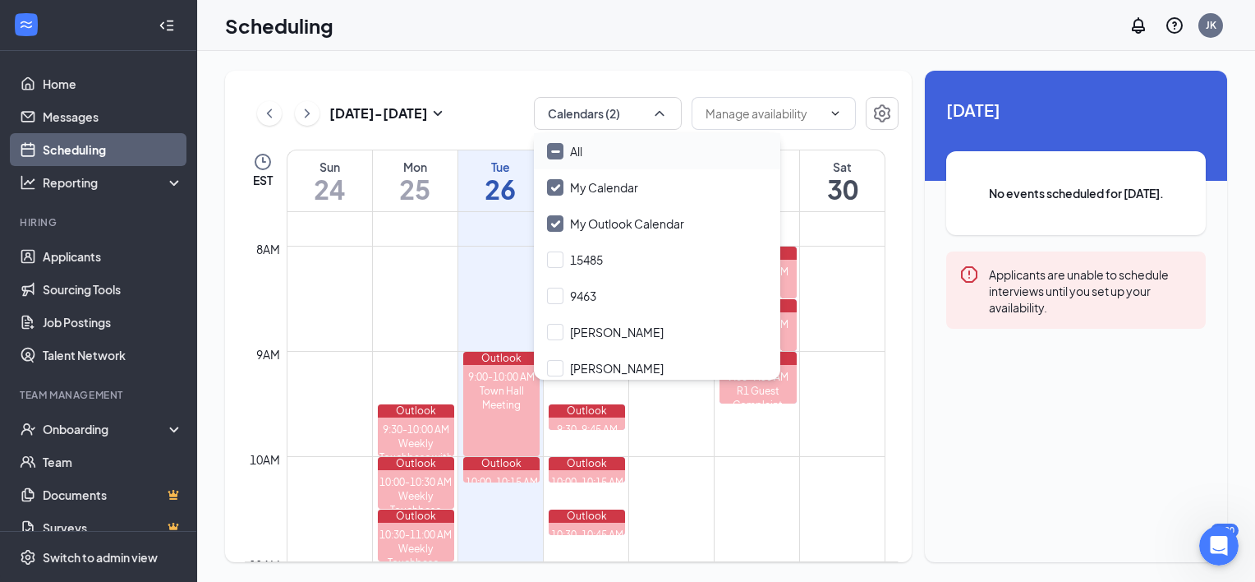
checkbox input "true"
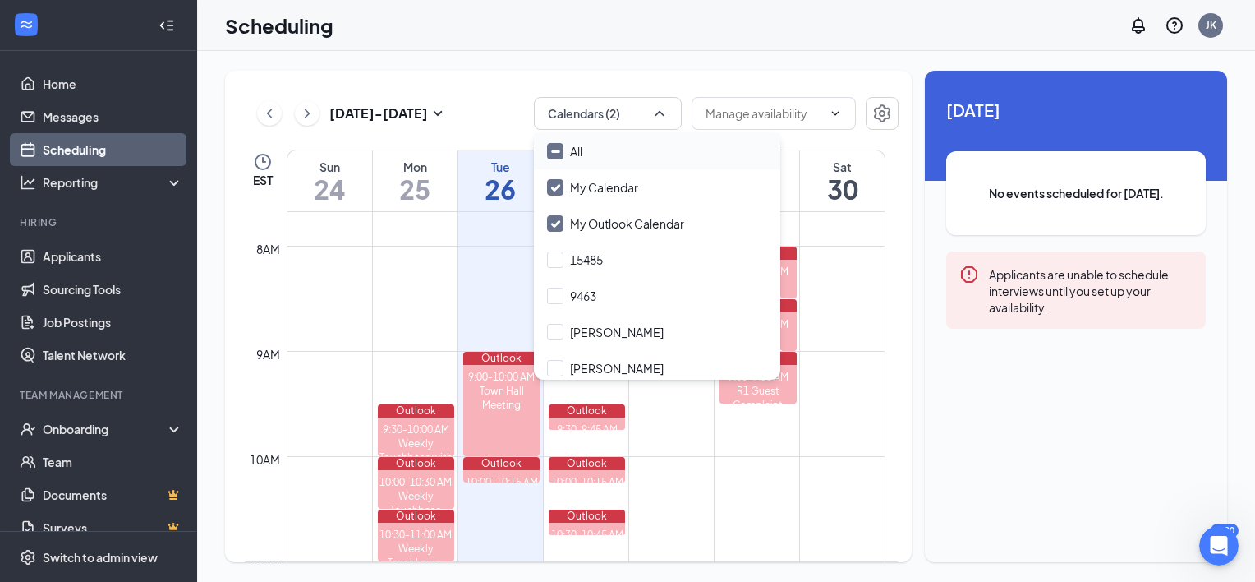
checkbox input "true"
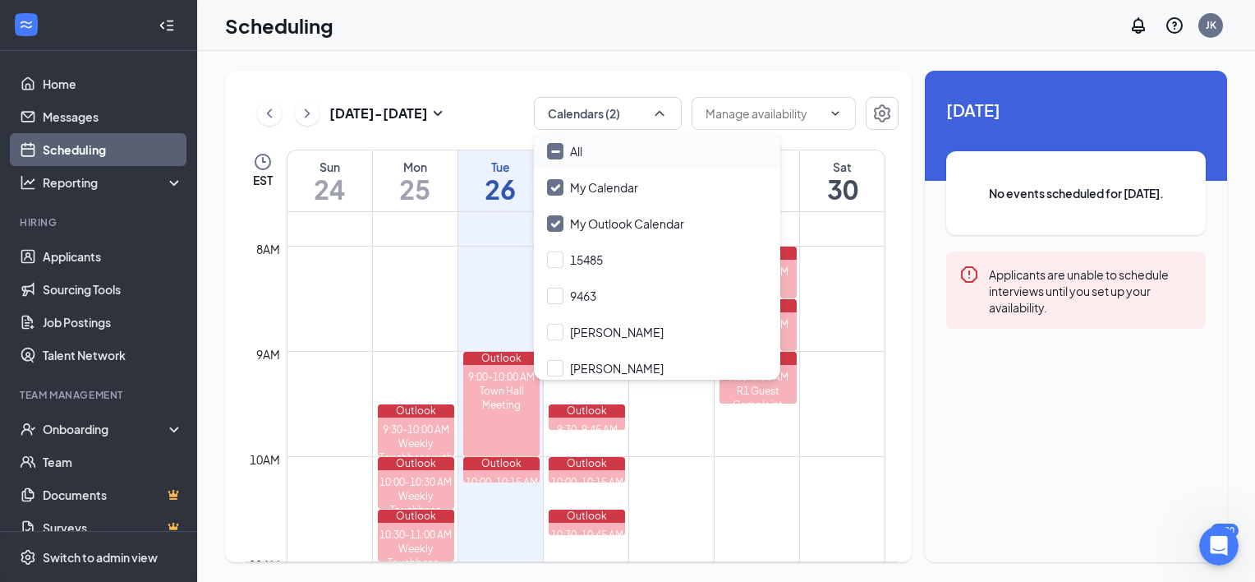
checkbox input "true"
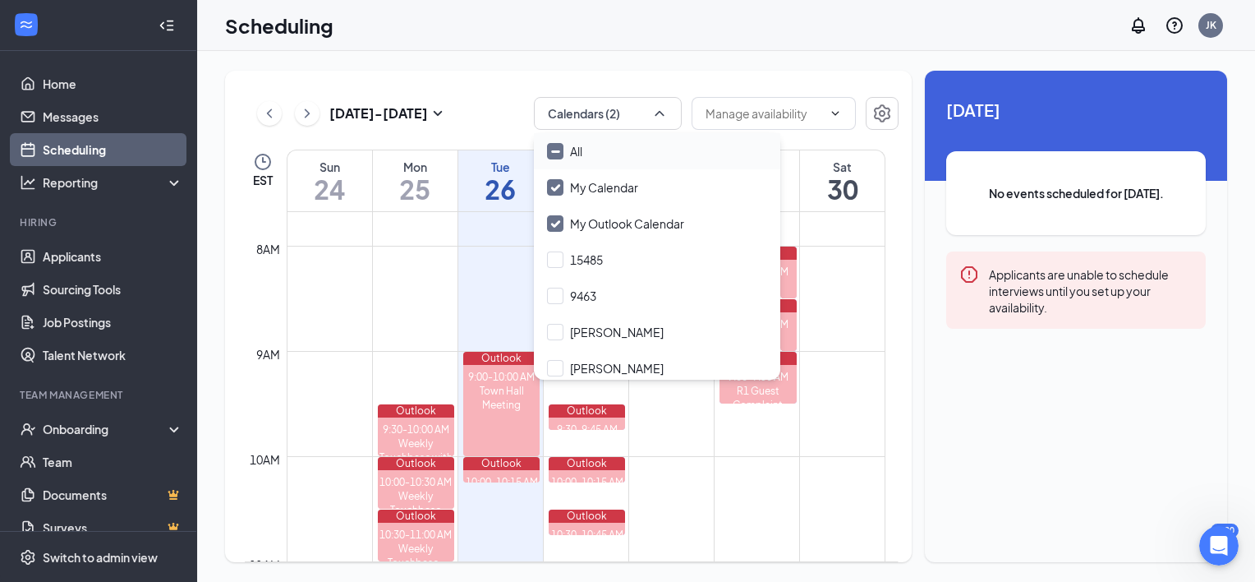
checkbox input "true"
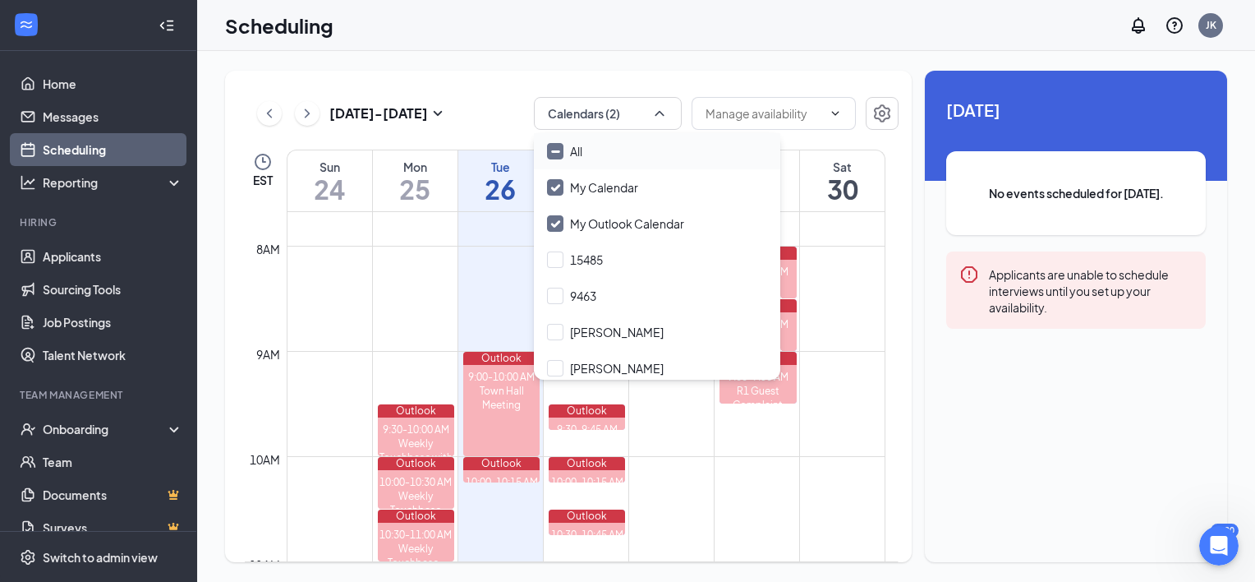
checkbox input "true"
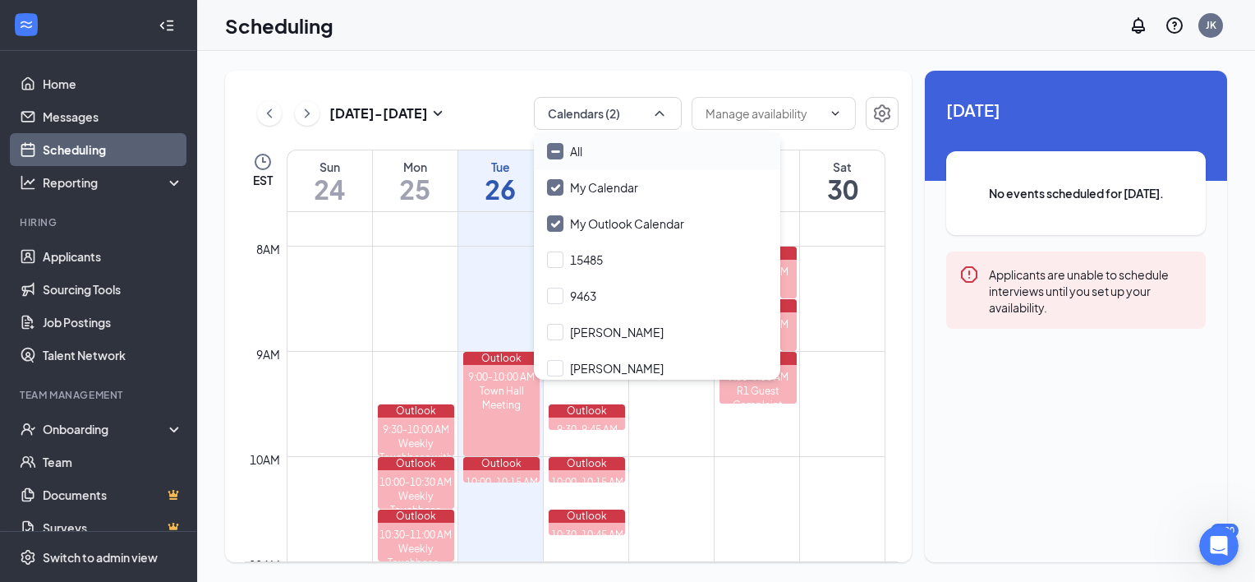
checkbox input "true"
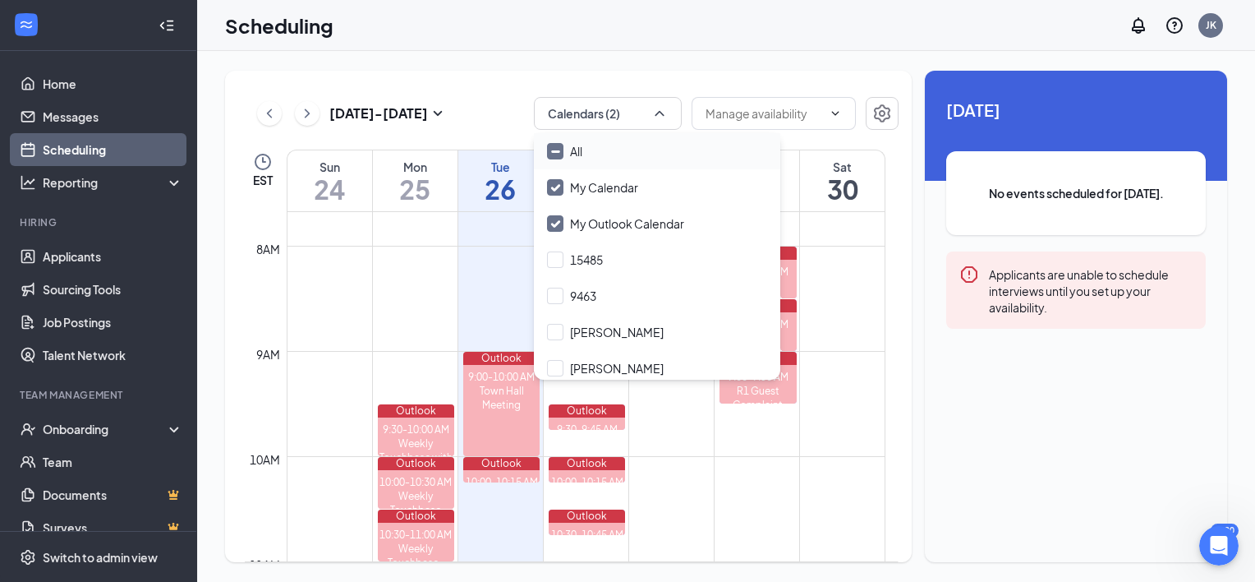
checkbox input "true"
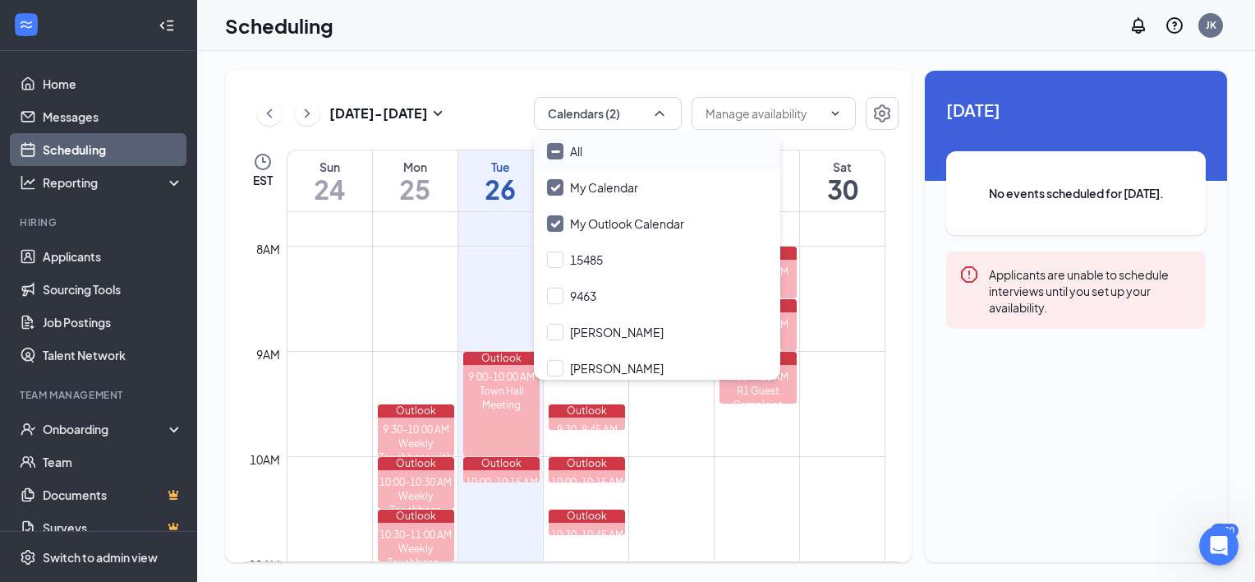
checkbox input "true"
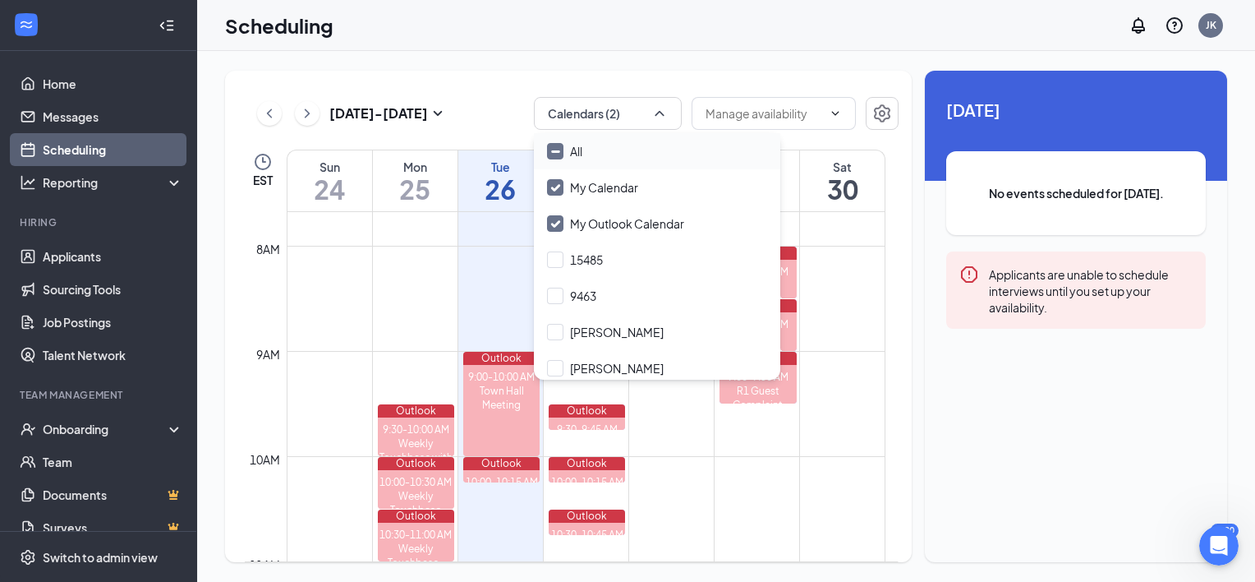
checkbox input "true"
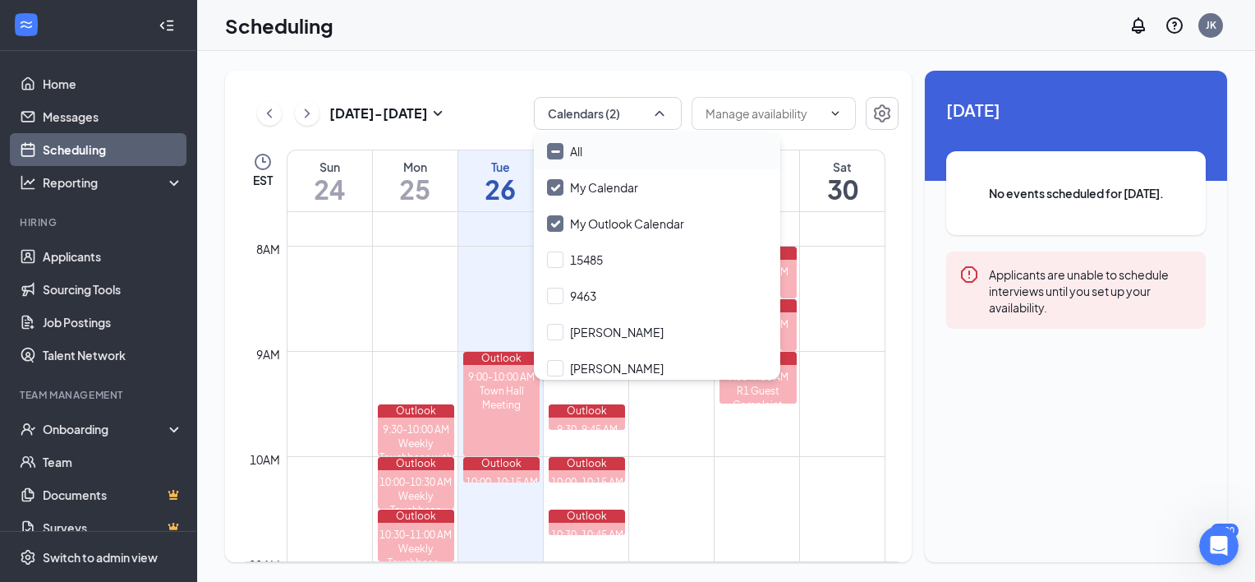
checkbox input "true"
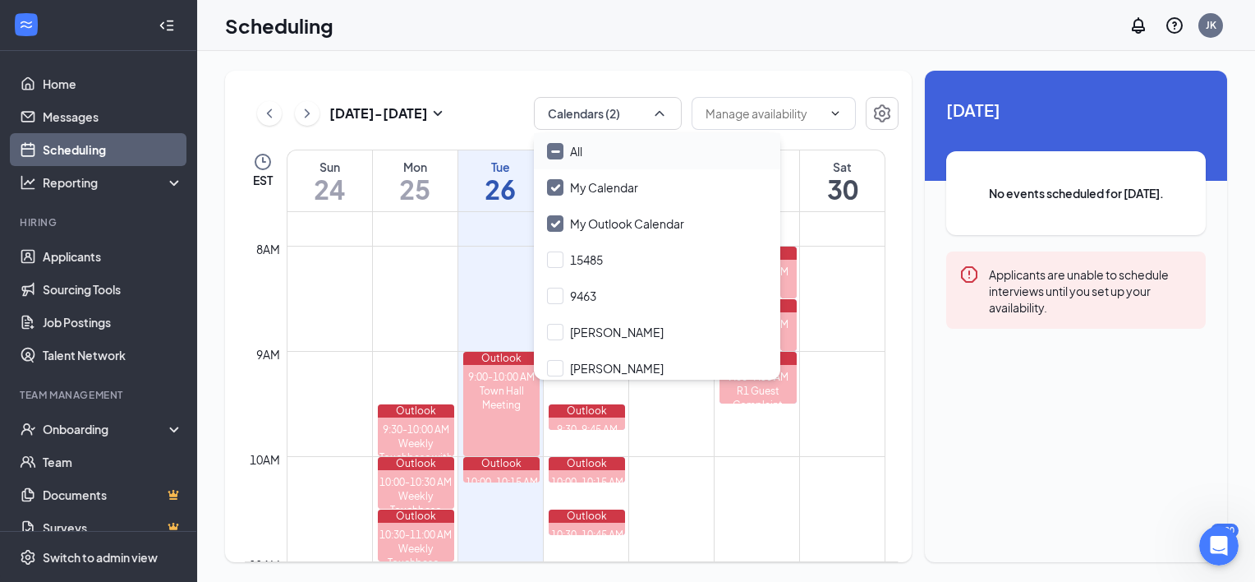
checkbox input "true"
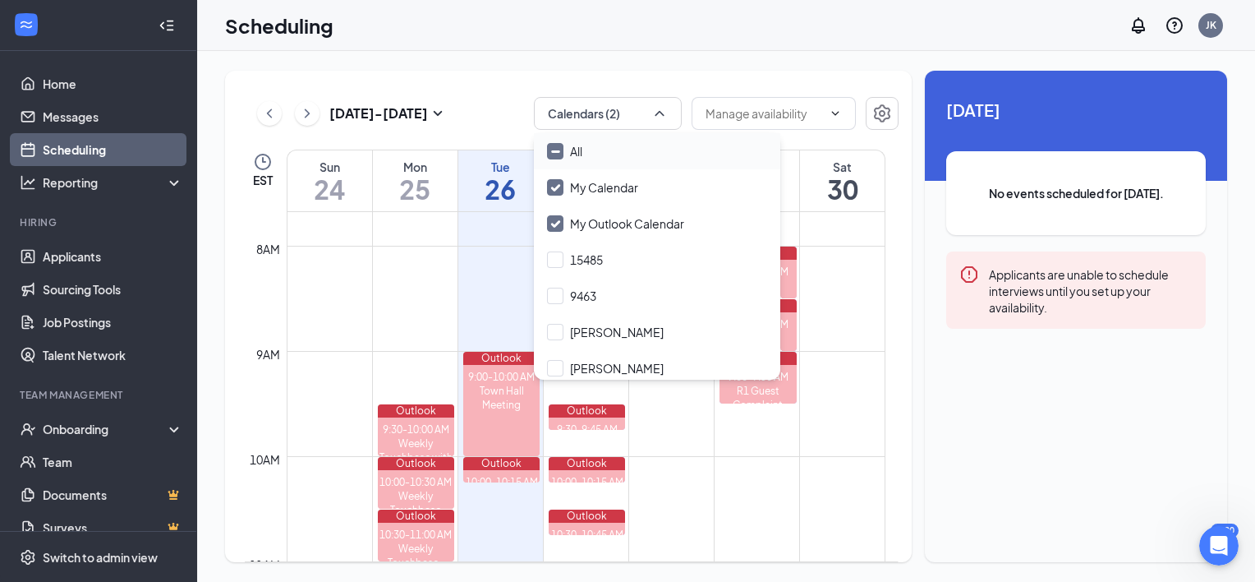
checkbox input "true"
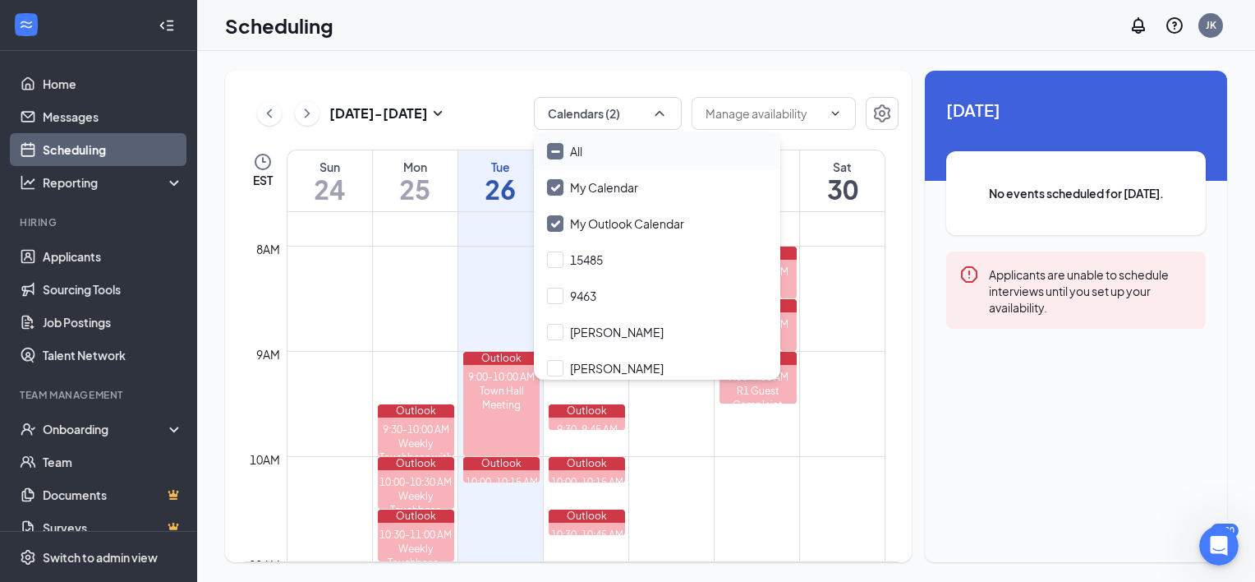
checkbox input "true"
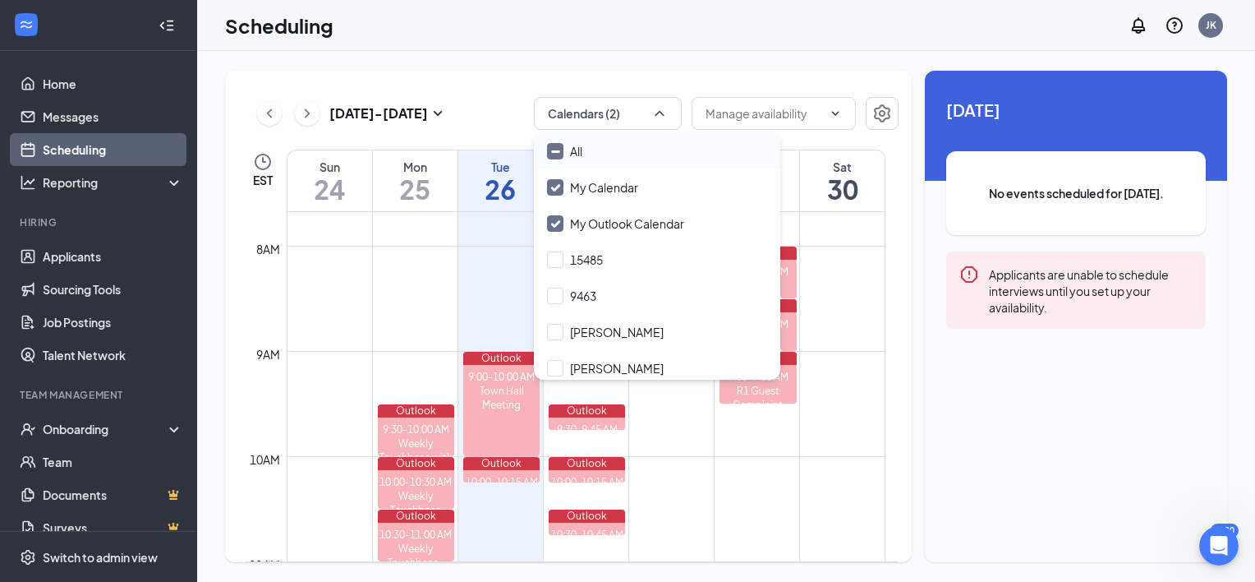
checkbox input "true"
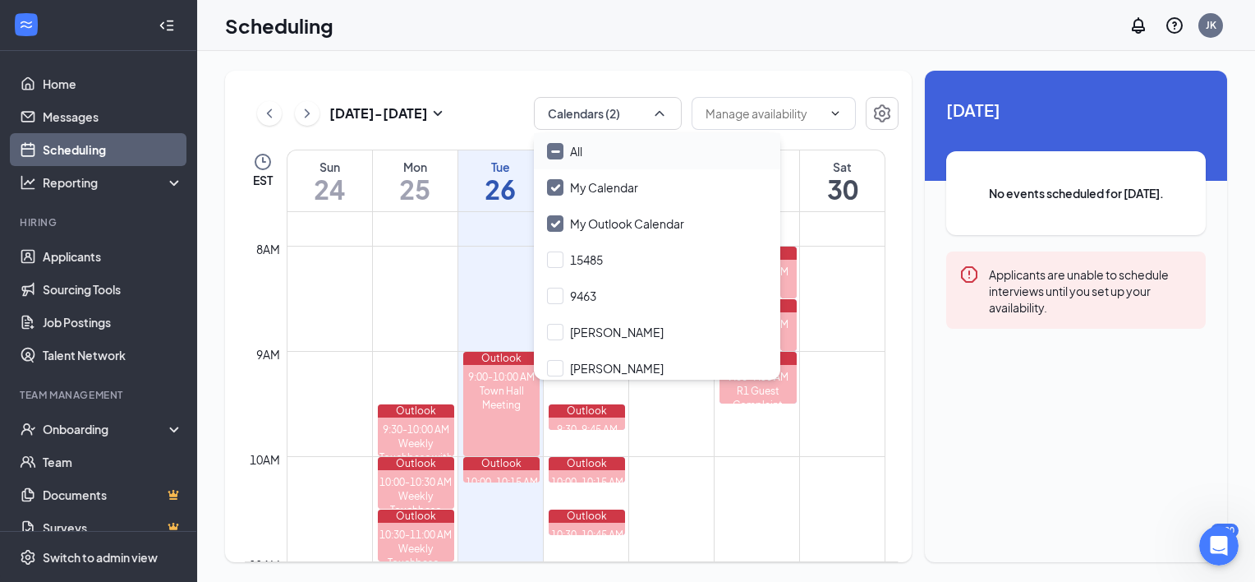
checkbox input "true"
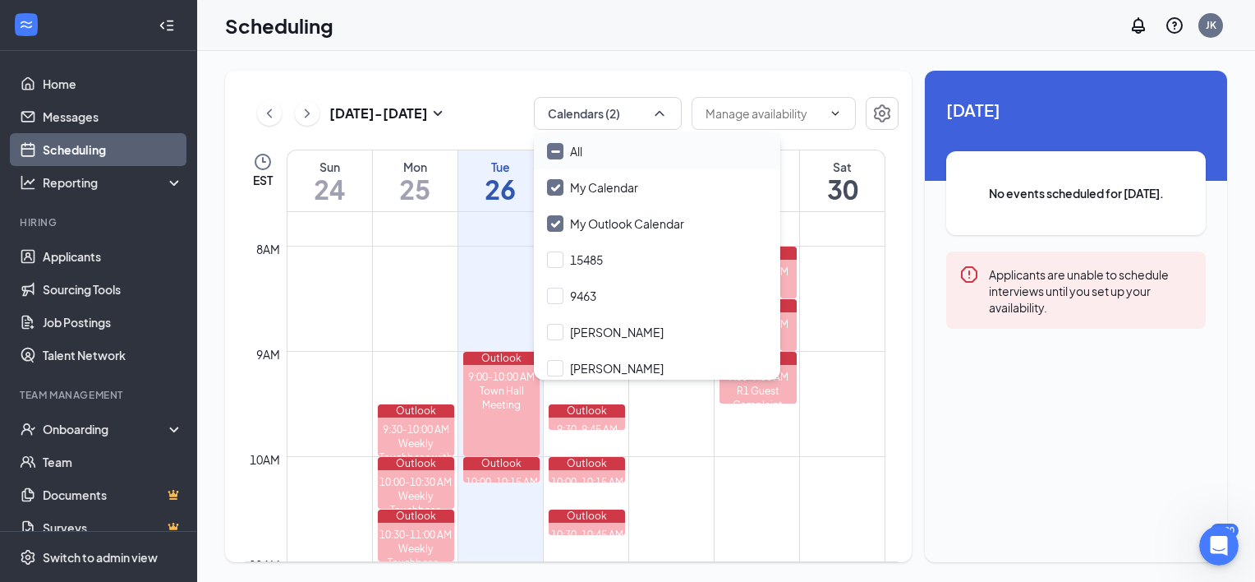
checkbox input "true"
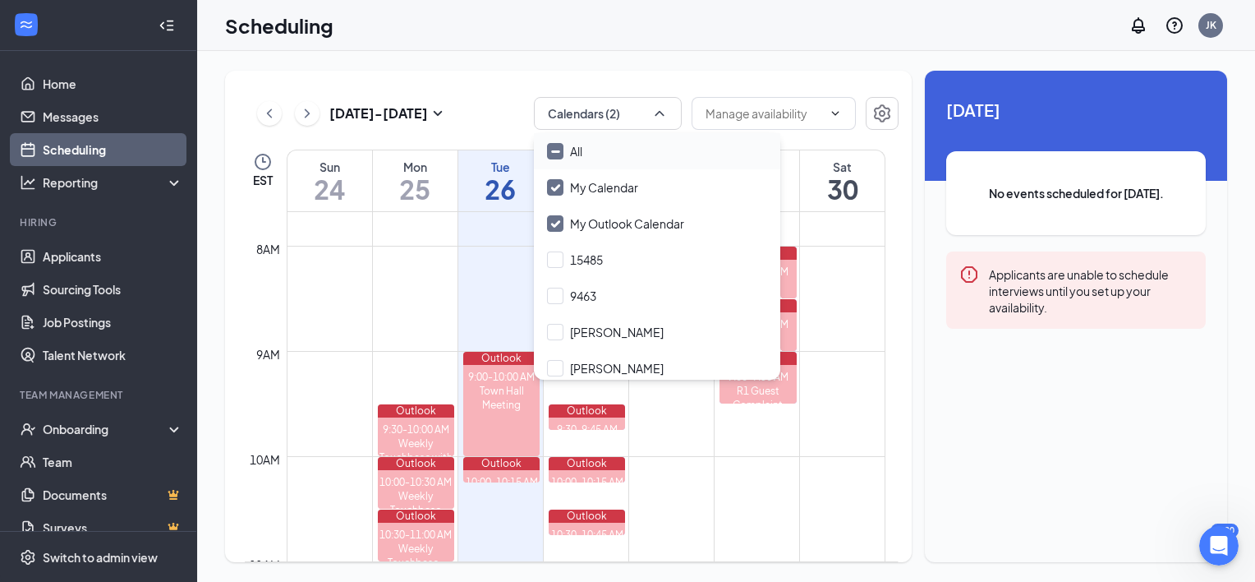
checkbox input "true"
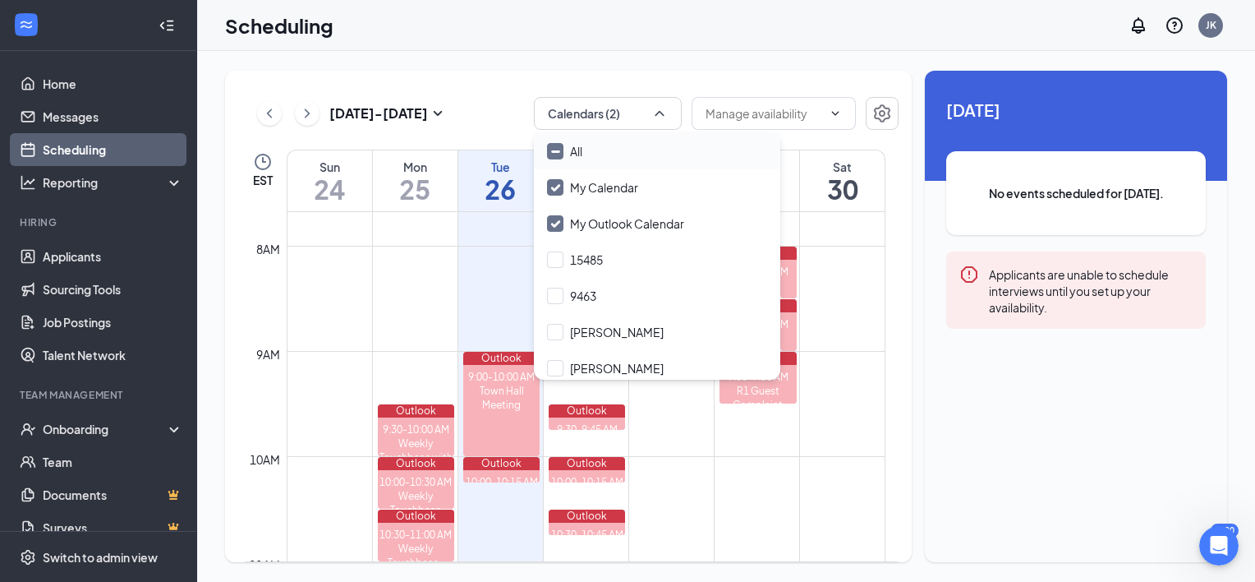
checkbox input "true"
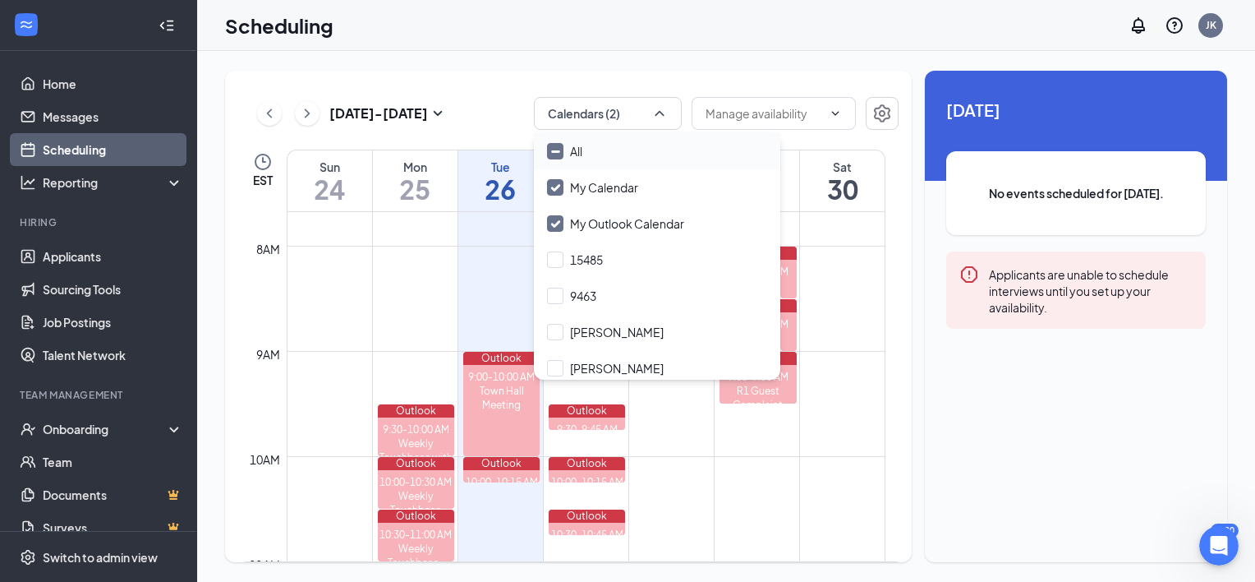
checkbox input "true"
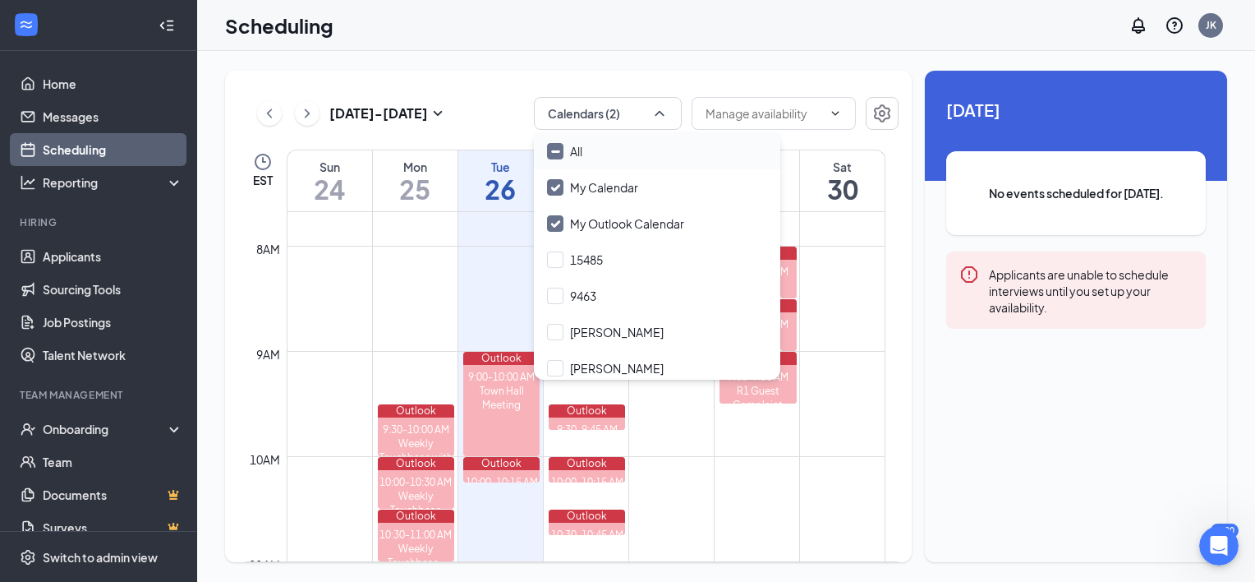
checkbox input "true"
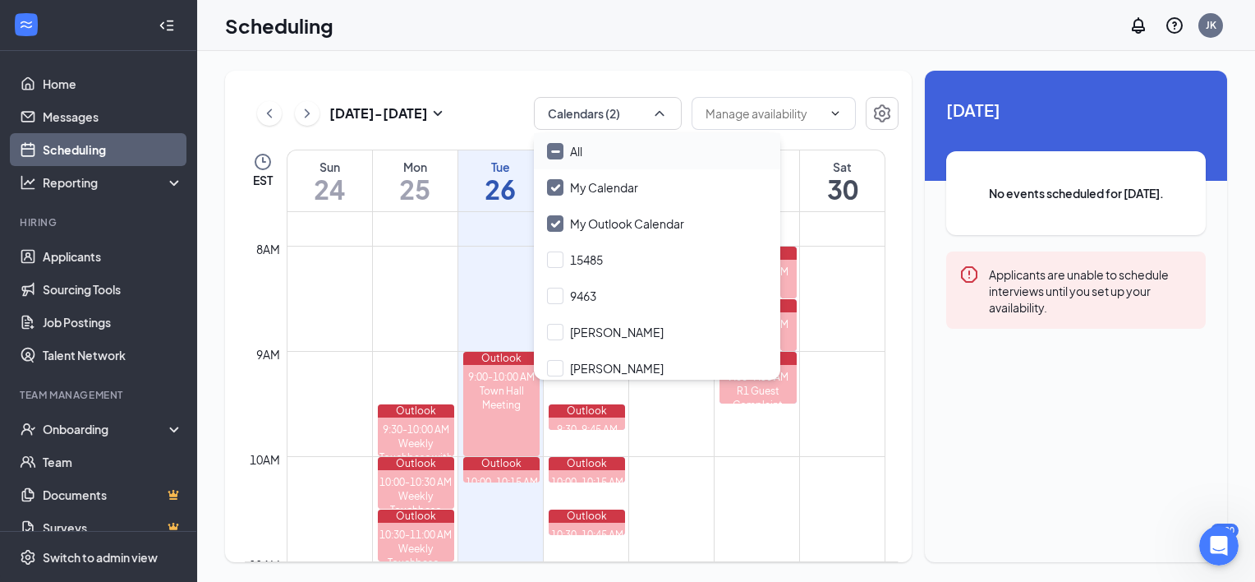
checkbox input "true"
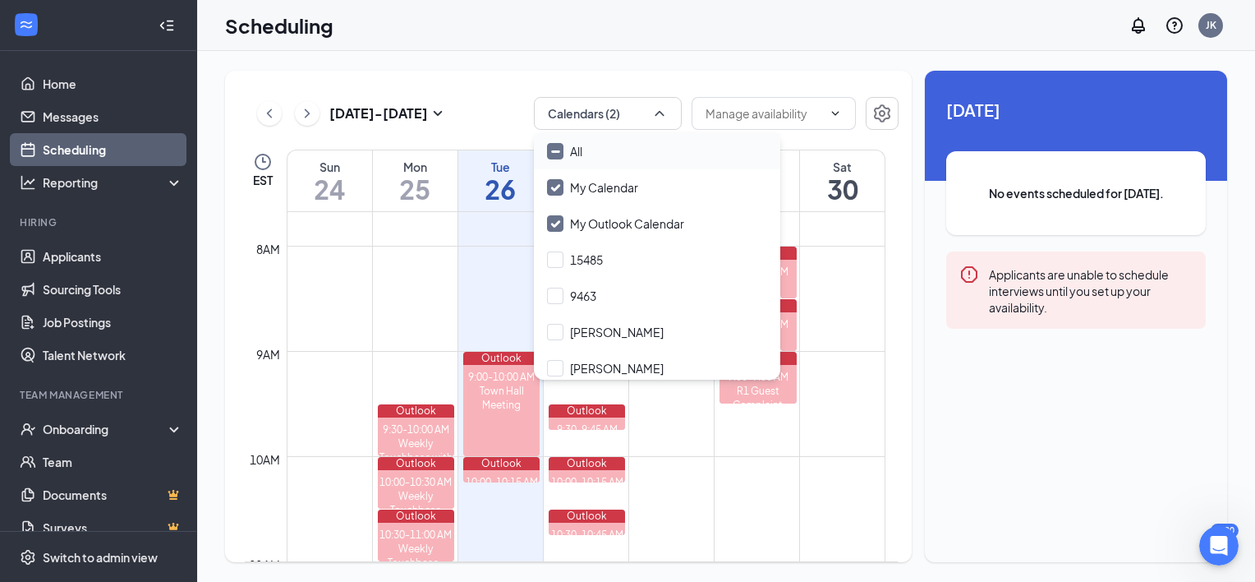
checkbox input "true"
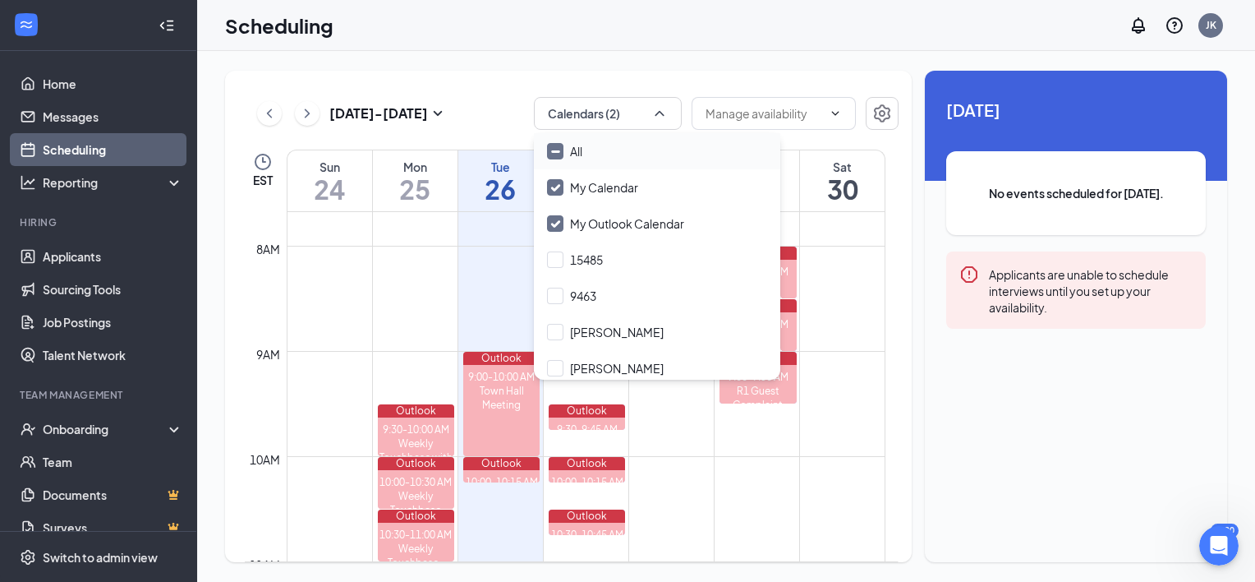
checkbox input "true"
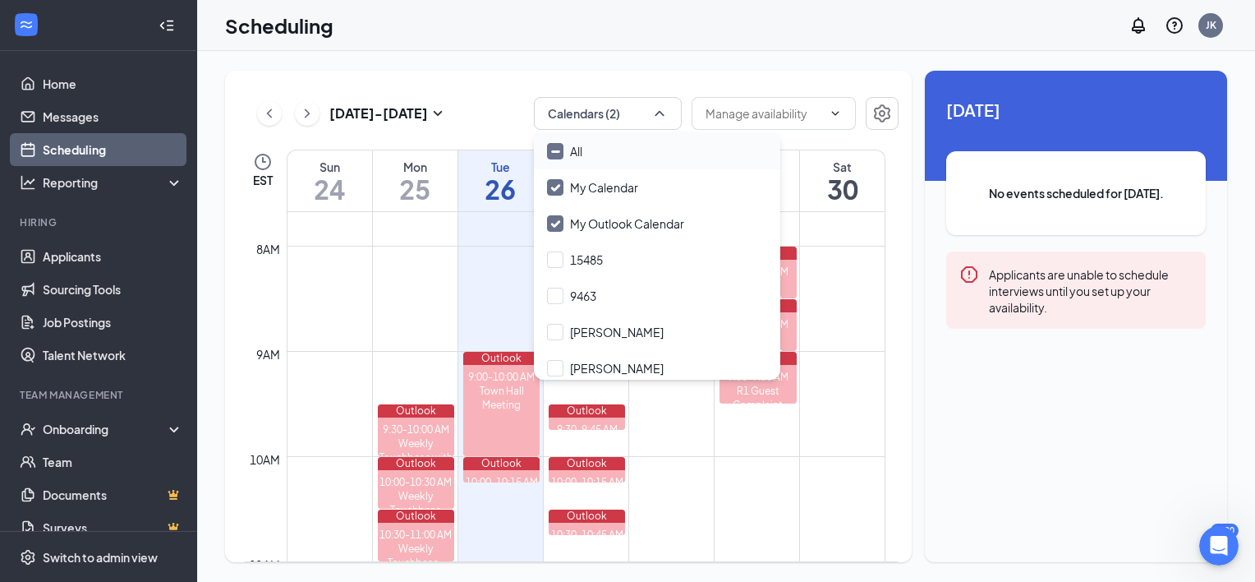
checkbox input "true"
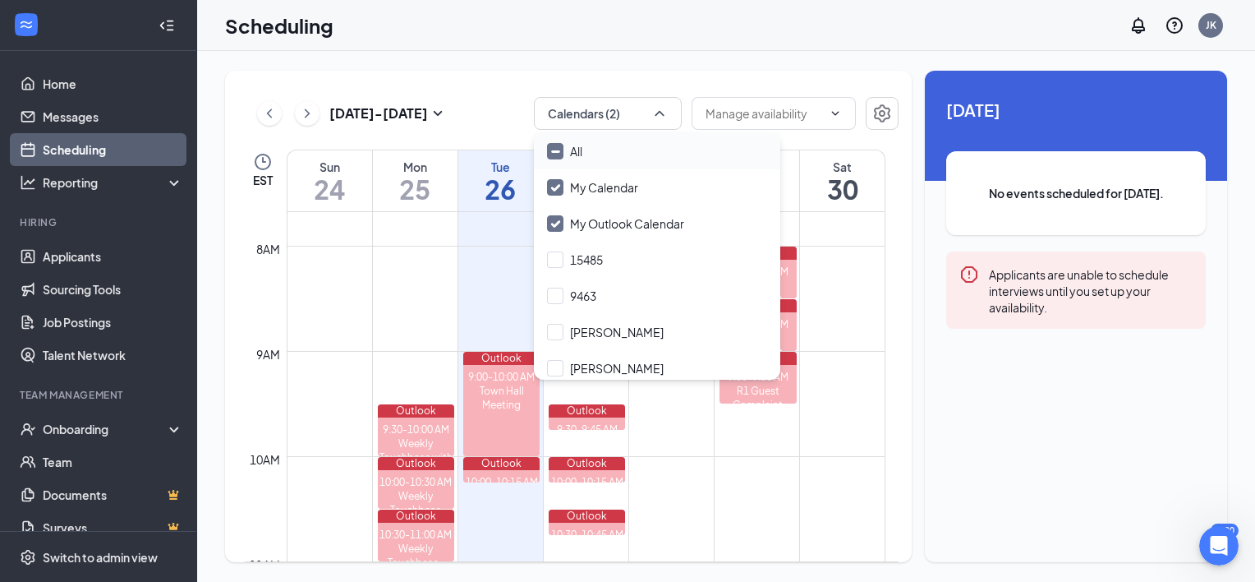
checkbox input "true"
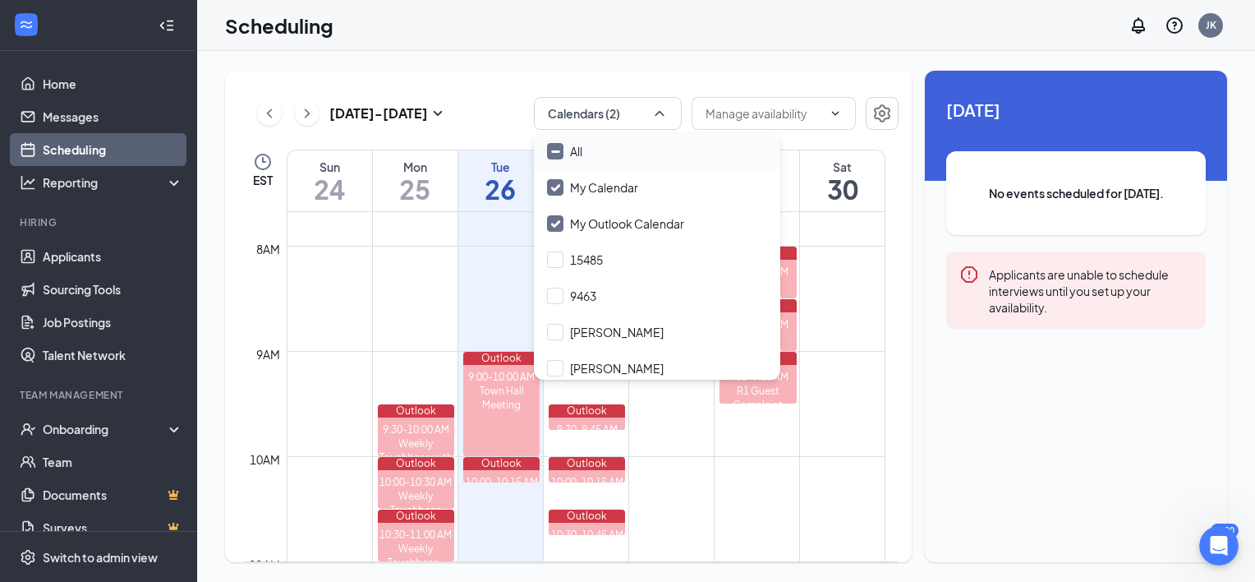
checkbox input "true"
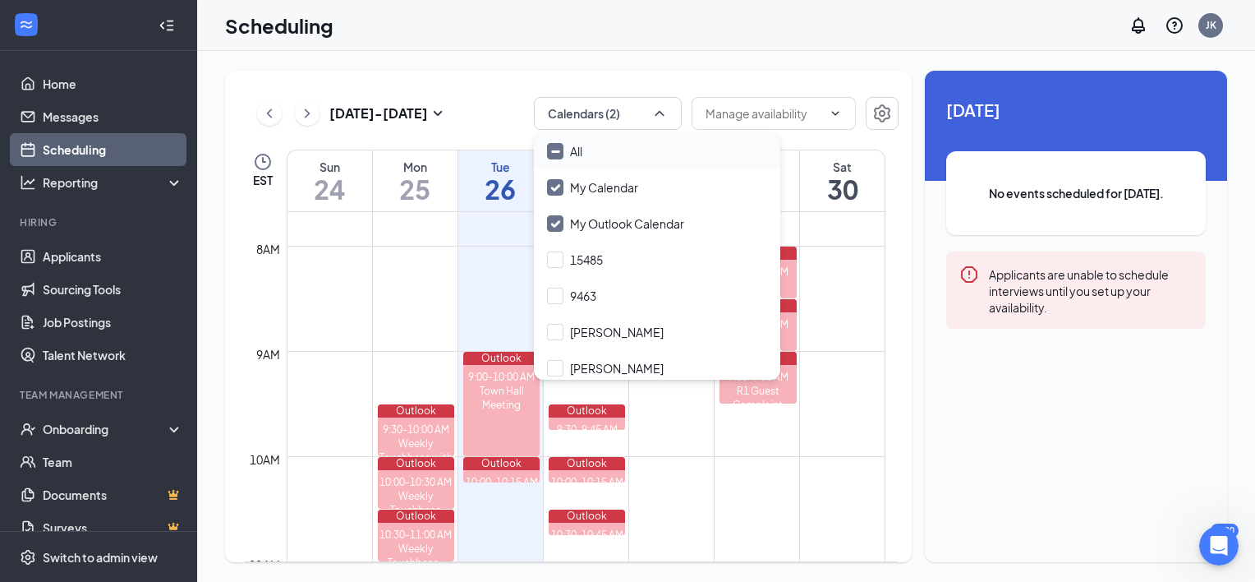
checkbox input "true"
click at [559, 146] on input "All" at bounding box center [564, 151] width 35 height 16
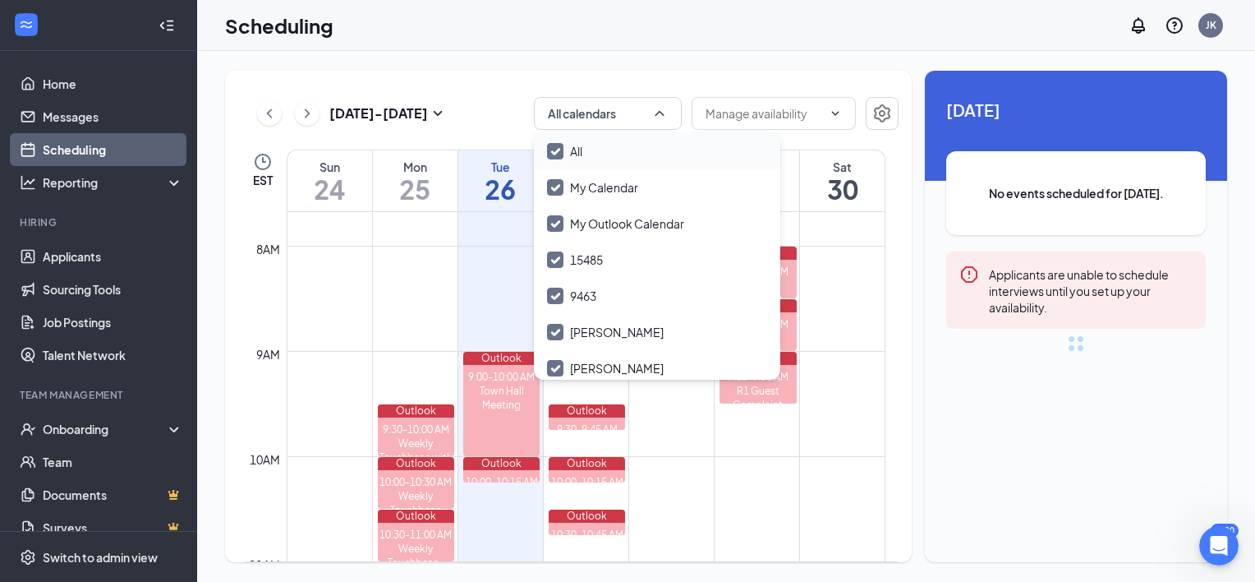
checkbox input "false"
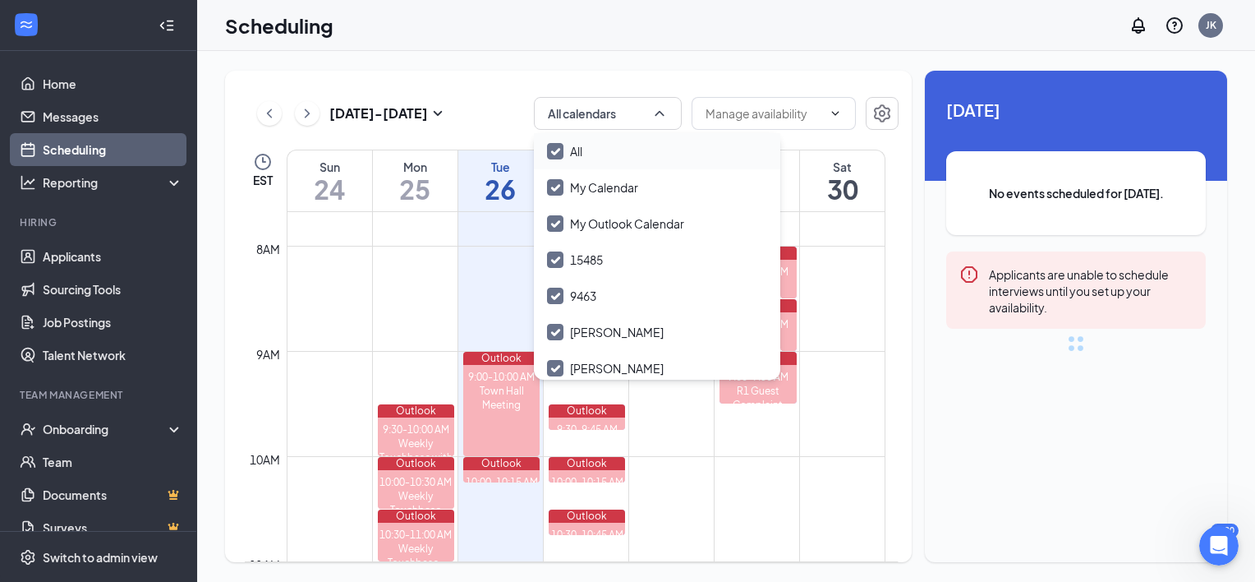
checkbox input "false"
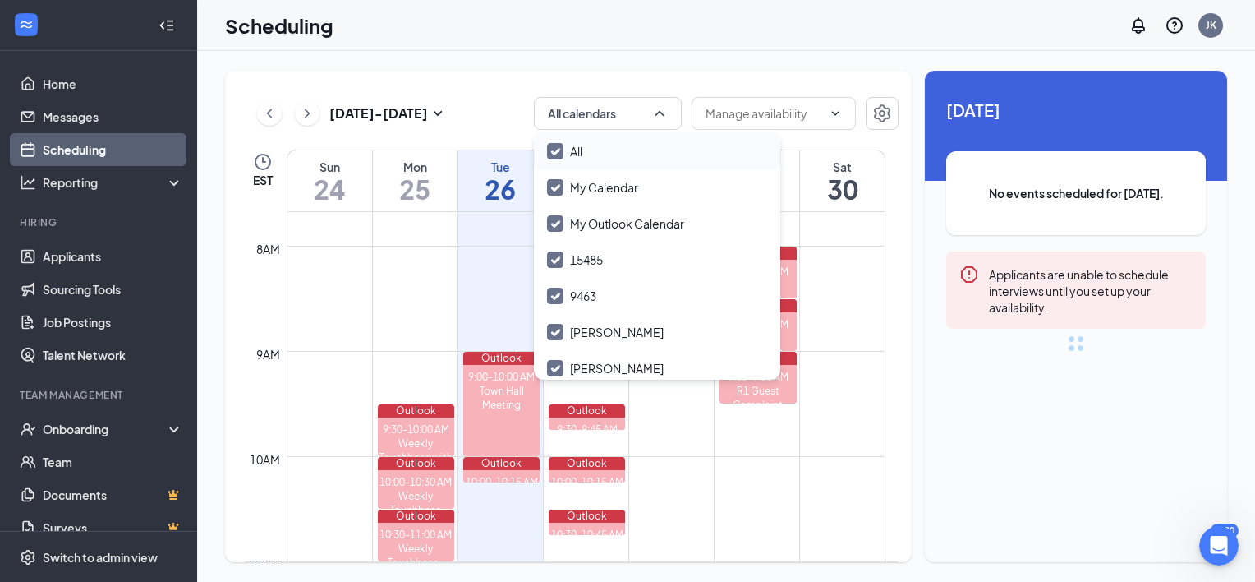
checkbox input "false"
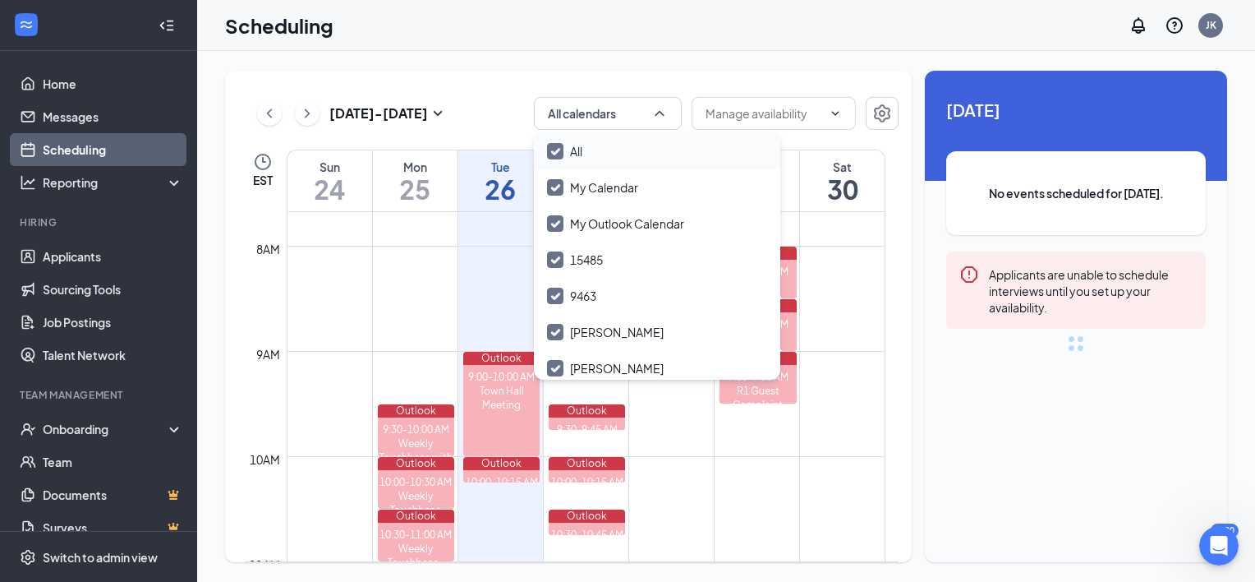
checkbox input "false"
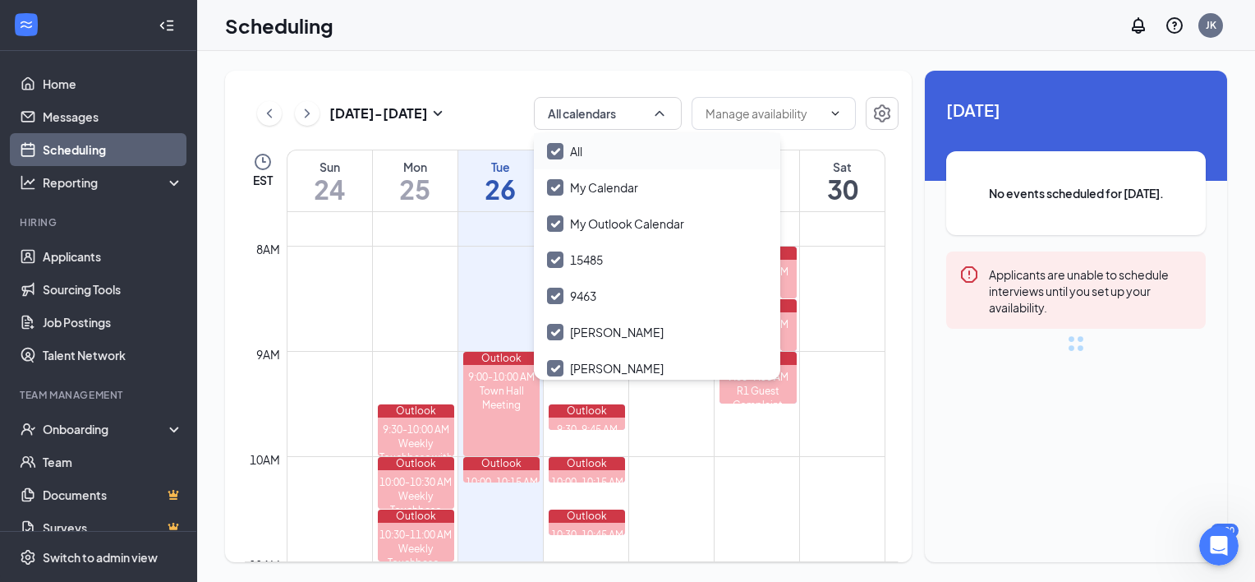
checkbox input "false"
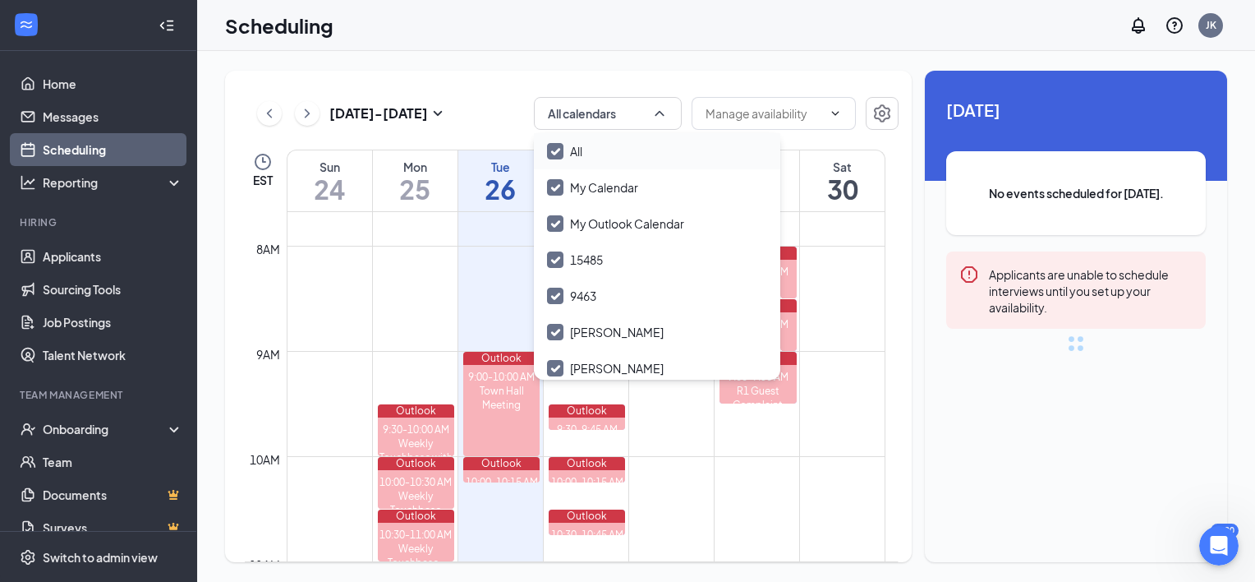
checkbox input "false"
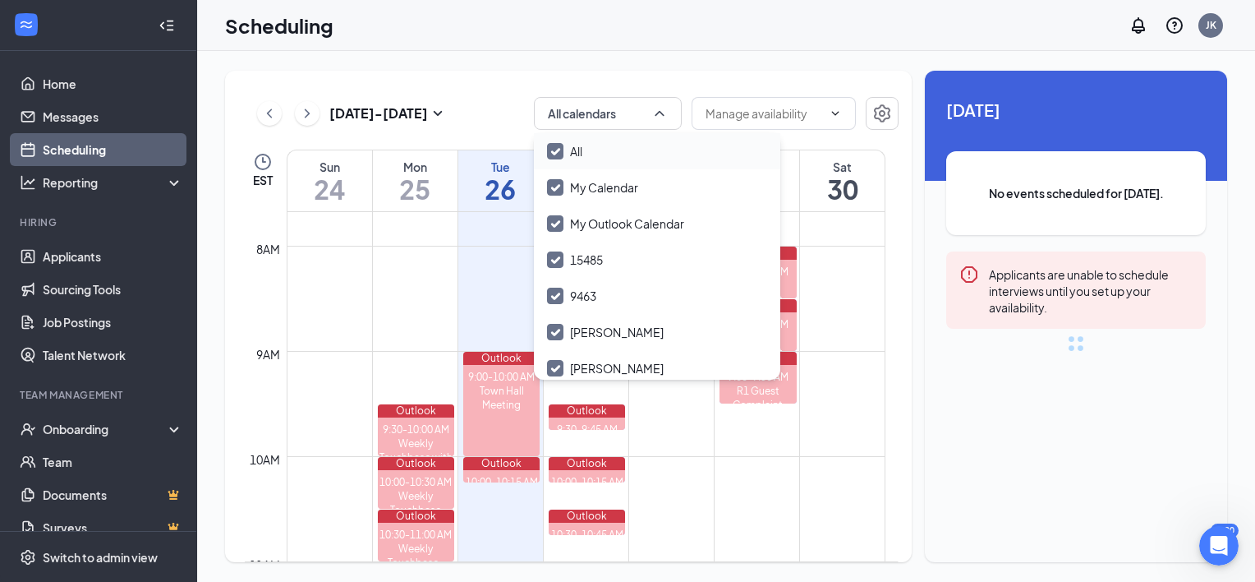
checkbox input "false"
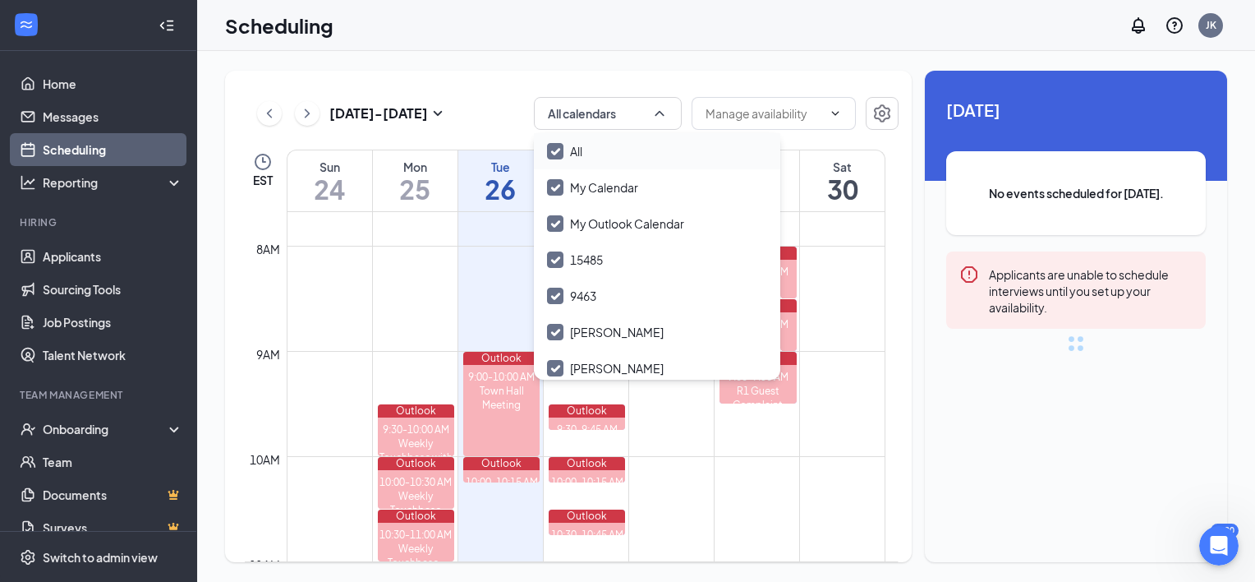
checkbox input "false"
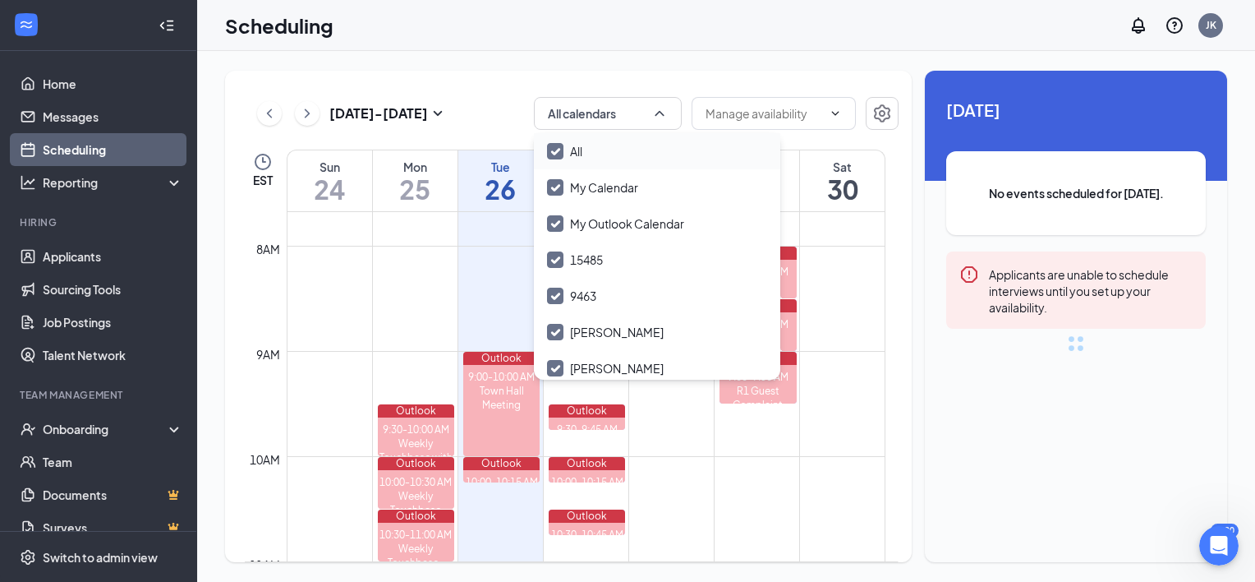
checkbox input "false"
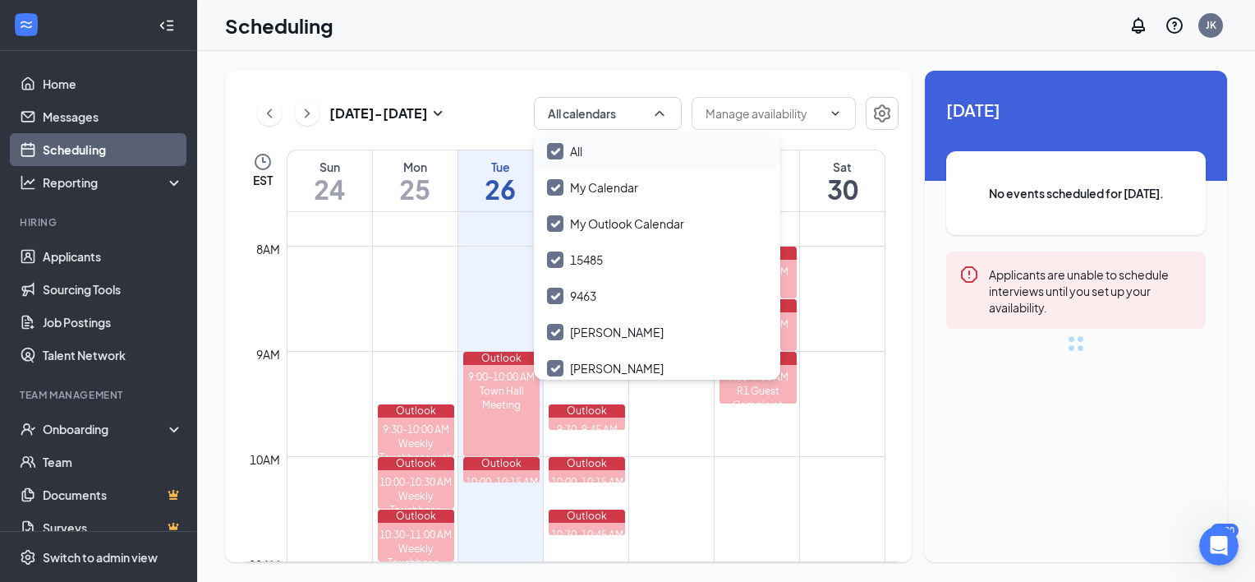
checkbox input "false"
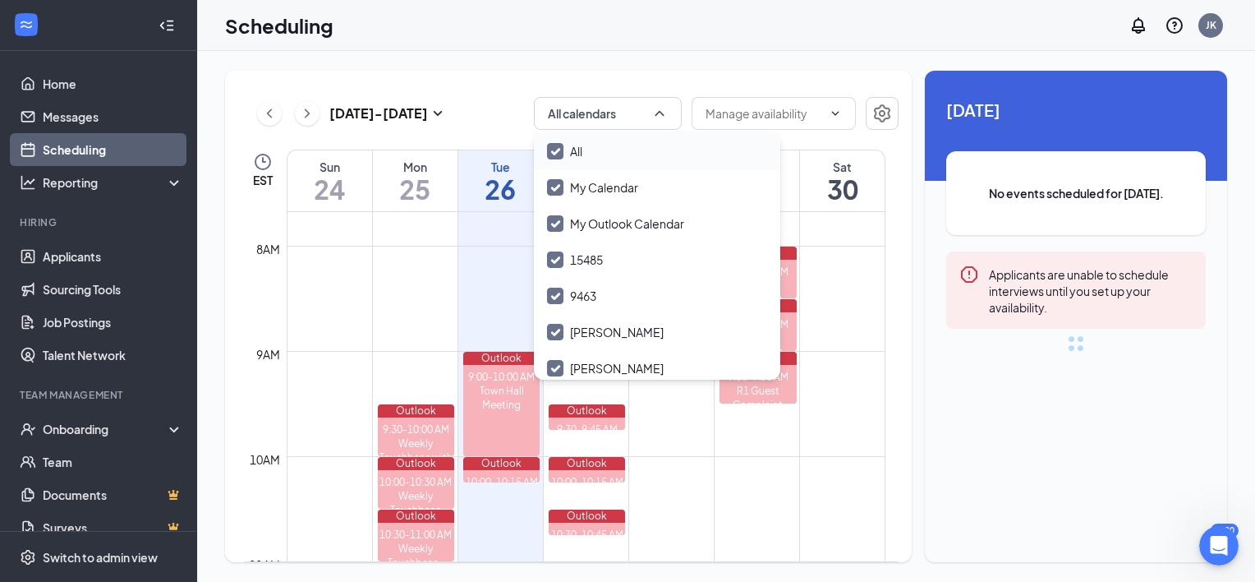
checkbox input "false"
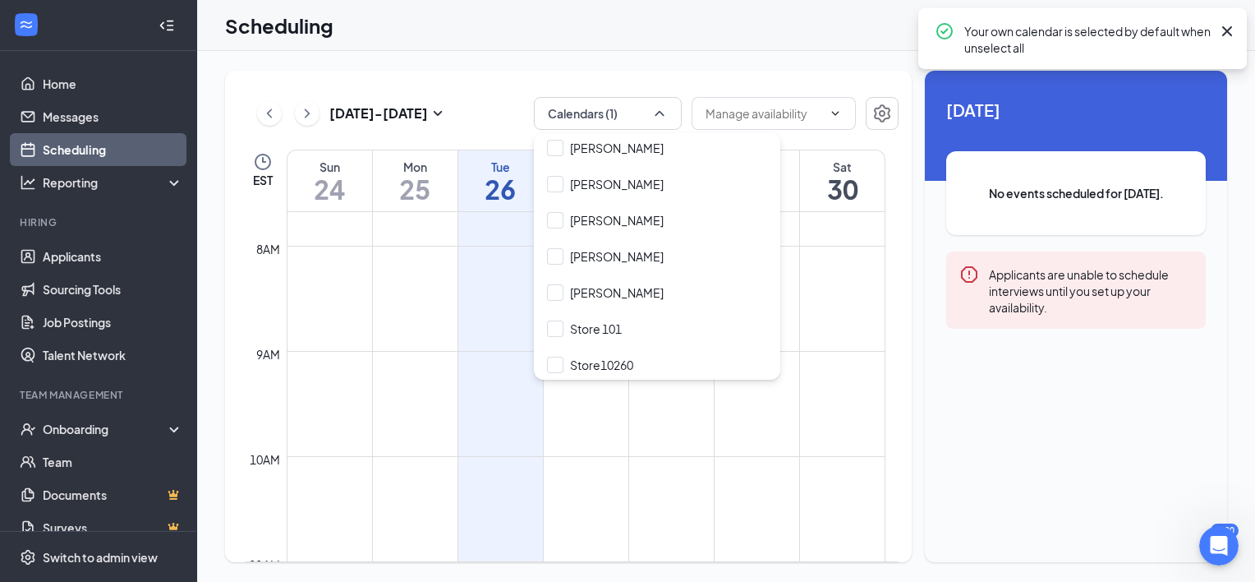
scroll to position [3033, 0]
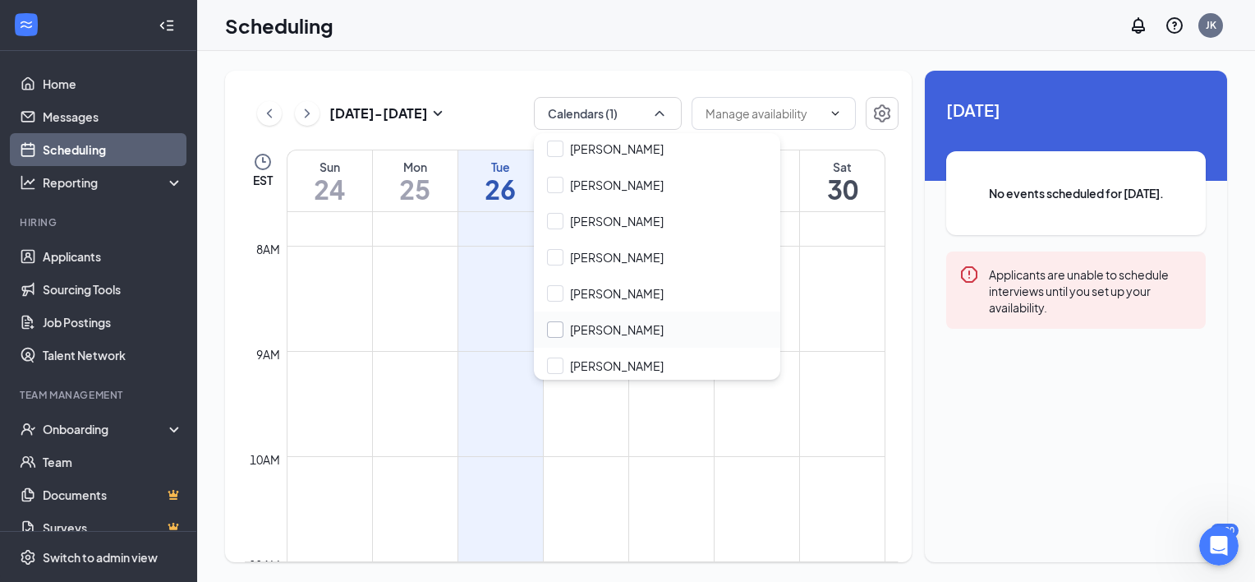
click at [554, 321] on input "[PERSON_NAME]" at bounding box center [605, 329] width 117 height 16
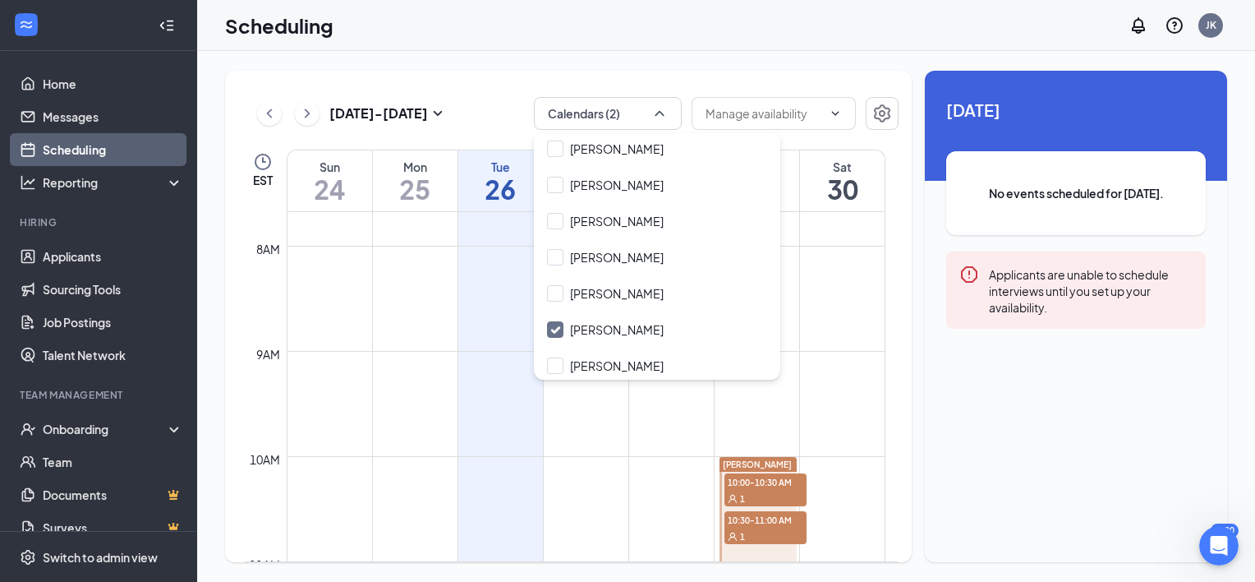
click at [763, 463] on span "[PERSON_NAME]" at bounding box center [757, 464] width 69 height 10
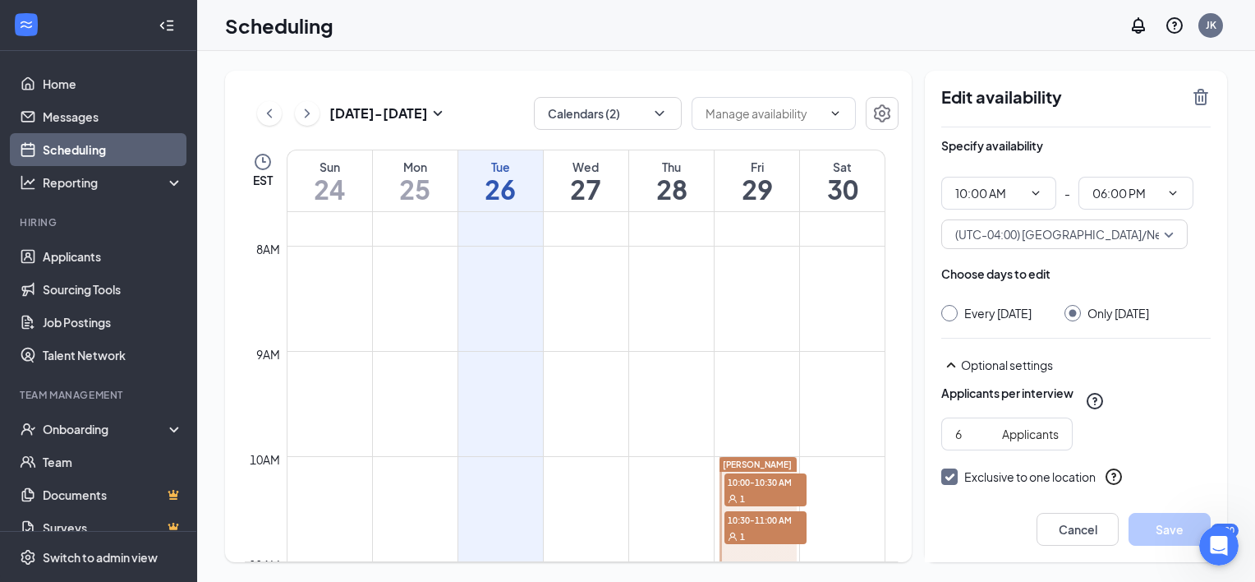
click at [825, 281] on td at bounding box center [586, 285] width 599 height 26
click at [510, 118] on div "[DATE] - [DATE] Calendars (2)" at bounding box center [572, 113] width 654 height 33
click at [667, 118] on icon "ChevronDown" at bounding box center [660, 113] width 16 height 16
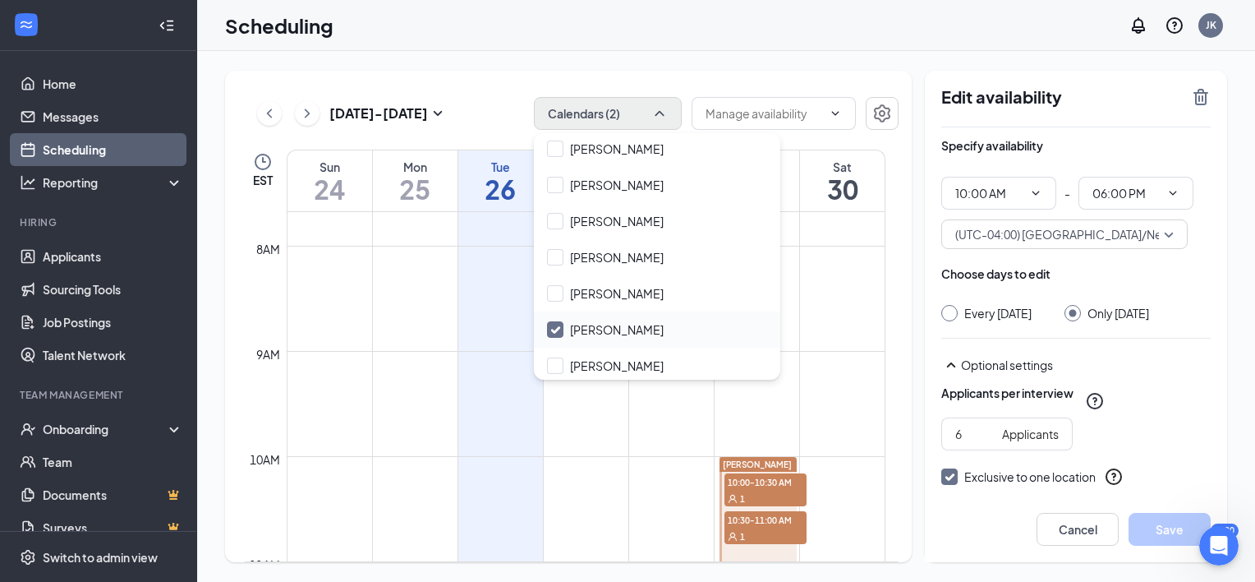
click at [555, 321] on input "[PERSON_NAME]" at bounding box center [605, 329] width 117 height 16
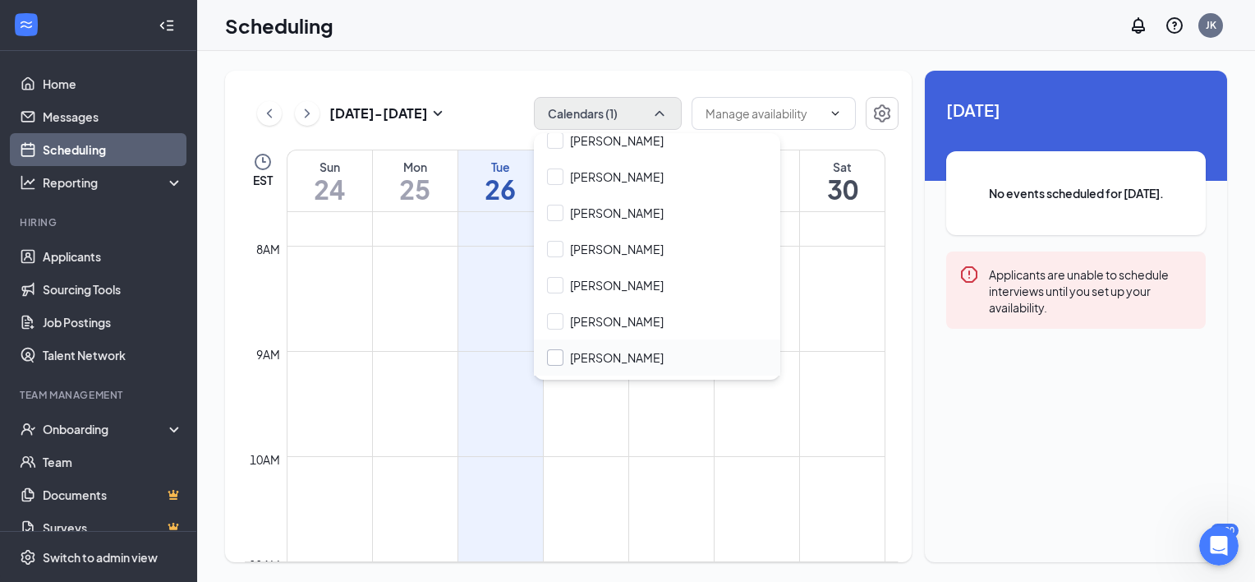
scroll to position [3115, 0]
click at [555, 348] on input "[PERSON_NAME]" at bounding box center [605, 356] width 117 height 16
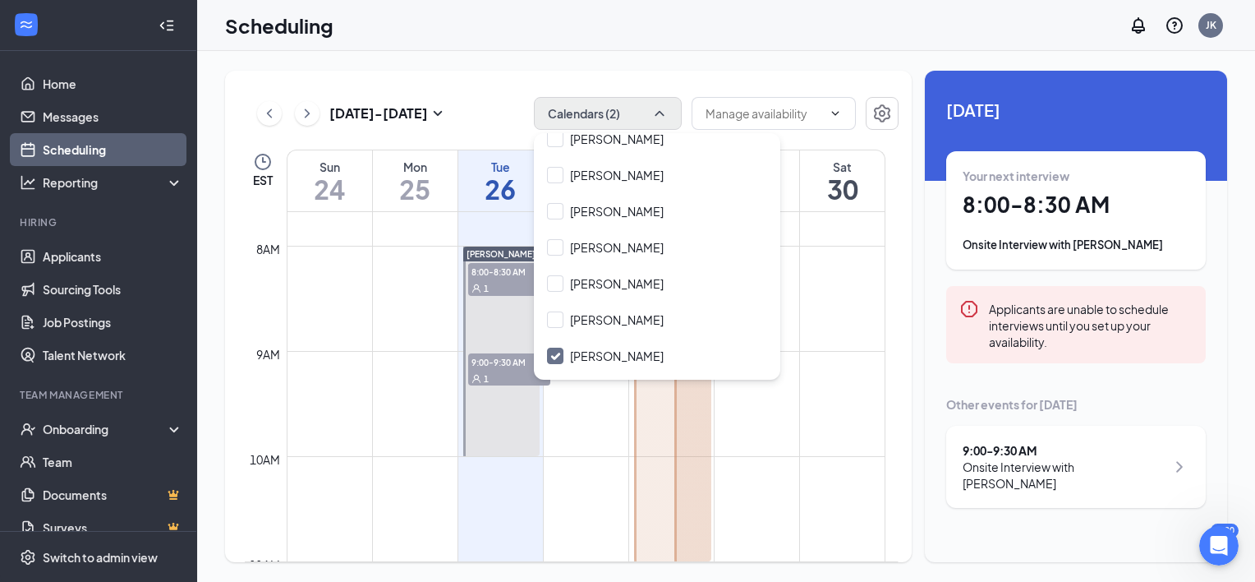
click at [632, 89] on div "[DATE] - [DATE] Calendars (2) EST Sun 24 Mon 25 Tue 26 Wed 27 Thu 28 Fri 29 Sat…" at bounding box center [568, 316] width 687 height 491
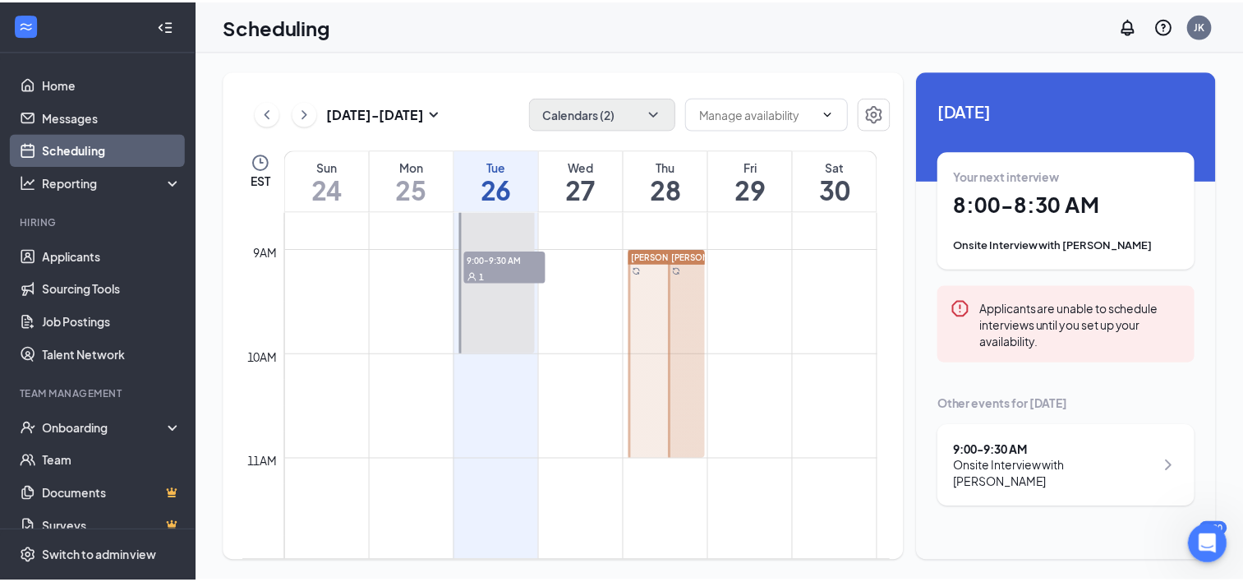
scroll to position [808, 0]
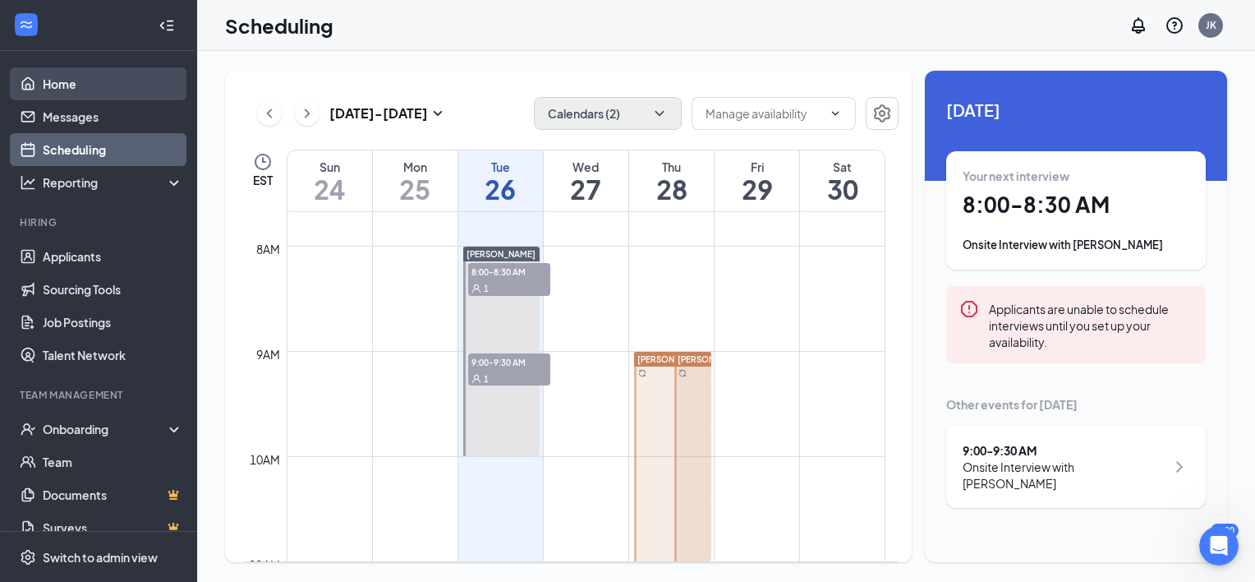
click at [84, 81] on link "Home" at bounding box center [113, 83] width 141 height 33
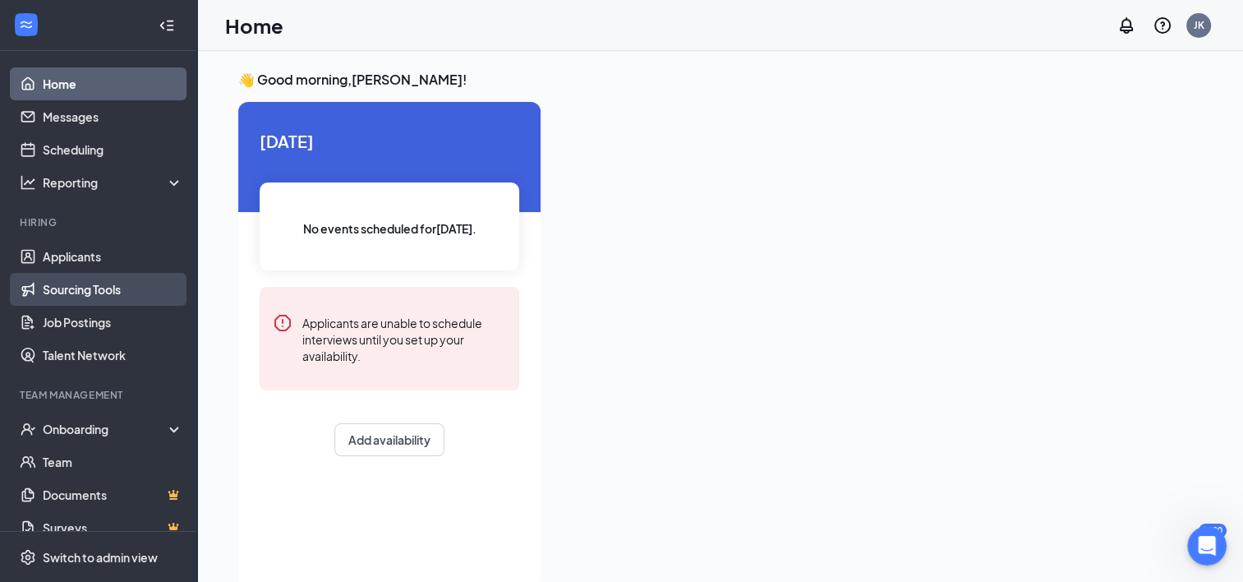
click at [102, 294] on link "Sourcing Tools" at bounding box center [113, 289] width 141 height 33
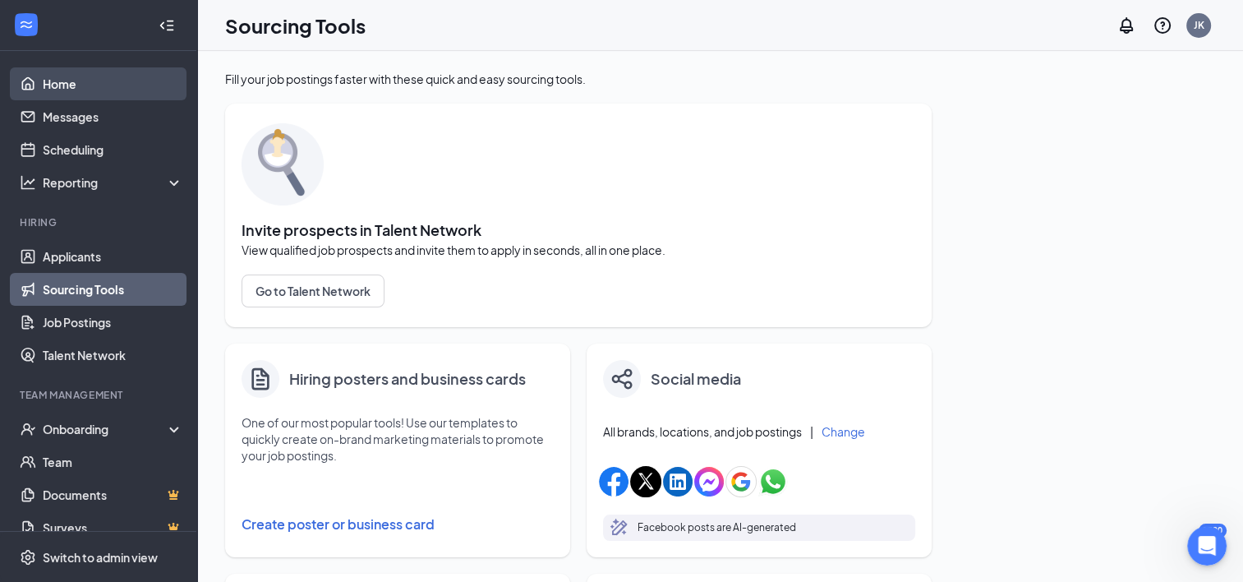
click at [71, 88] on link "Home" at bounding box center [113, 83] width 141 height 33
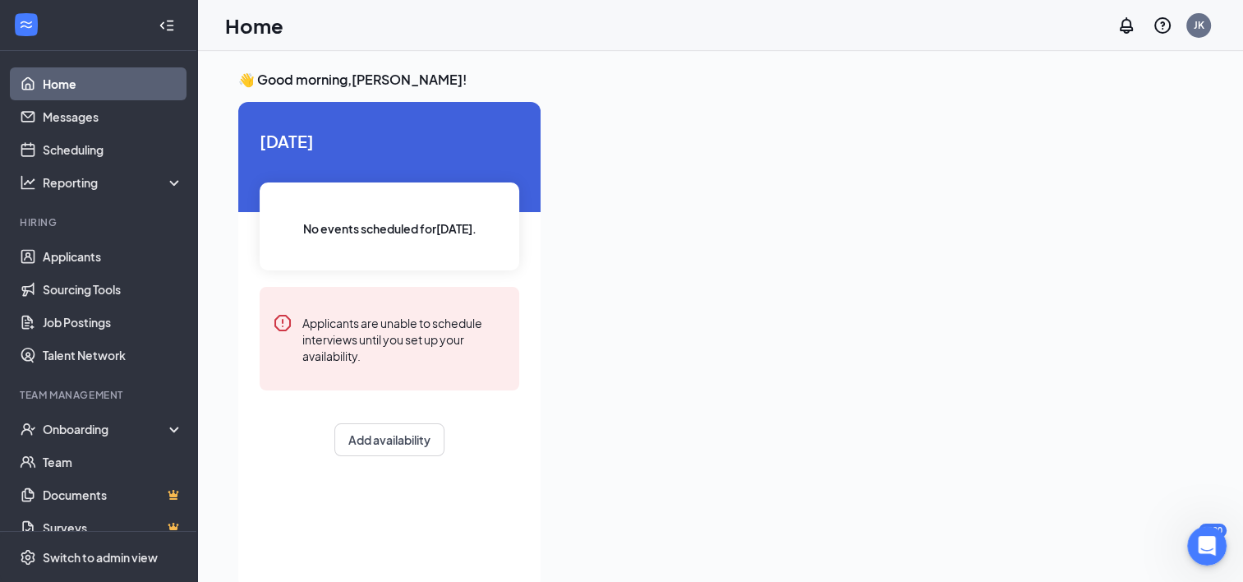
click at [58, 85] on link "Home" at bounding box center [113, 83] width 141 height 33
